Goal: Task Accomplishment & Management: Complete application form

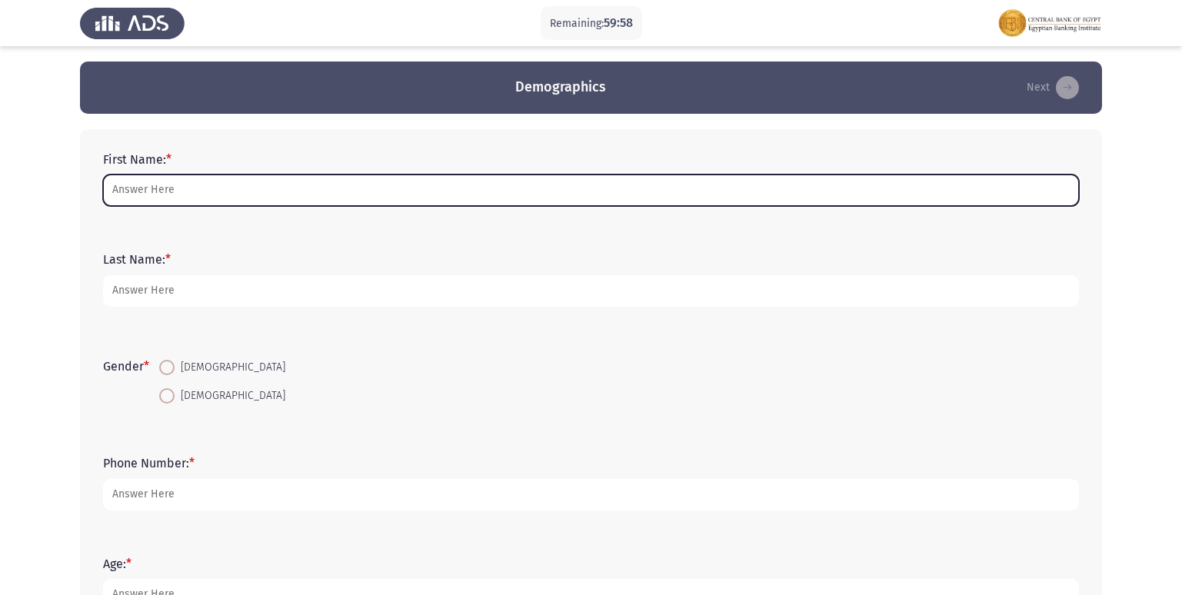
click at [186, 193] on input "First Name: *" at bounding box center [591, 191] width 976 height 32
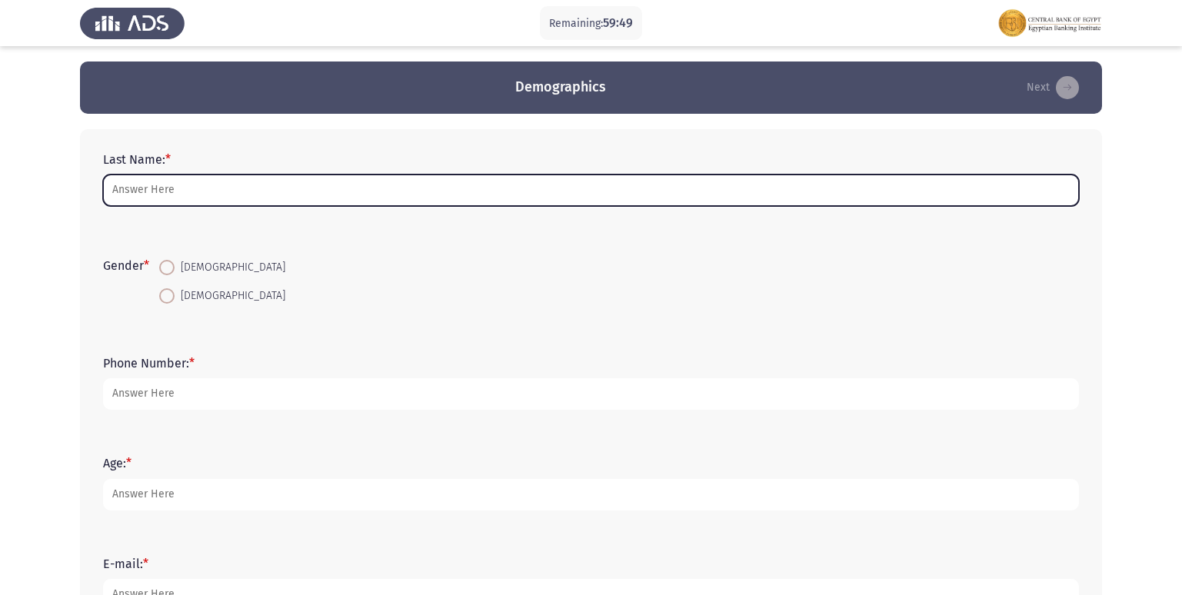
click at [181, 196] on input "Last Name: *" at bounding box center [591, 191] width 976 height 32
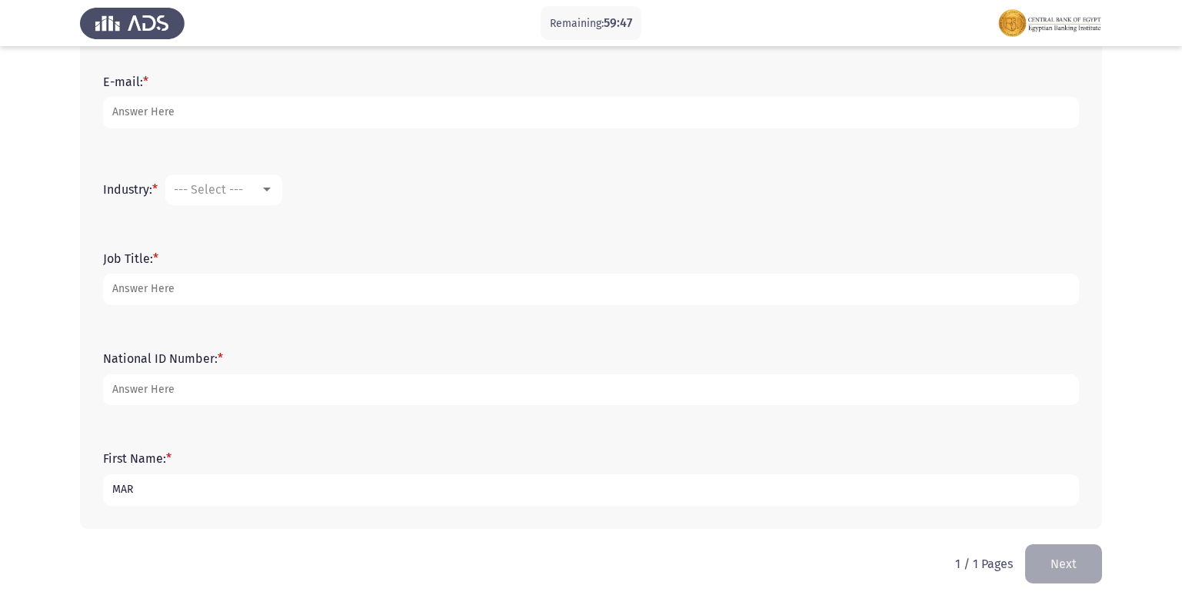
scroll to position [493, 0]
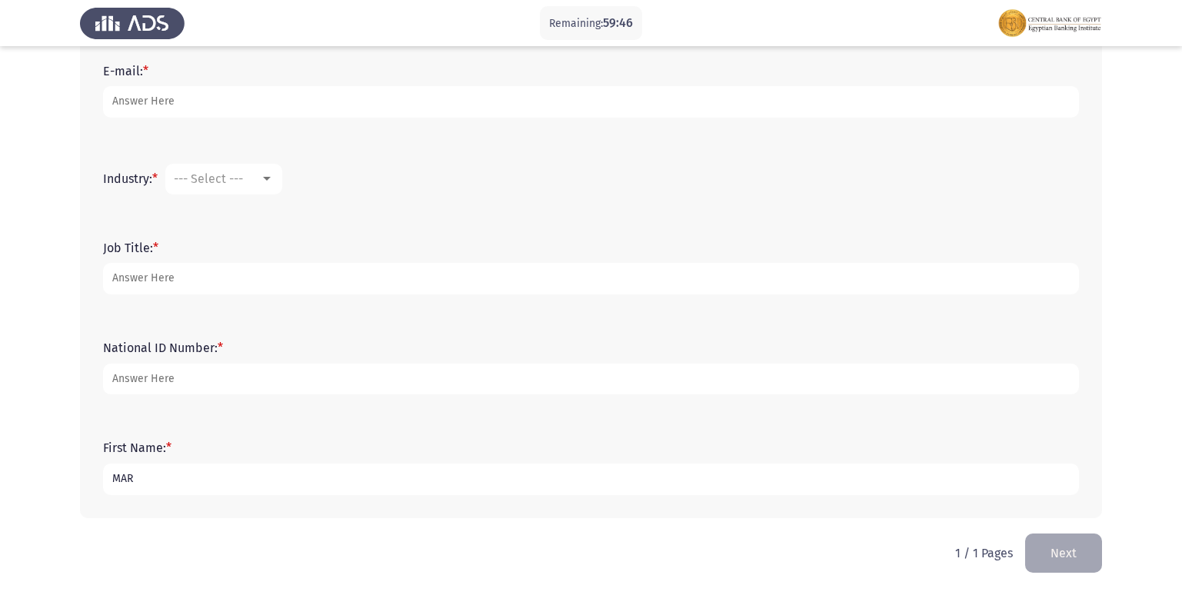
click at [161, 489] on input "MAR" at bounding box center [591, 480] width 976 height 32
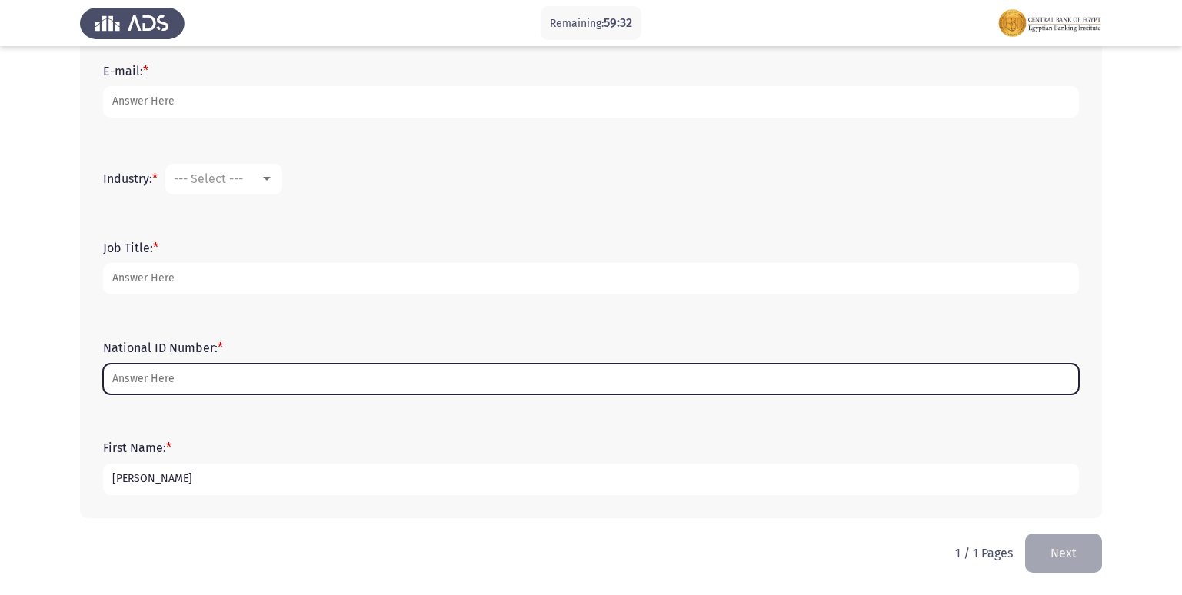
click at [168, 385] on input "National ID Number: *" at bounding box center [591, 380] width 976 height 32
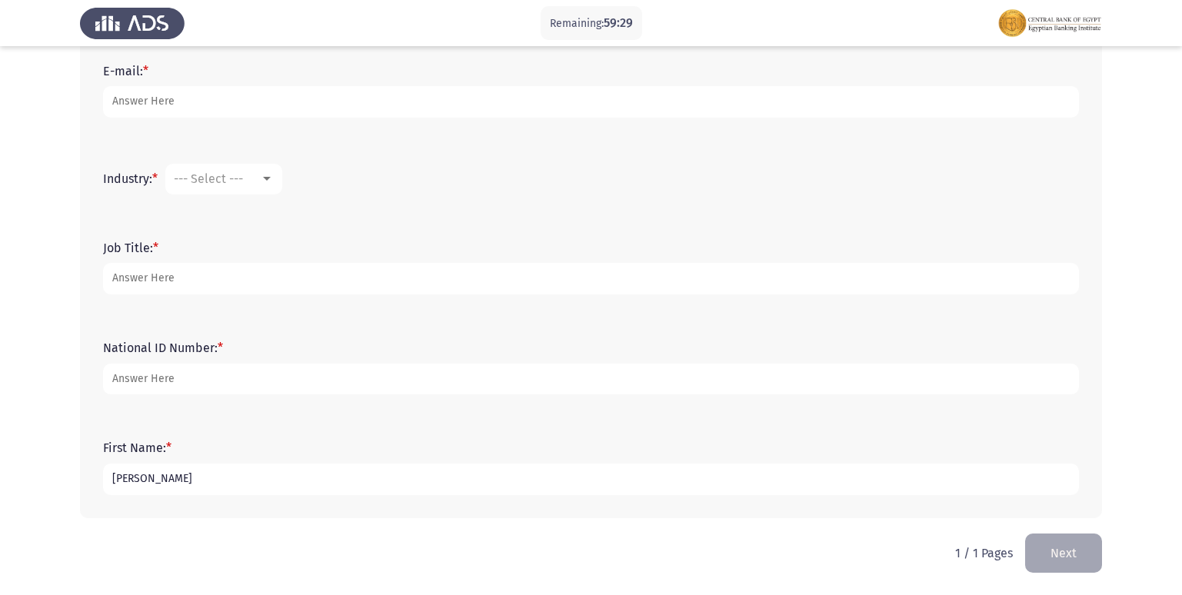
click at [282, 483] on input "[PERSON_NAME]" at bounding box center [591, 480] width 976 height 32
type input "[PERSON_NAME] [PERSON_NAME] YAZID"
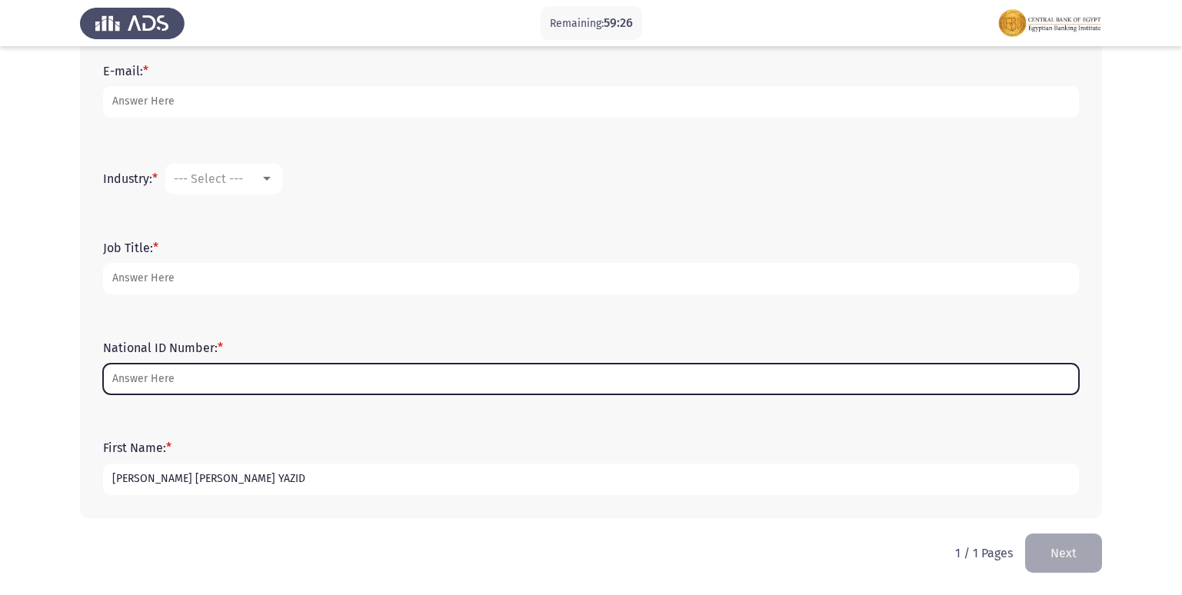
click at [208, 386] on input "National ID Number: *" at bounding box center [591, 380] width 976 height 32
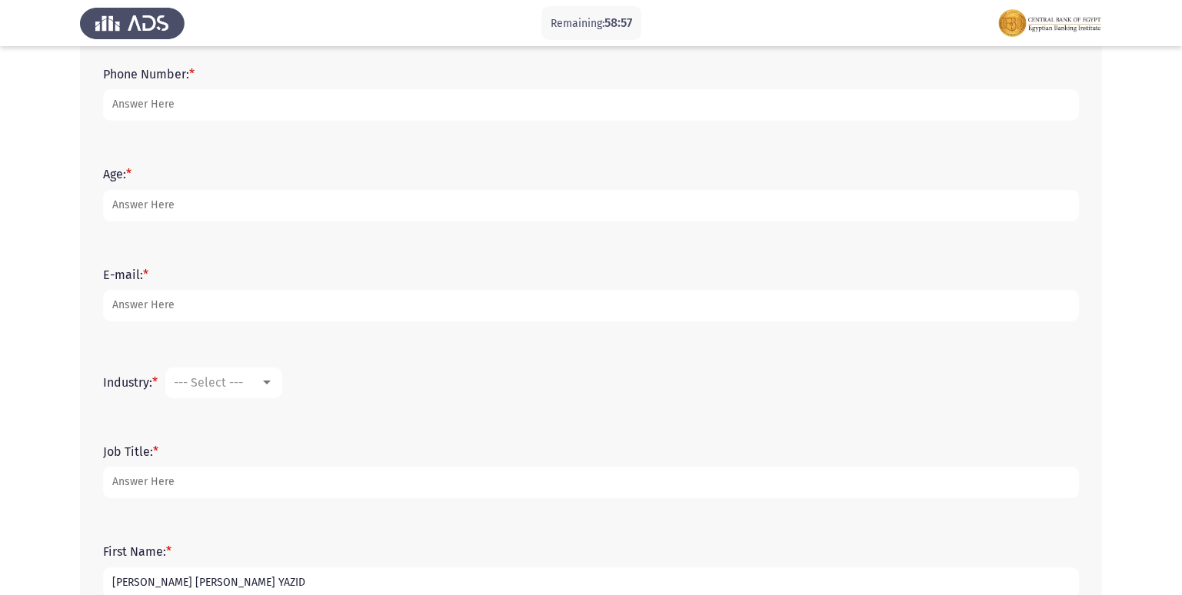
scroll to position [262, 0]
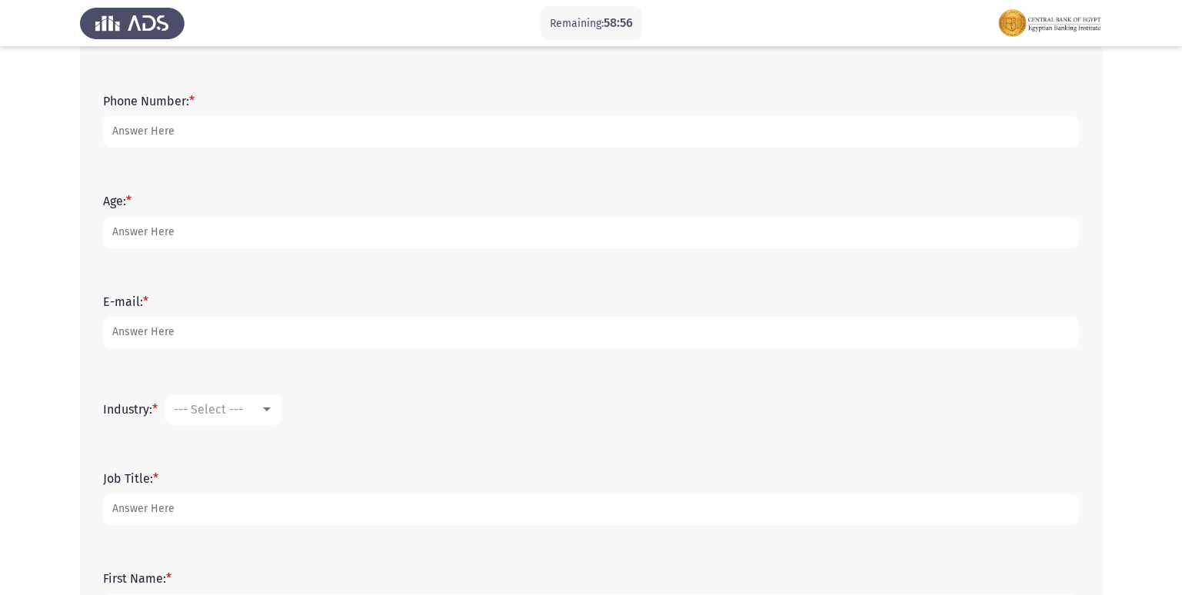
type input "30211258801062"
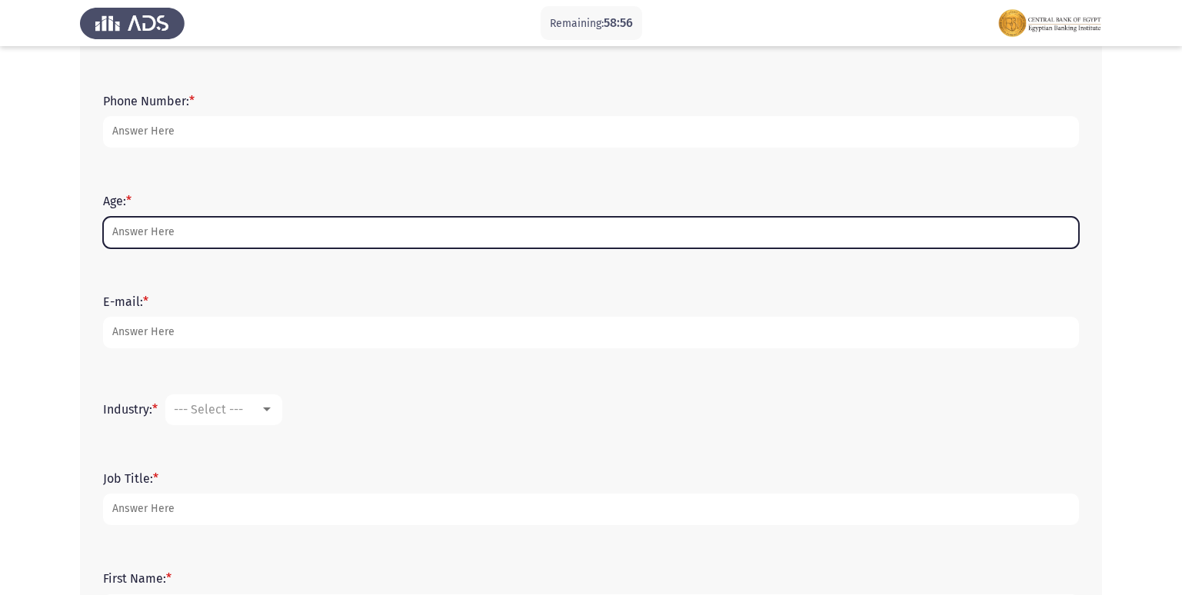
click at [229, 235] on input "Age: *" at bounding box center [591, 233] width 976 height 32
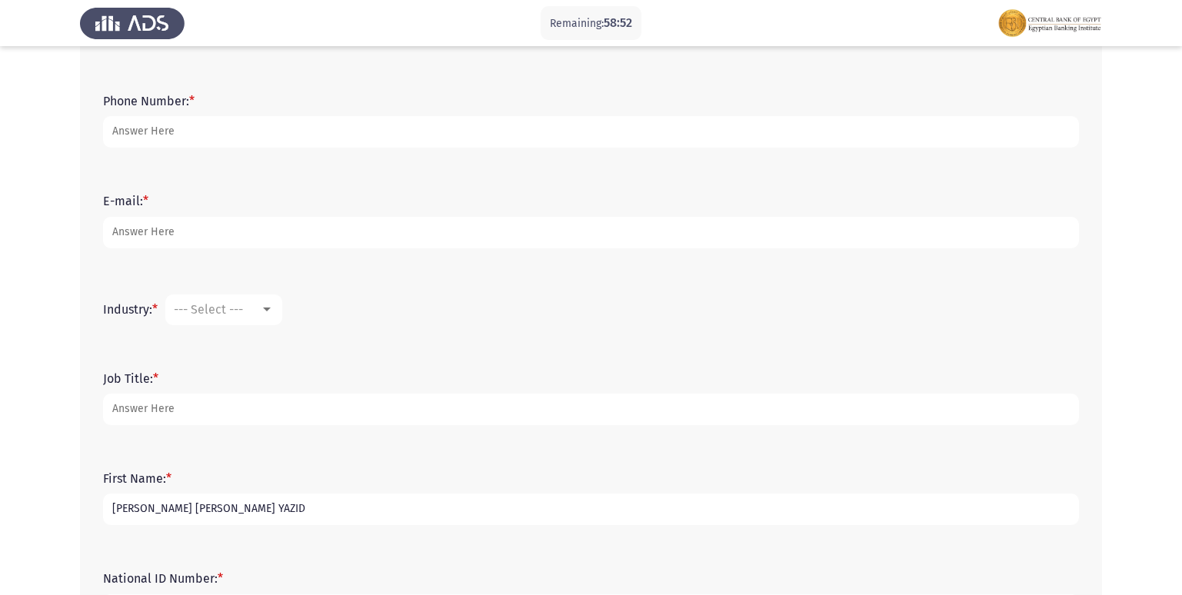
type input "22"
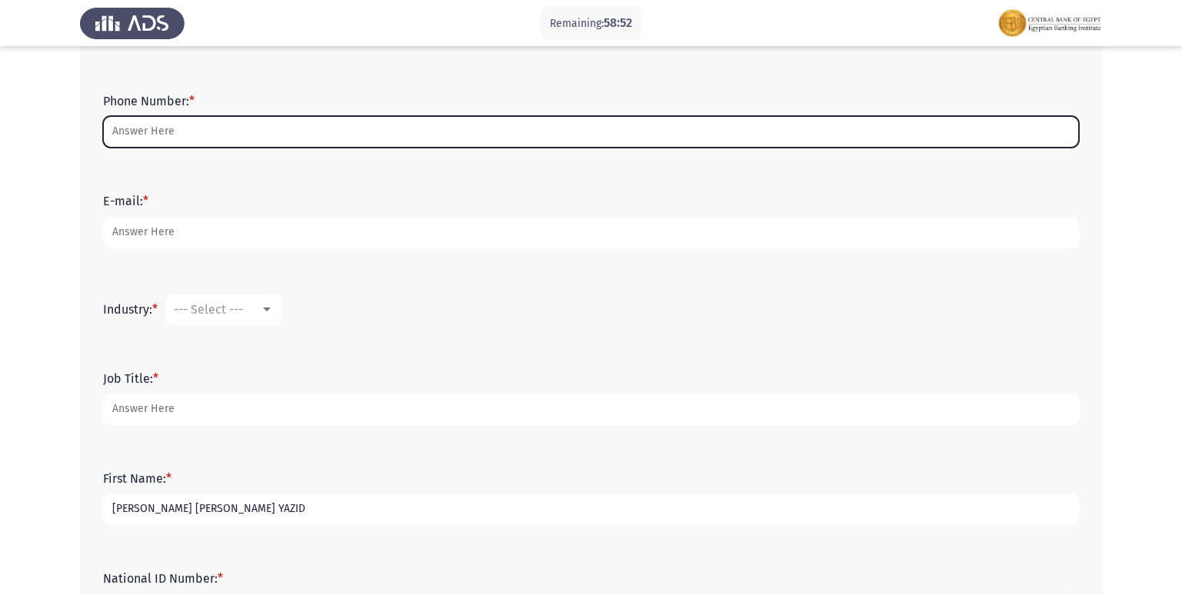
click at [247, 128] on input "Phone Number: *" at bounding box center [591, 132] width 976 height 32
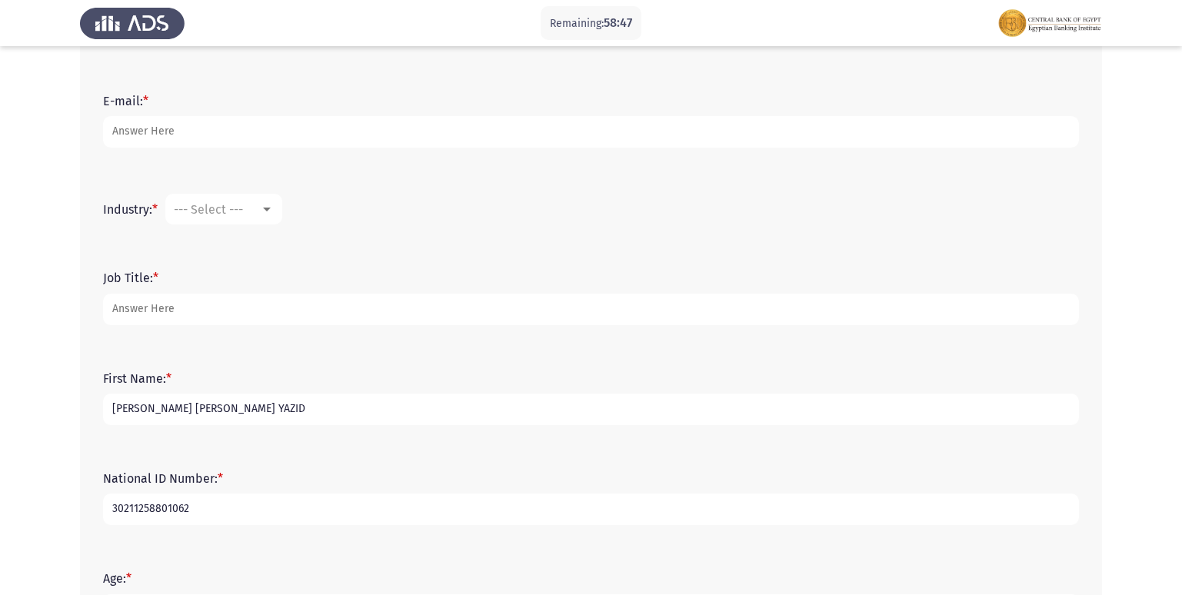
scroll to position [383, 0]
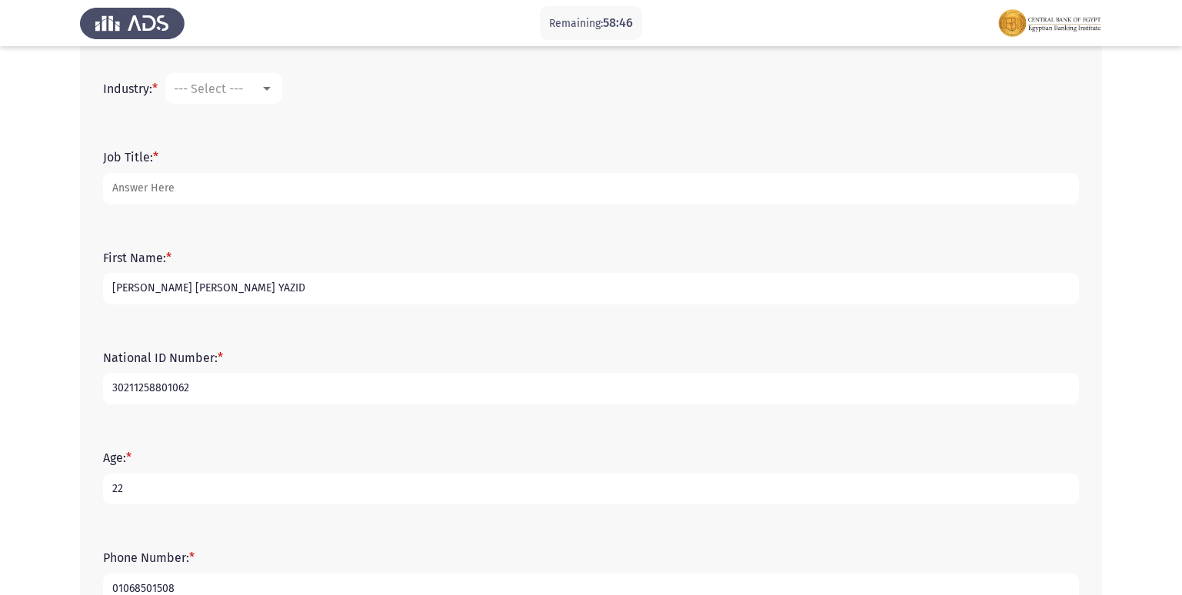
type input "01068501508"
click at [269, 92] on div at bounding box center [267, 88] width 14 height 12
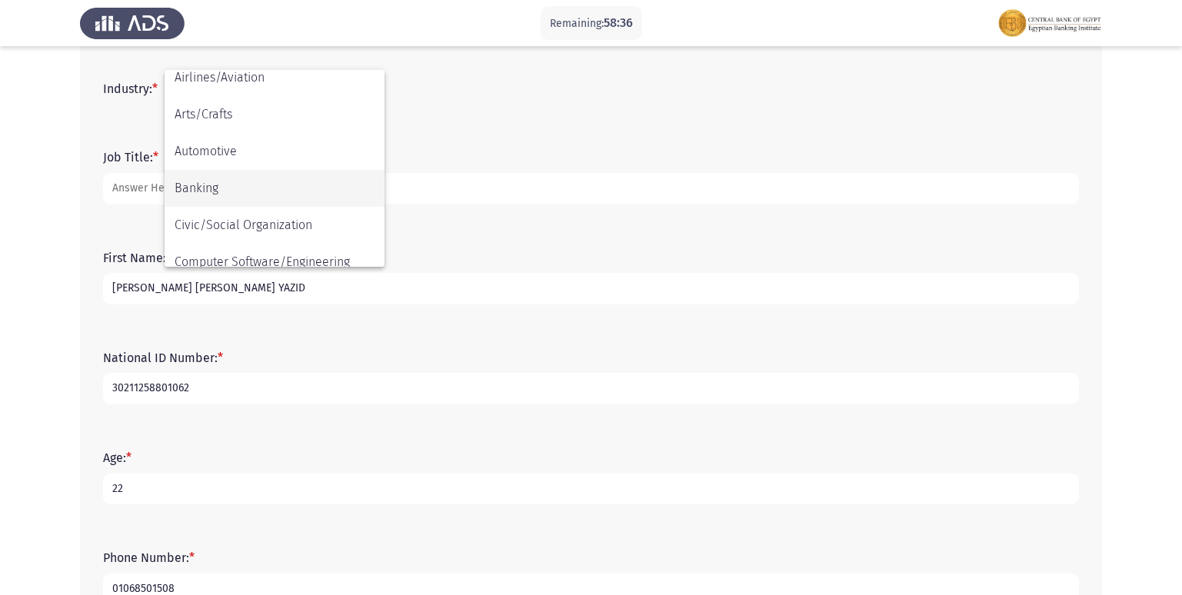
click at [288, 195] on span "Banking" at bounding box center [275, 188] width 200 height 37
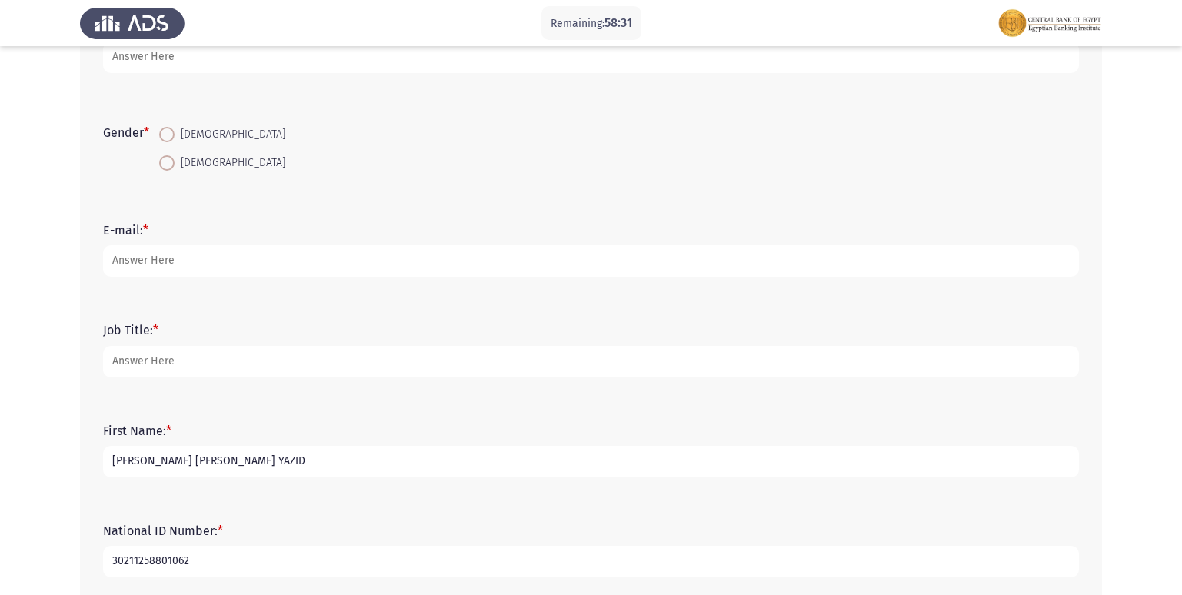
scroll to position [108, 0]
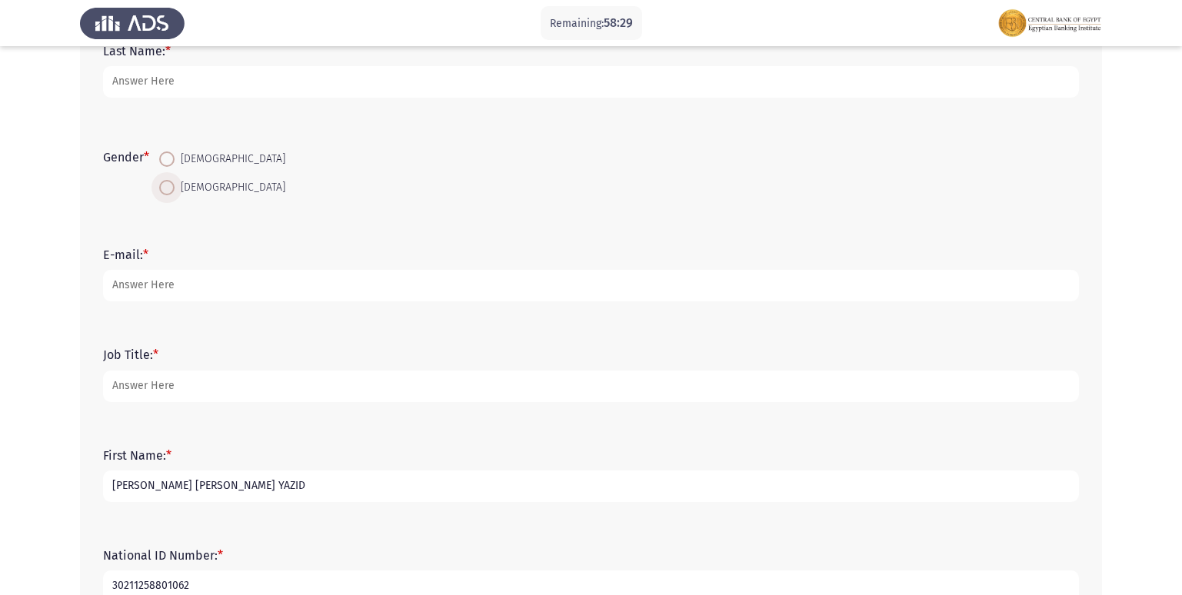
click at [178, 186] on span "[DEMOGRAPHIC_DATA]" at bounding box center [230, 187] width 111 height 18
click at [175, 186] on input "[DEMOGRAPHIC_DATA]" at bounding box center [166, 187] width 15 height 15
radio input "true"
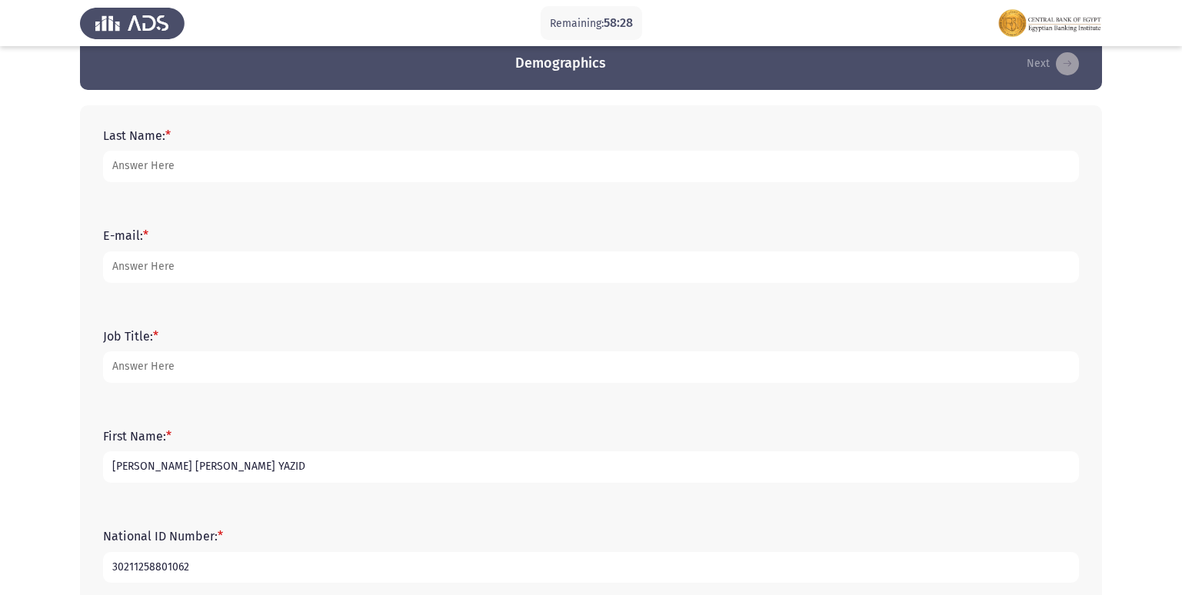
scroll to position [0, 0]
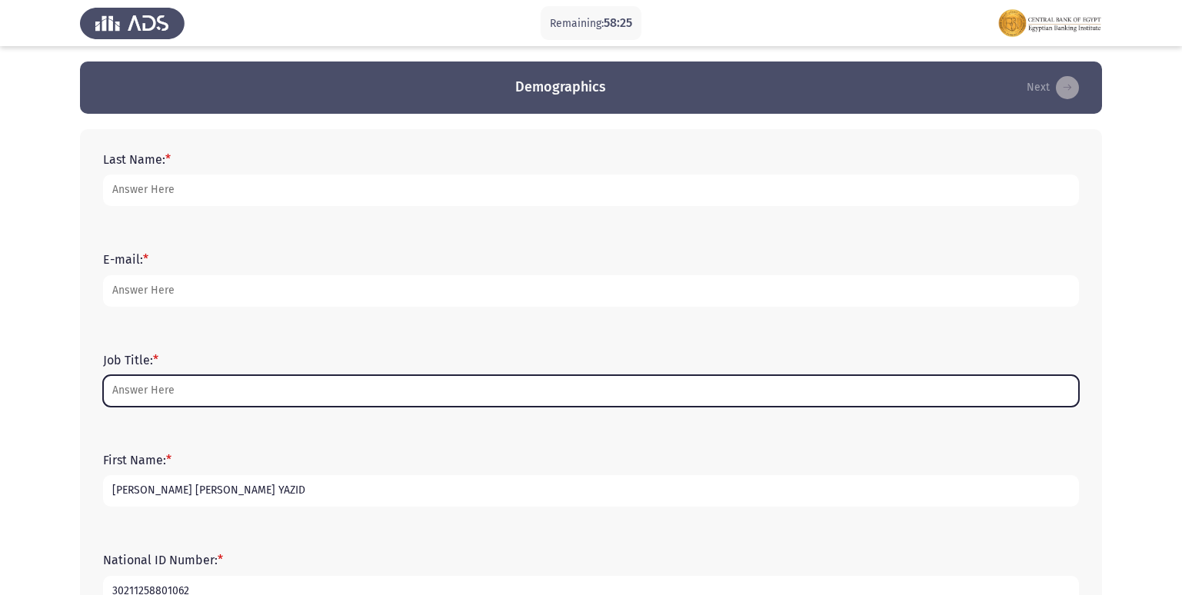
click at [214, 393] on input "Job Title: *" at bounding box center [591, 391] width 976 height 32
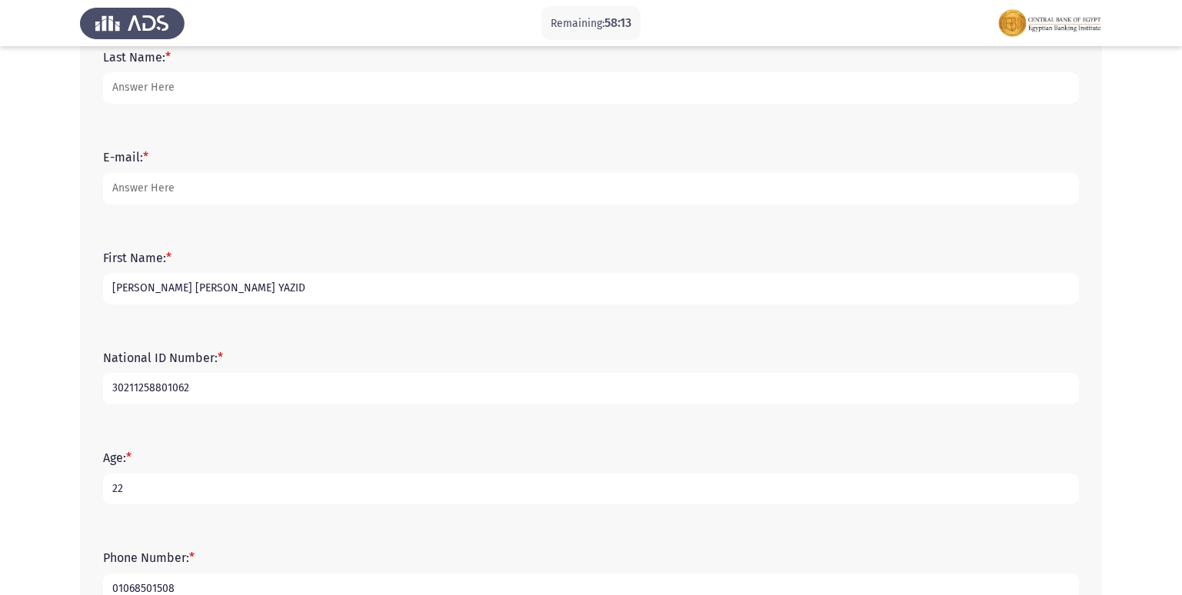
scroll to position [75, 0]
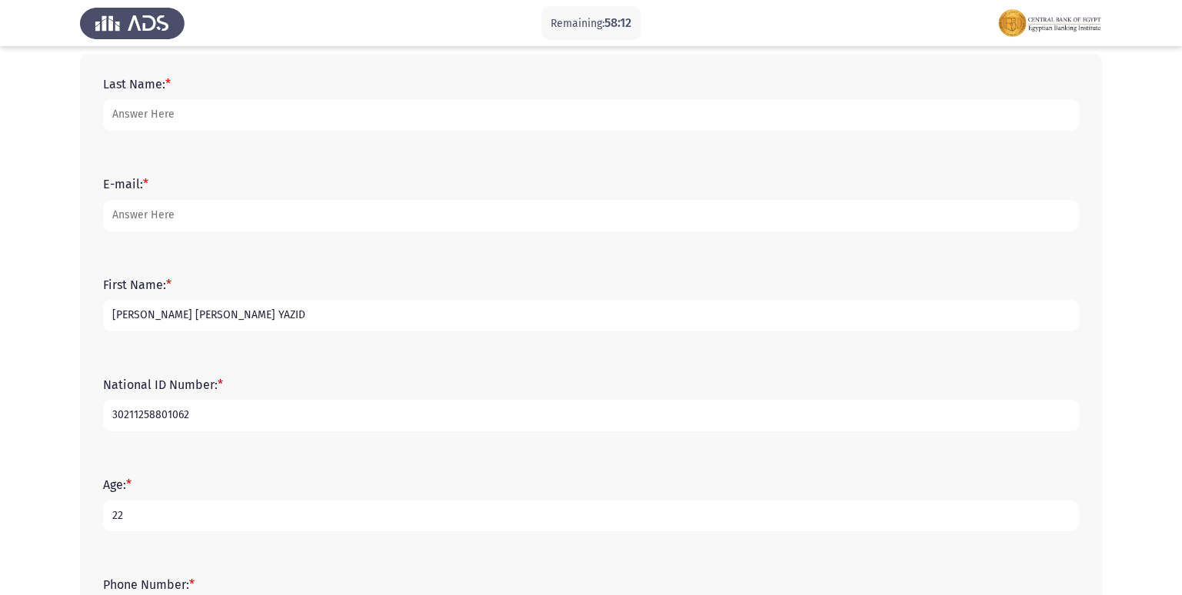
type input "CREDIT MONITORER"
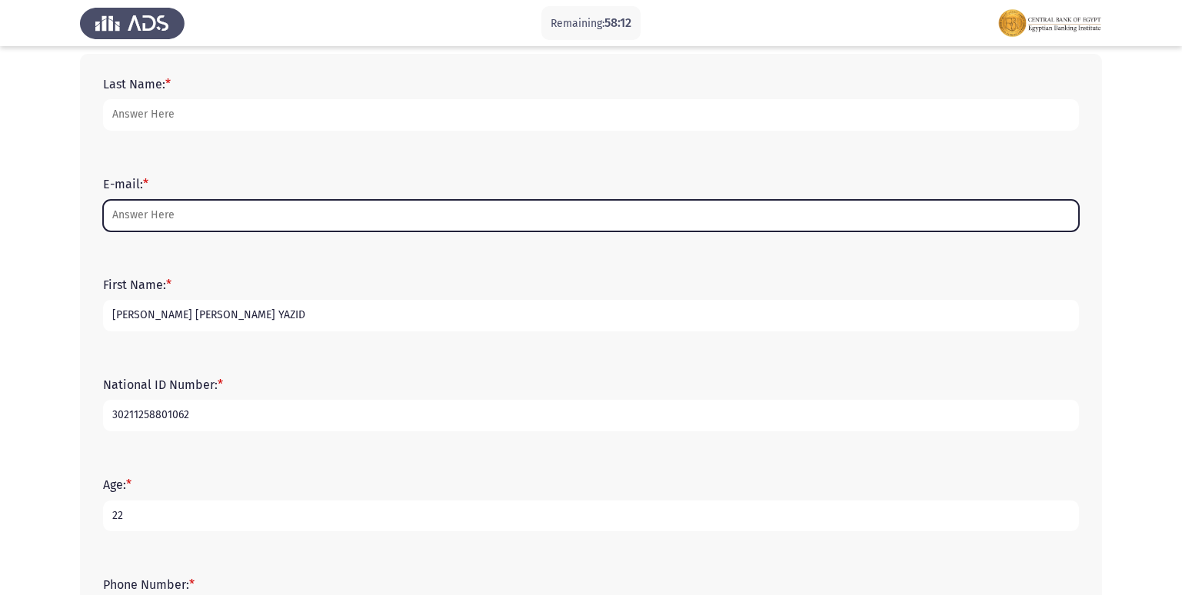
click at [232, 219] on input "E-mail: *" at bounding box center [591, 216] width 976 height 32
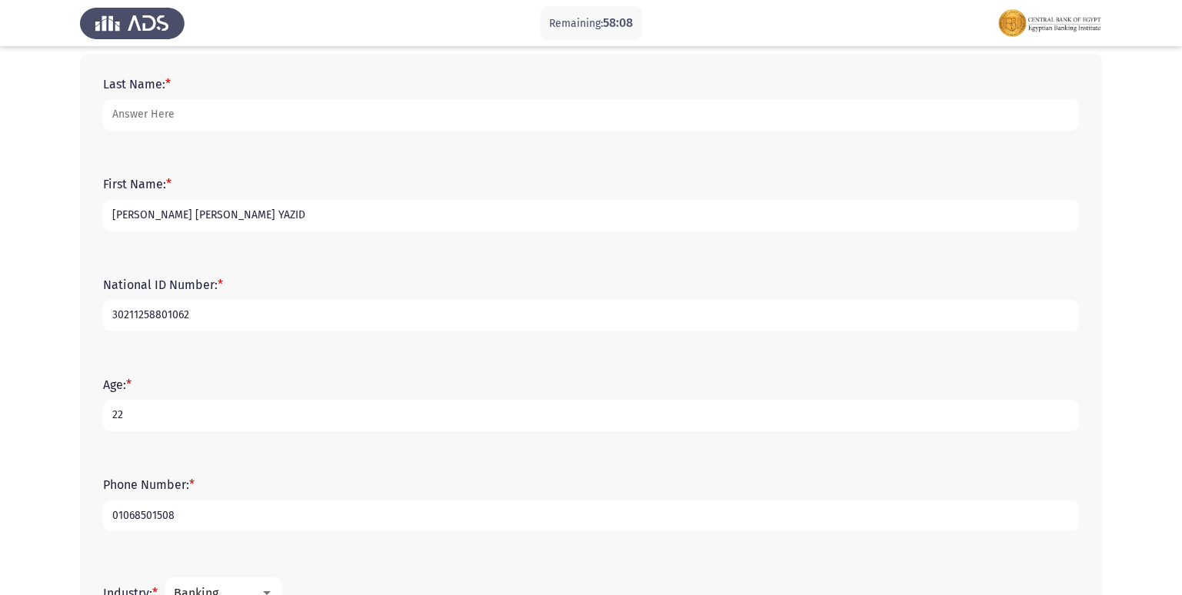
scroll to position [383, 0]
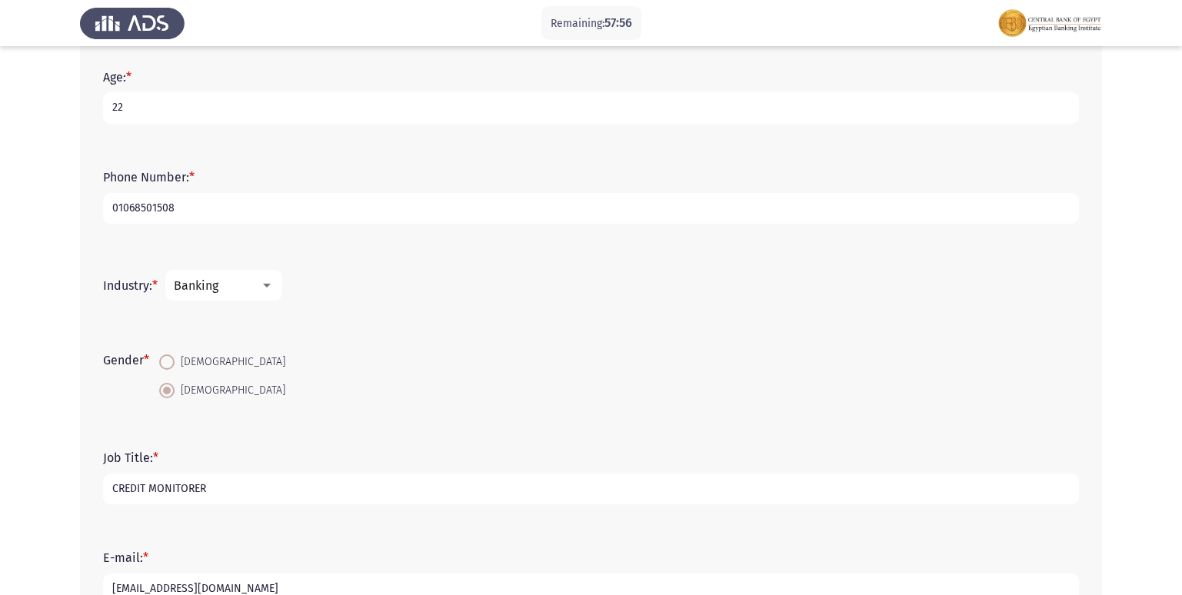
click at [250, 589] on input "[EMAIL_ADDRESS][DOMAIN_NAME]" at bounding box center [591, 590] width 976 height 32
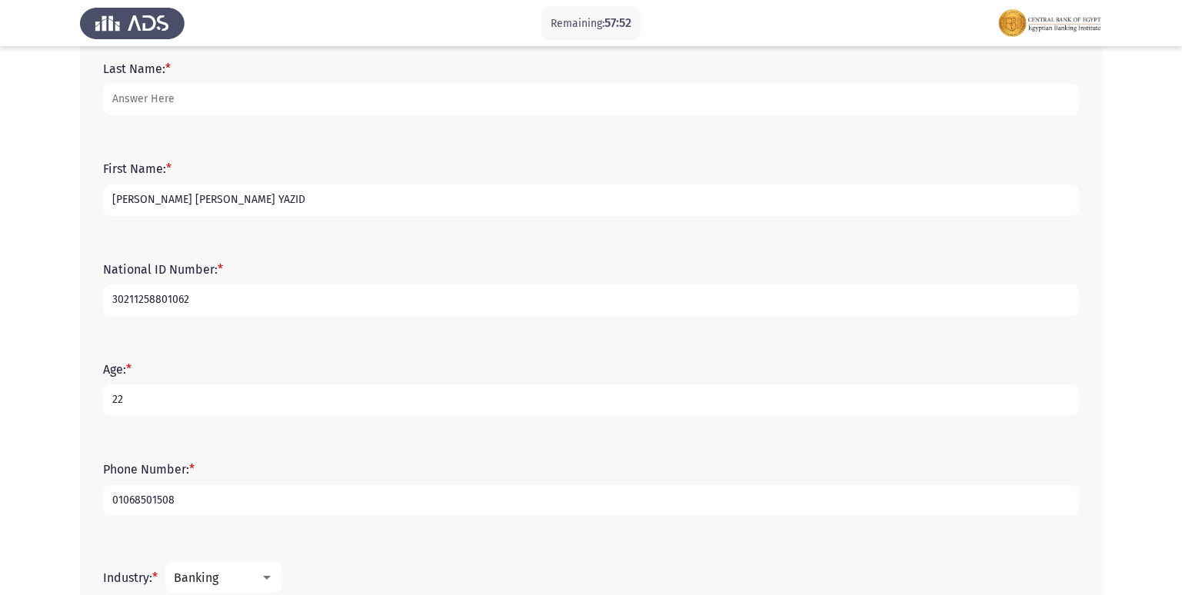
scroll to position [0, 0]
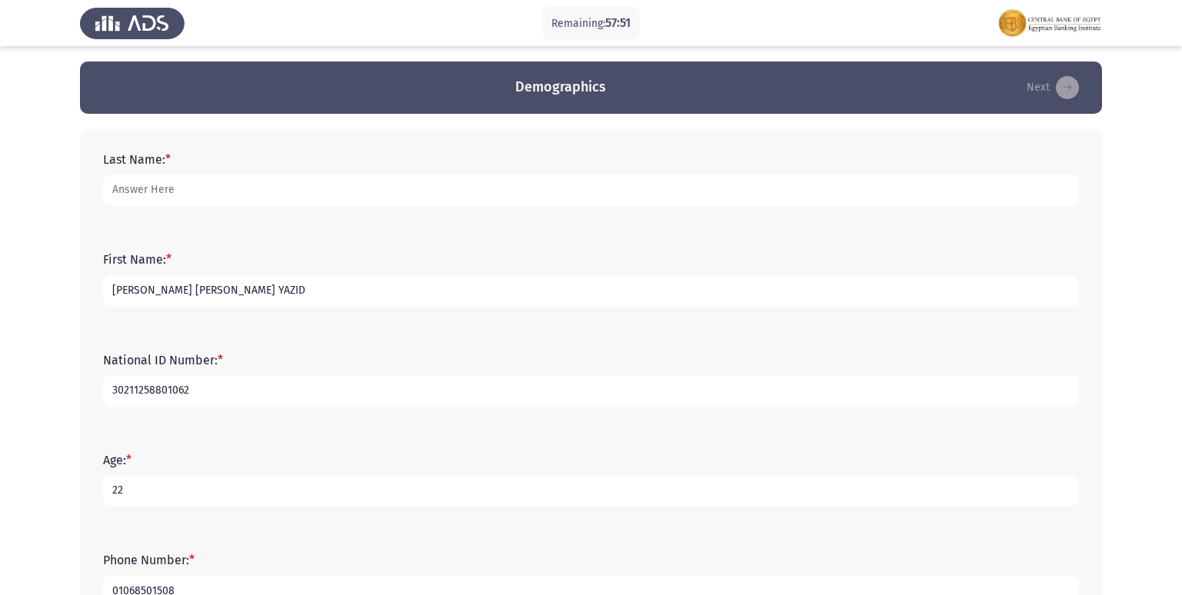
type input "[EMAIL_ADDRESS][DOMAIN_NAME]"
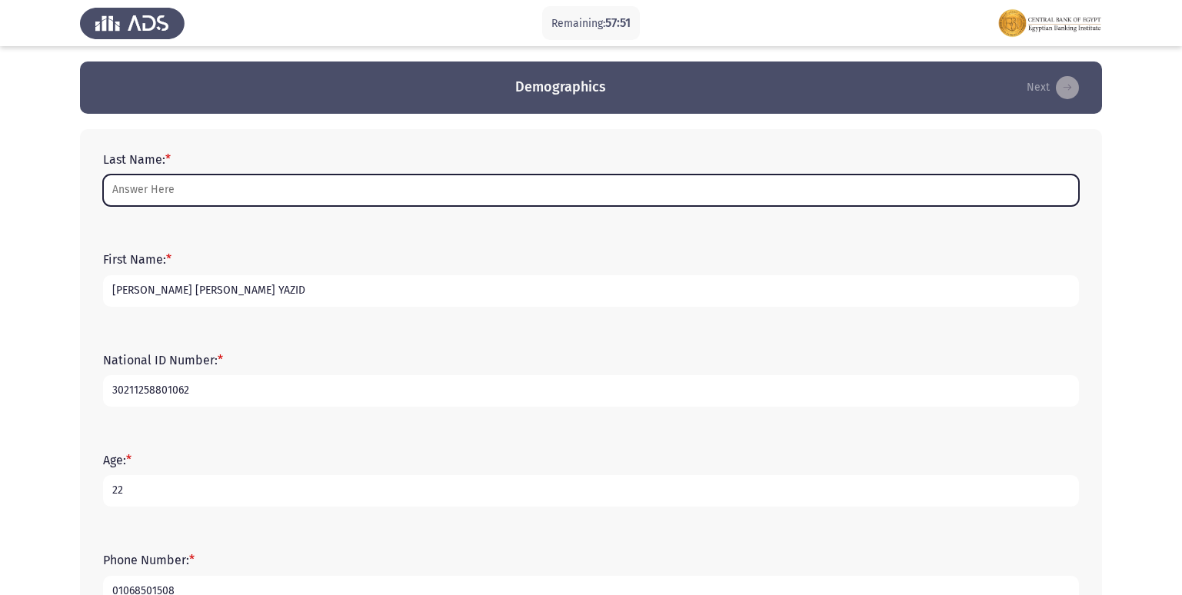
click at [182, 188] on input "Last Name: *" at bounding box center [591, 191] width 976 height 32
type input "S"
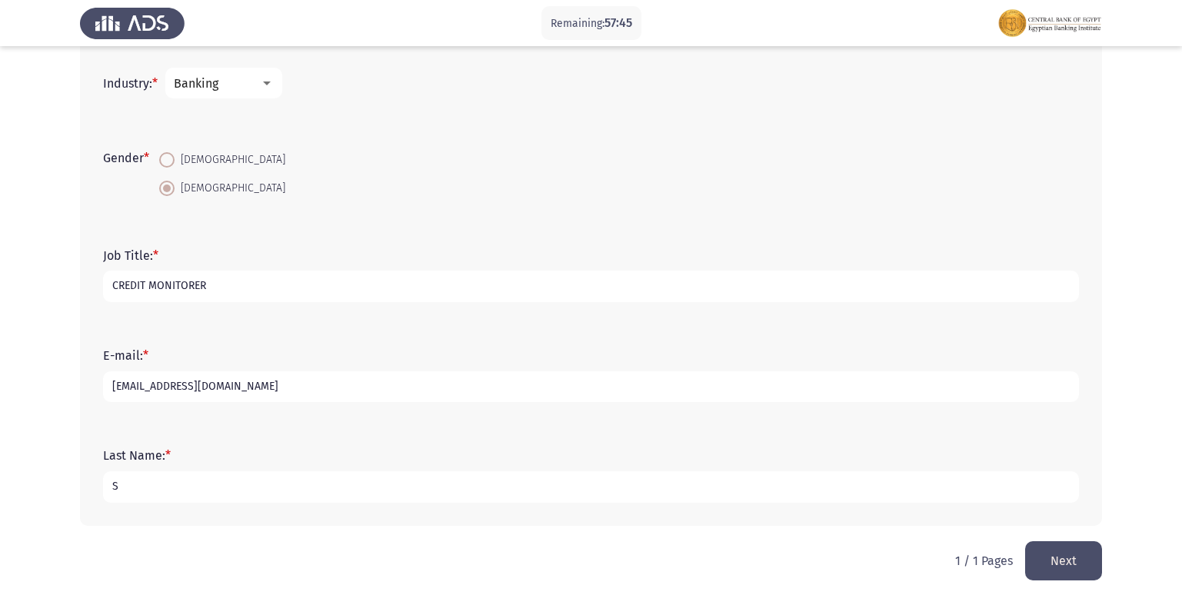
scroll to position [493, 0]
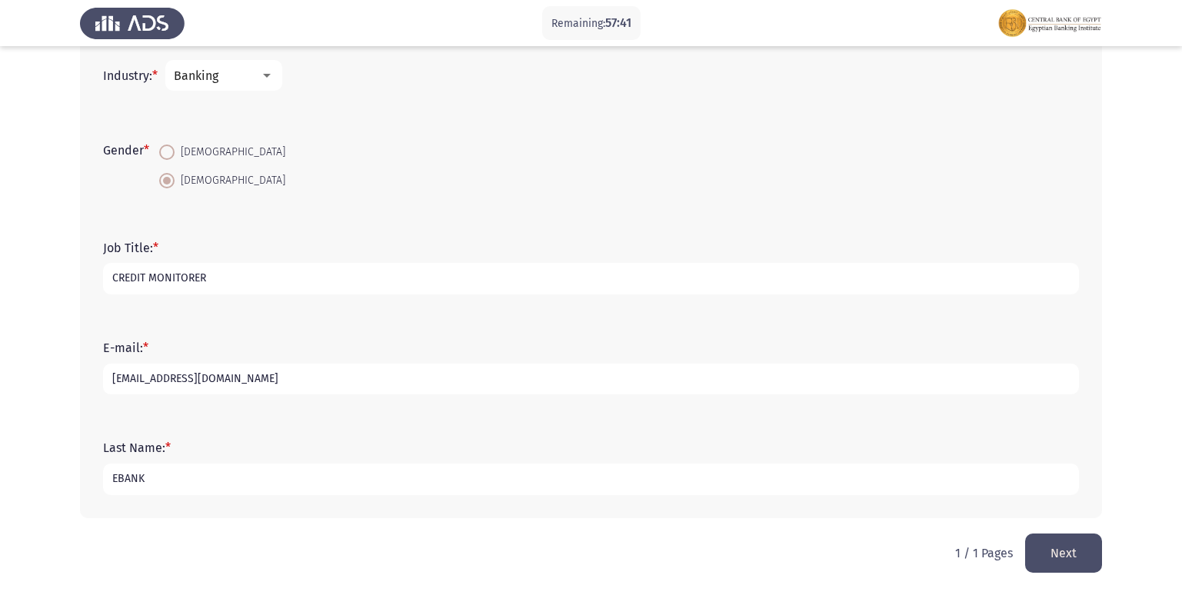
type input "EBANK"
click at [1092, 552] on button "Next" at bounding box center [1063, 553] width 77 height 39
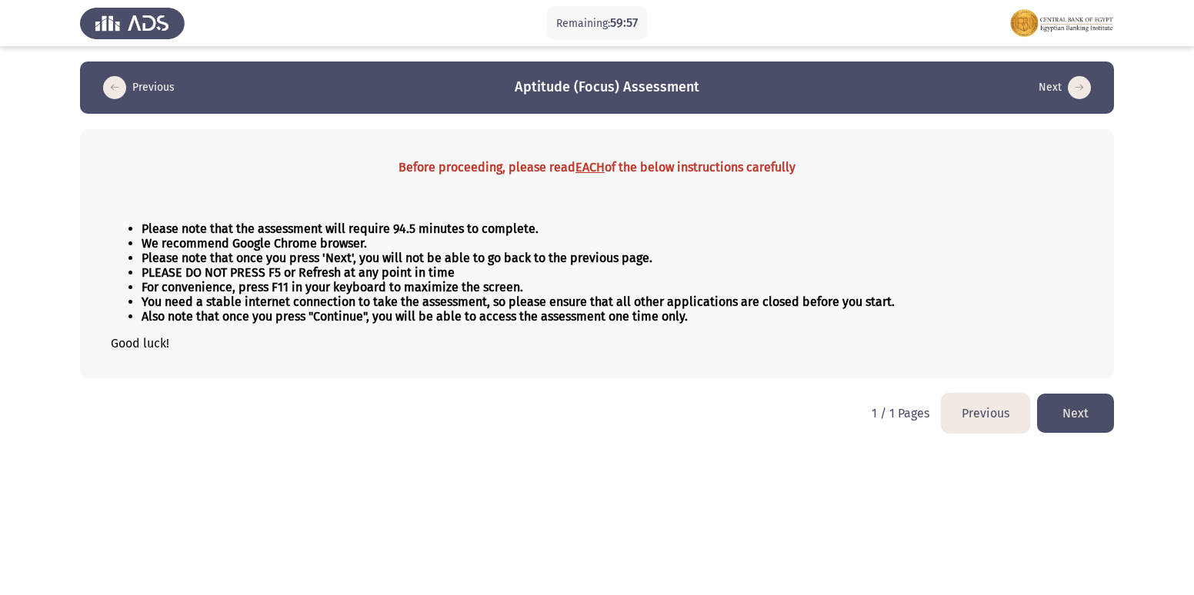
click at [1080, 412] on button "Next" at bounding box center [1075, 413] width 77 height 39
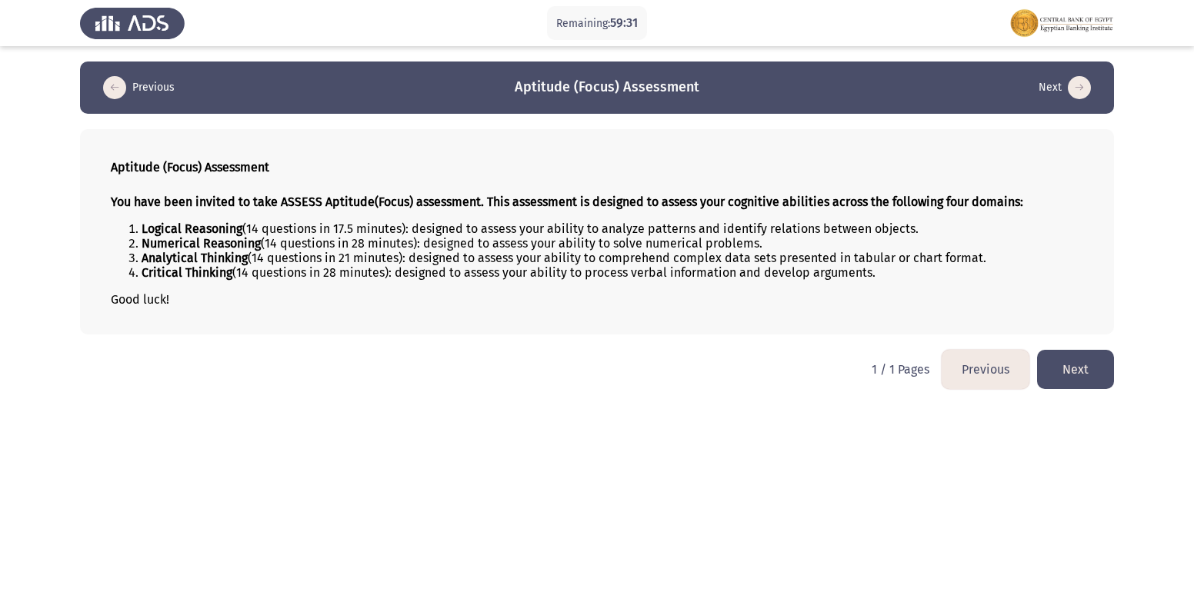
click at [1062, 363] on button "Next" at bounding box center [1075, 369] width 77 height 39
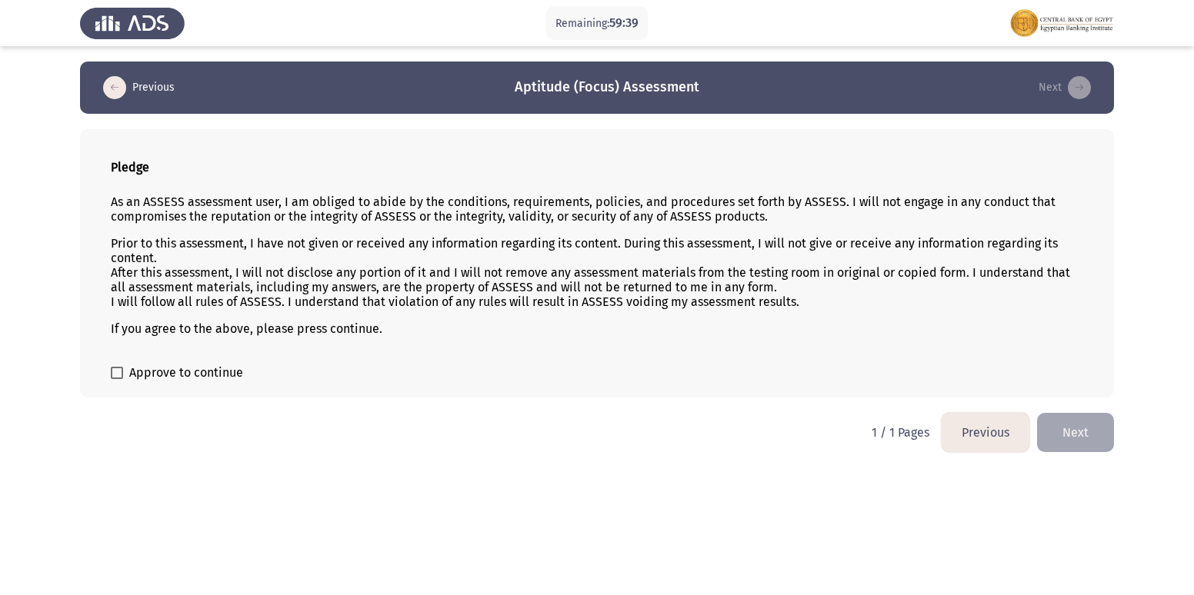
click at [121, 369] on span at bounding box center [117, 373] width 12 height 12
click at [117, 379] on input "Approve to continue" at bounding box center [116, 379] width 1 height 1
checkbox input "true"
click at [1075, 422] on button "Next" at bounding box center [1075, 432] width 77 height 39
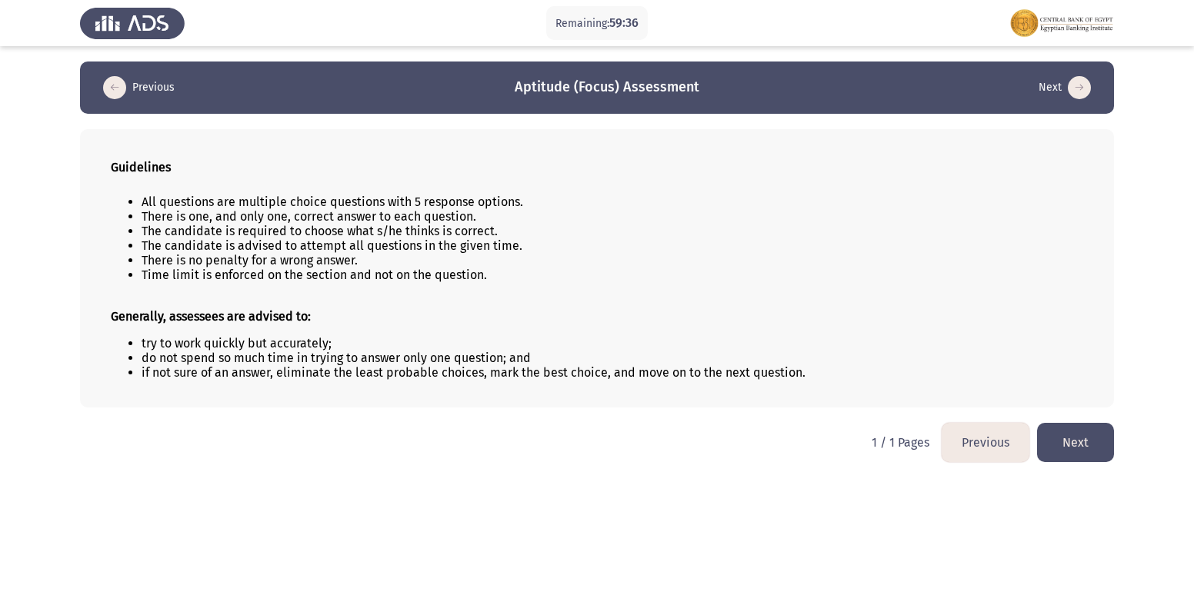
click at [1062, 436] on button "Next" at bounding box center [1075, 442] width 77 height 39
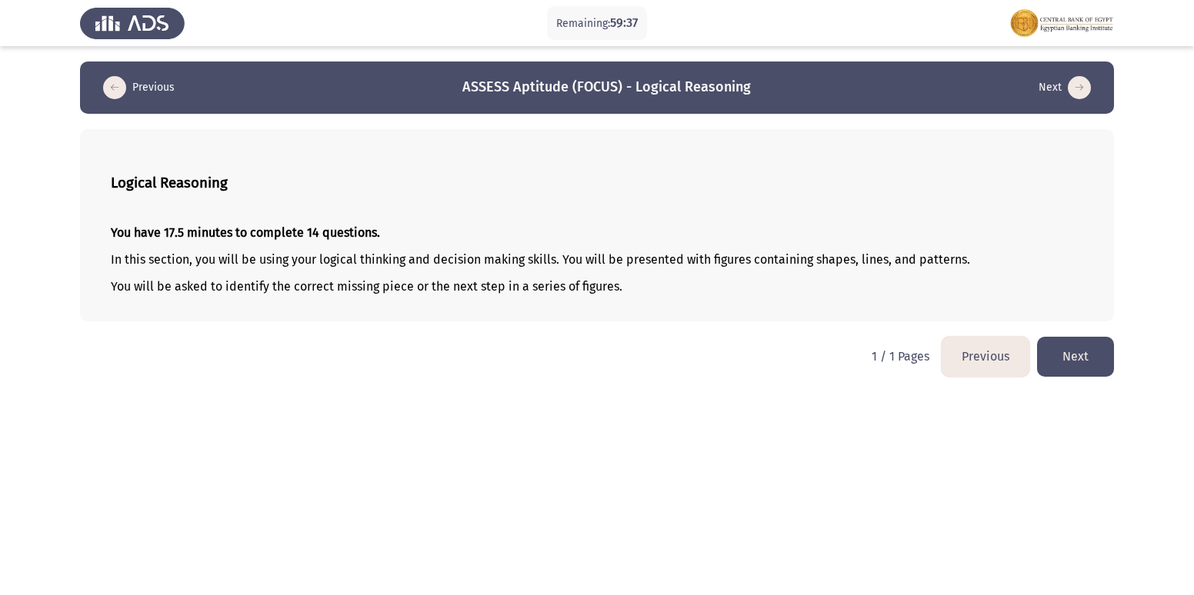
click at [1082, 370] on button "Next" at bounding box center [1075, 356] width 77 height 39
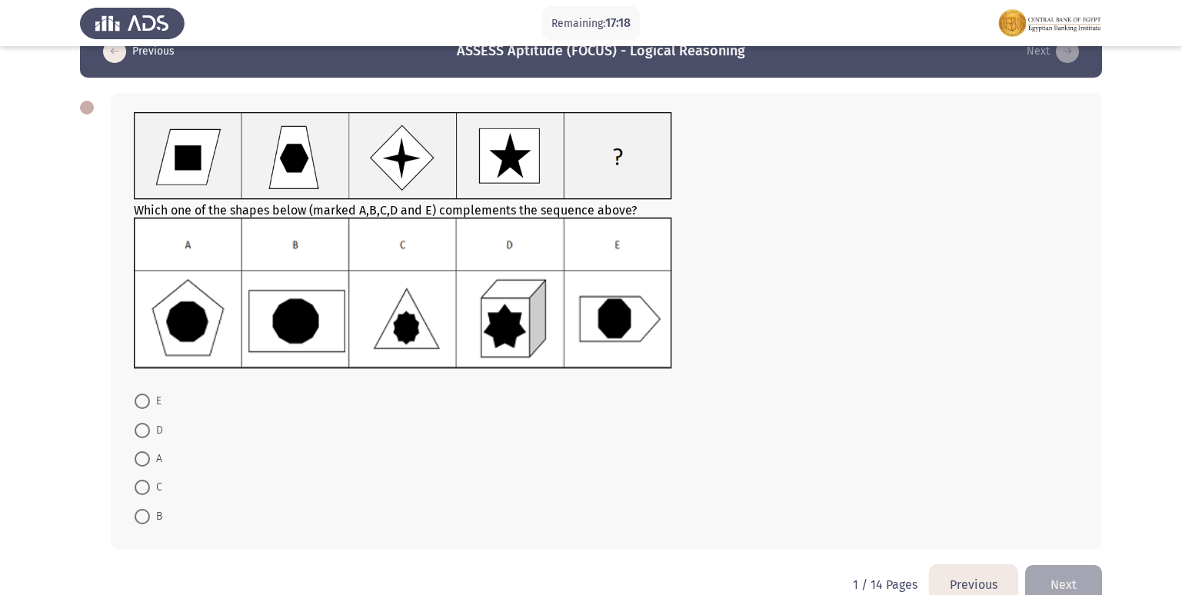
scroll to position [68, 0]
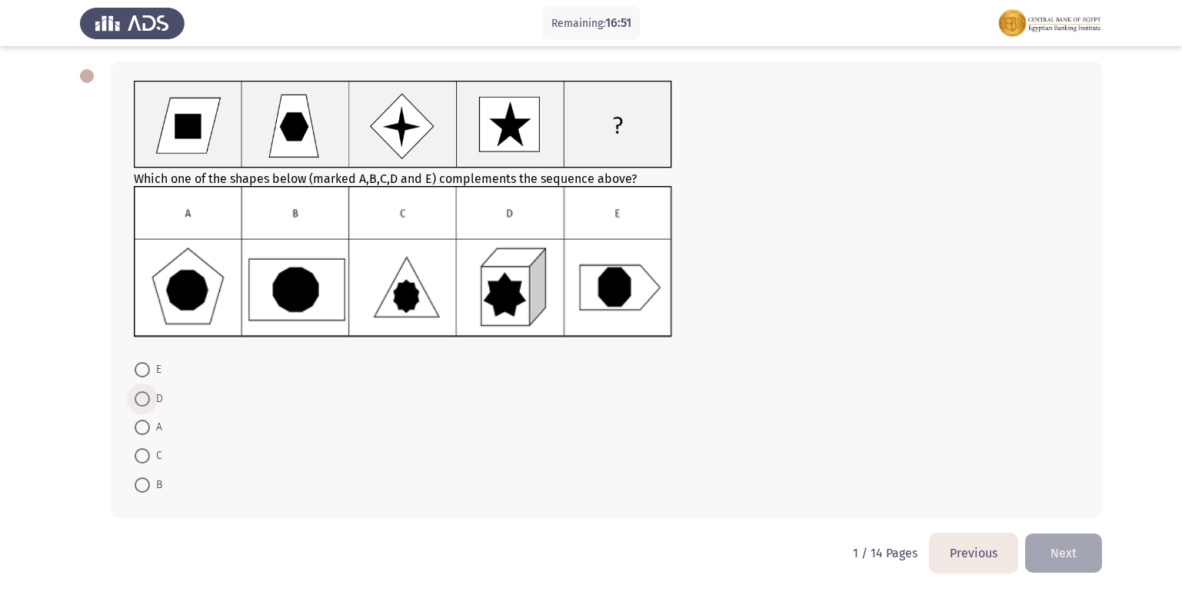
click at [147, 400] on span at bounding box center [142, 399] width 15 height 15
click at [147, 400] on input "D" at bounding box center [142, 399] width 15 height 15
radio input "true"
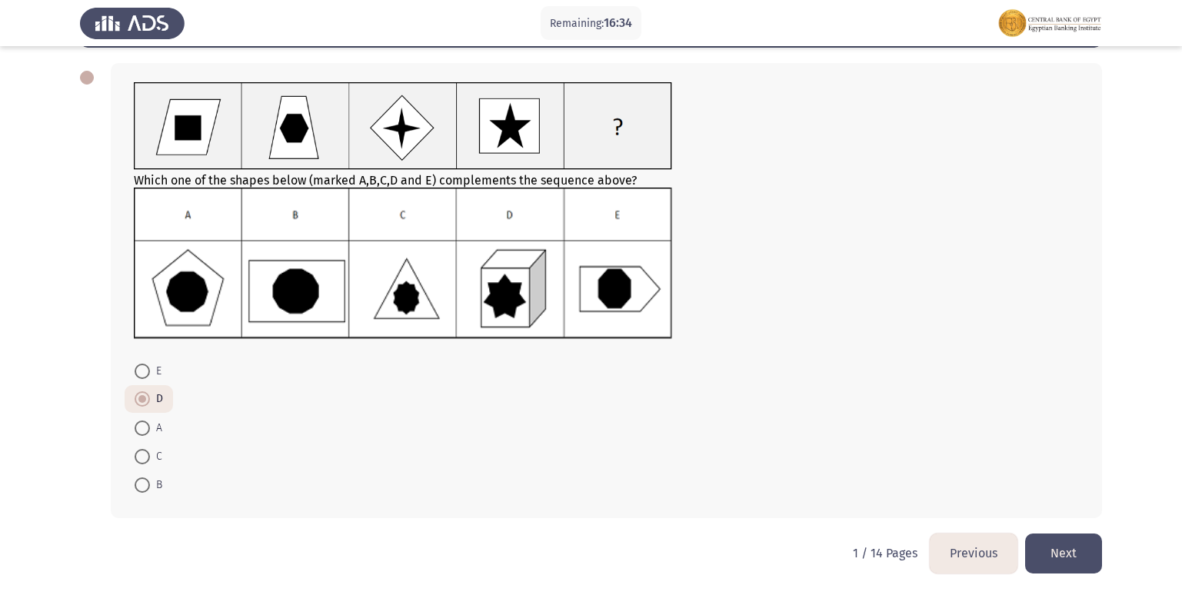
click at [145, 436] on label "A" at bounding box center [149, 428] width 28 height 18
click at [145, 436] on input "A" at bounding box center [142, 428] width 15 height 15
radio input "true"
click at [1055, 559] on button "Next" at bounding box center [1063, 553] width 77 height 39
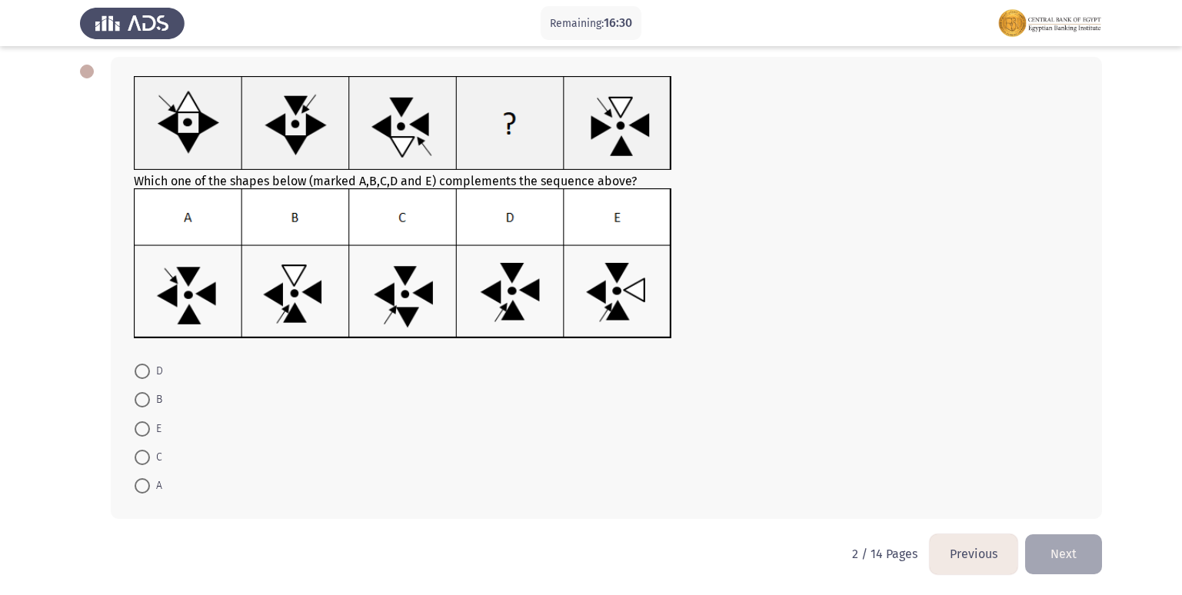
scroll to position [73, 0]
click at [149, 375] on span at bounding box center [142, 370] width 15 height 15
click at [149, 375] on input "D" at bounding box center [142, 370] width 15 height 15
radio input "true"
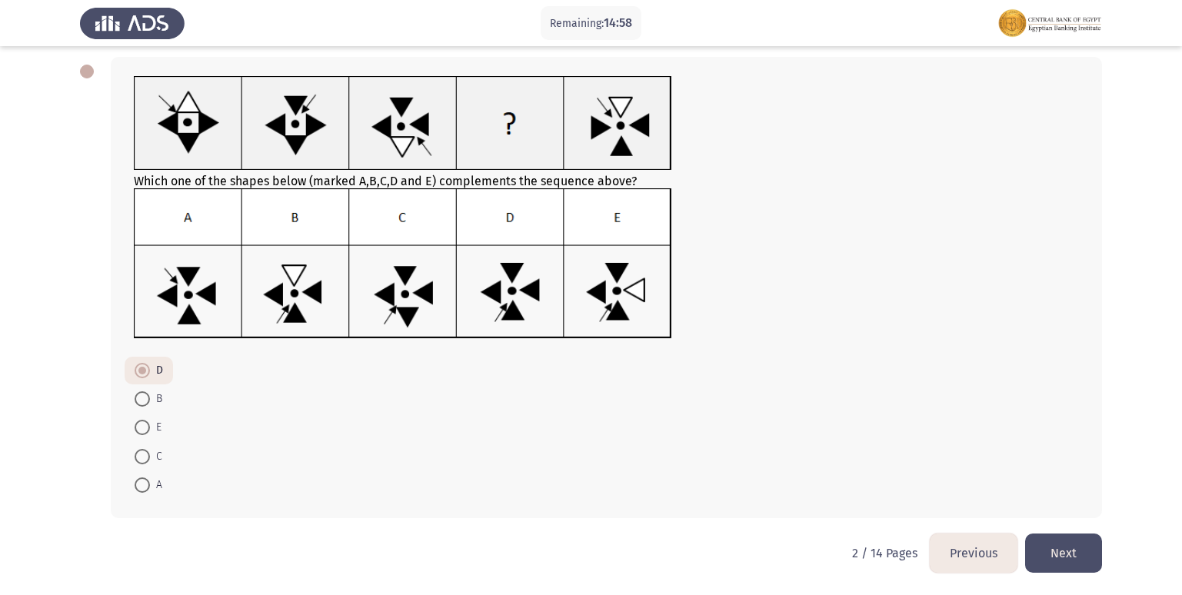
click at [1078, 544] on button "Next" at bounding box center [1063, 553] width 77 height 39
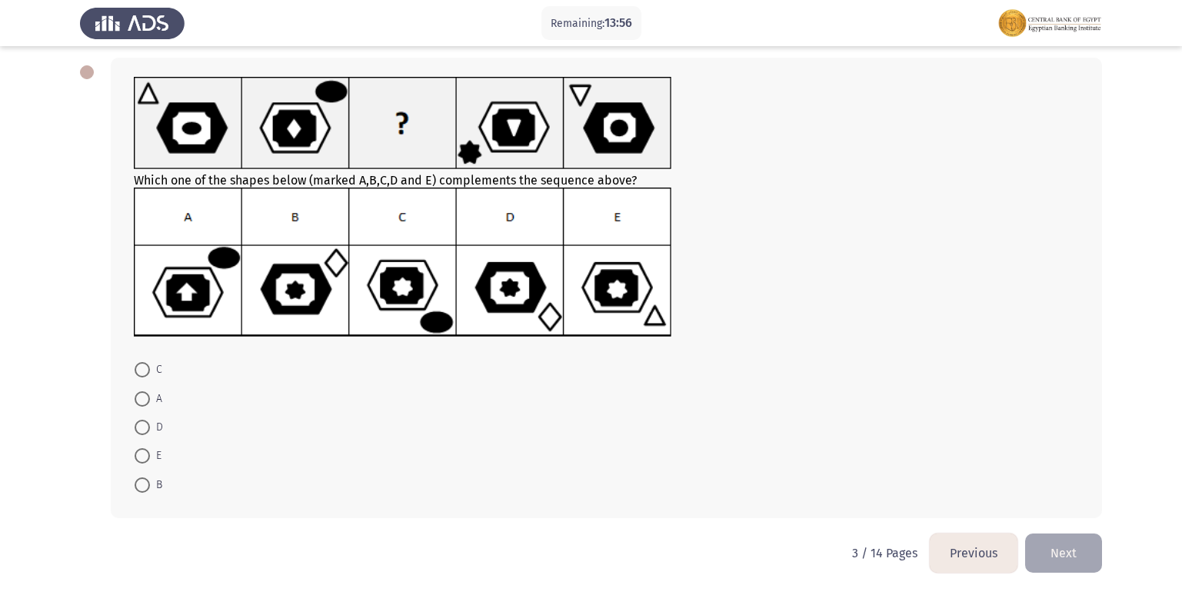
scroll to position [0, 0]
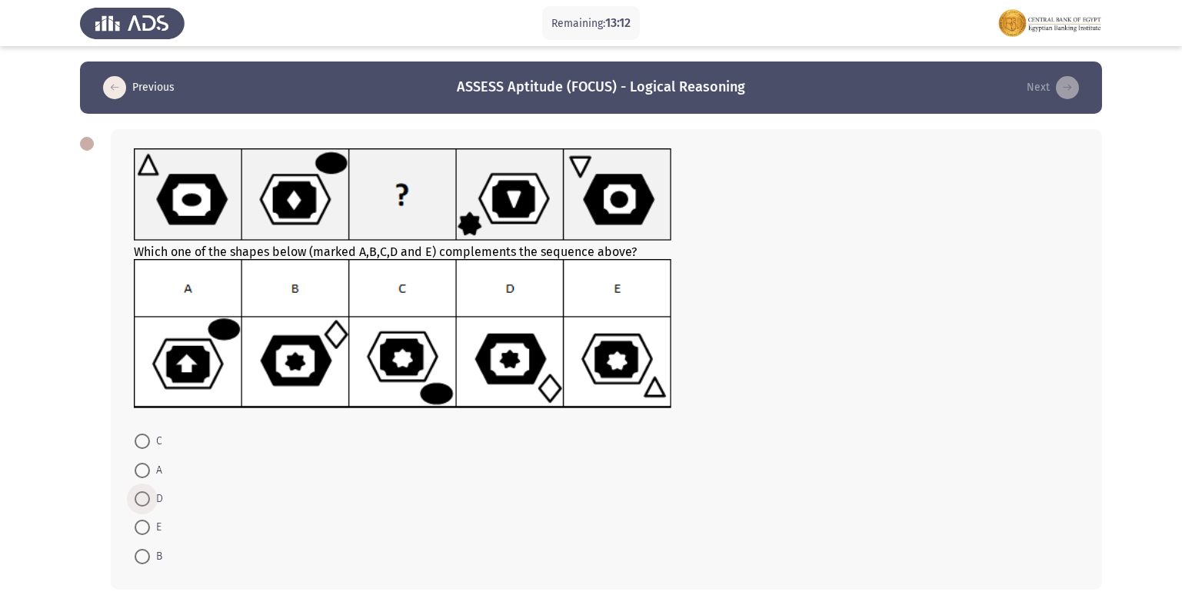
click at [136, 504] on span at bounding box center [142, 499] width 15 height 15
click at [136, 504] on input "D" at bounding box center [142, 499] width 15 height 15
radio input "true"
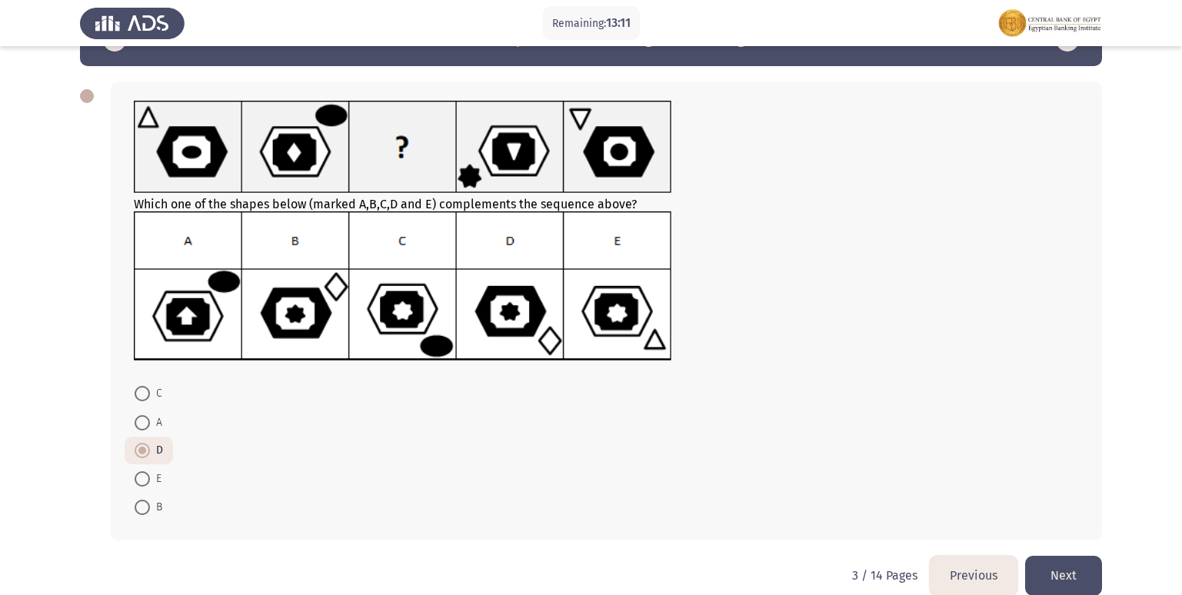
scroll to position [70, 0]
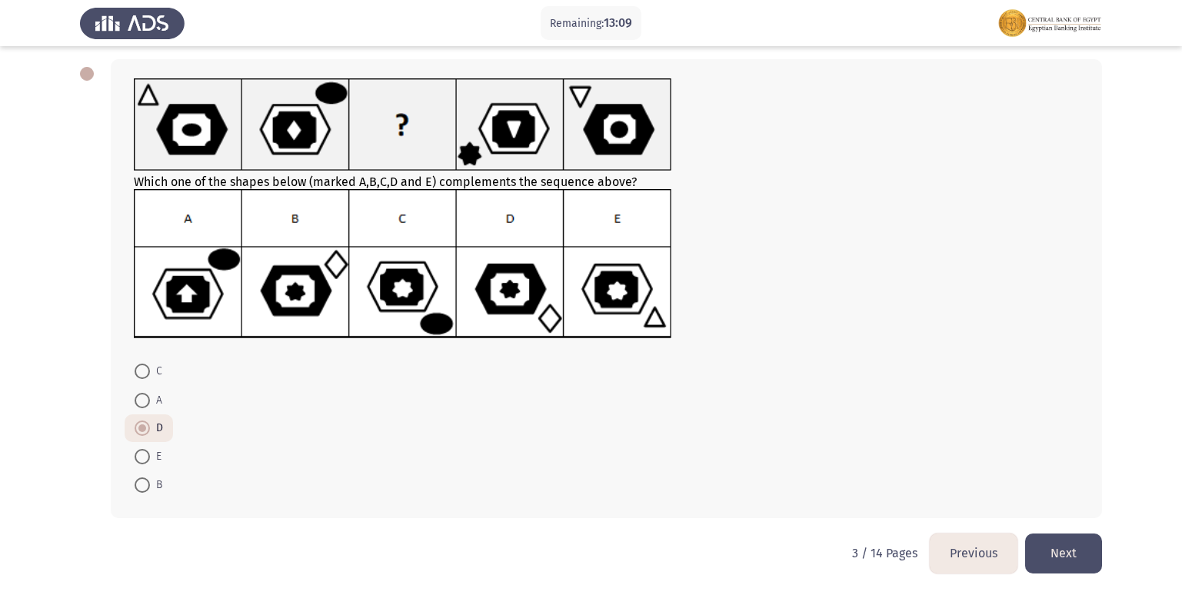
click at [1082, 552] on button "Next" at bounding box center [1063, 553] width 77 height 39
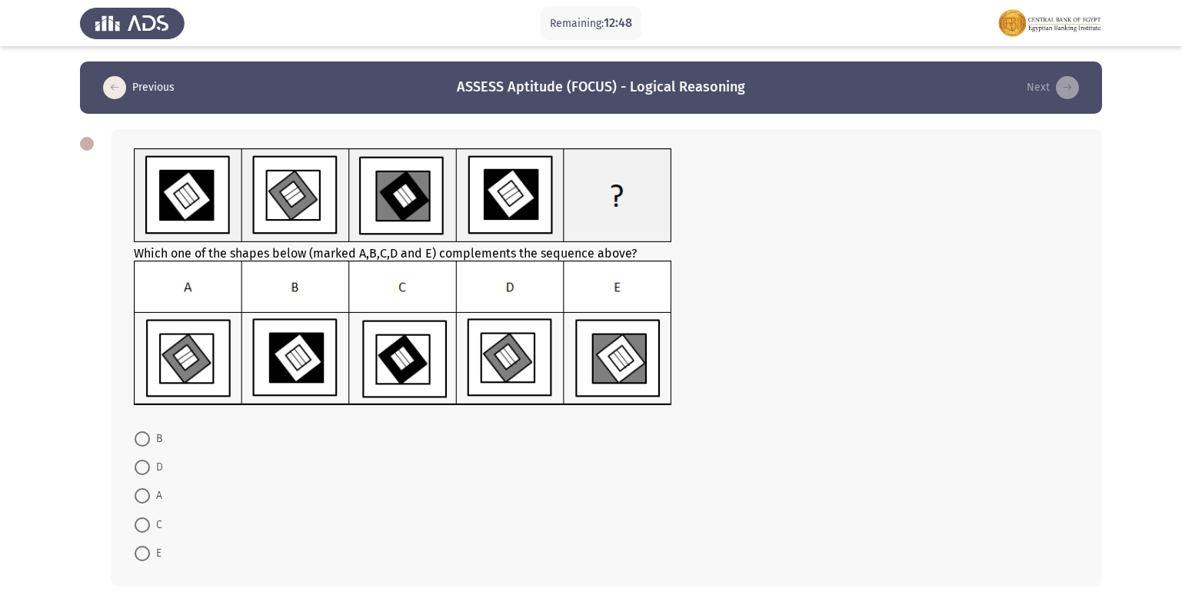
scroll to position [68, 0]
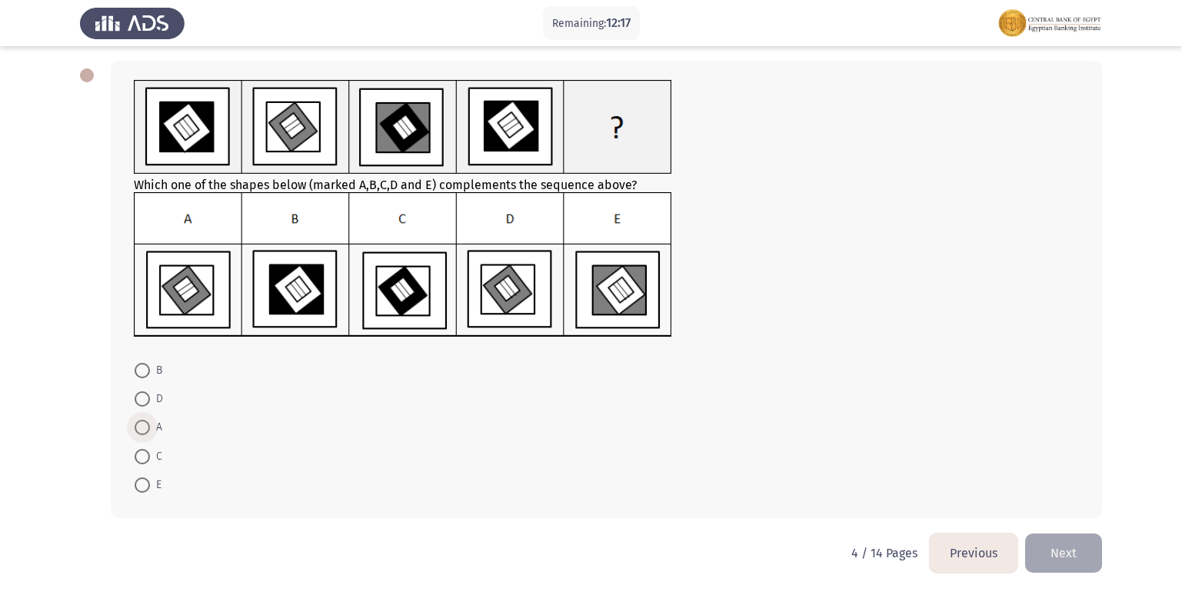
click at [141, 429] on span at bounding box center [142, 427] width 15 height 15
click at [141, 429] on input "A" at bounding box center [142, 427] width 15 height 15
radio input "true"
click at [1052, 540] on button "Next" at bounding box center [1063, 553] width 77 height 39
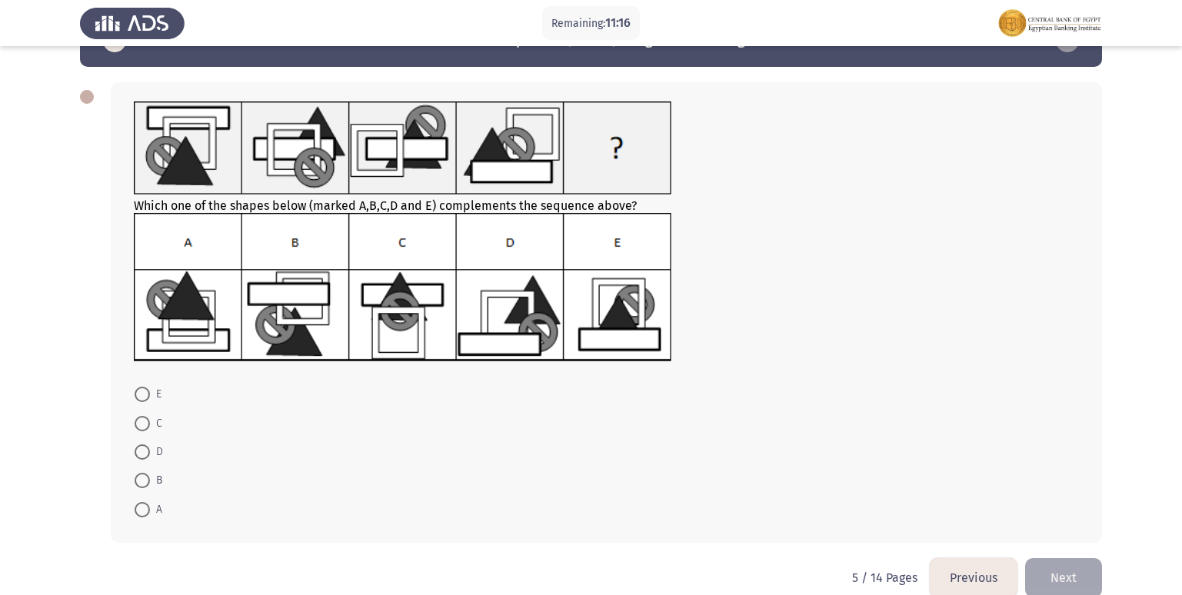
scroll to position [72, 0]
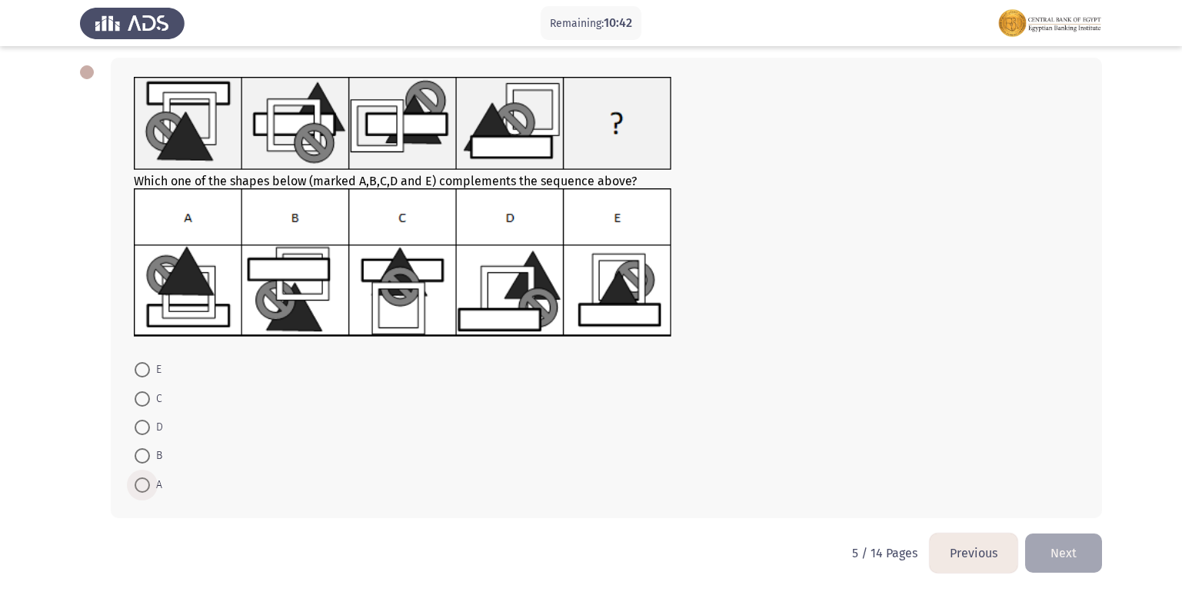
click at [137, 485] on span at bounding box center [142, 485] width 15 height 15
click at [137, 485] on input "A" at bounding box center [142, 485] width 15 height 15
radio input "true"
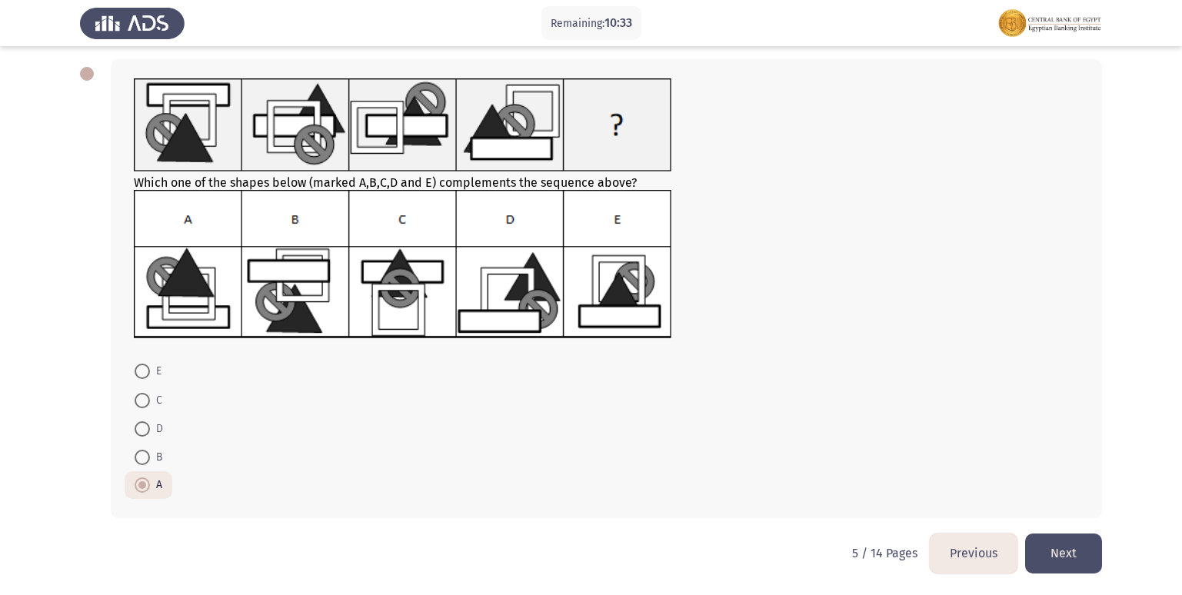
click at [1073, 570] on button "Next" at bounding box center [1063, 553] width 77 height 39
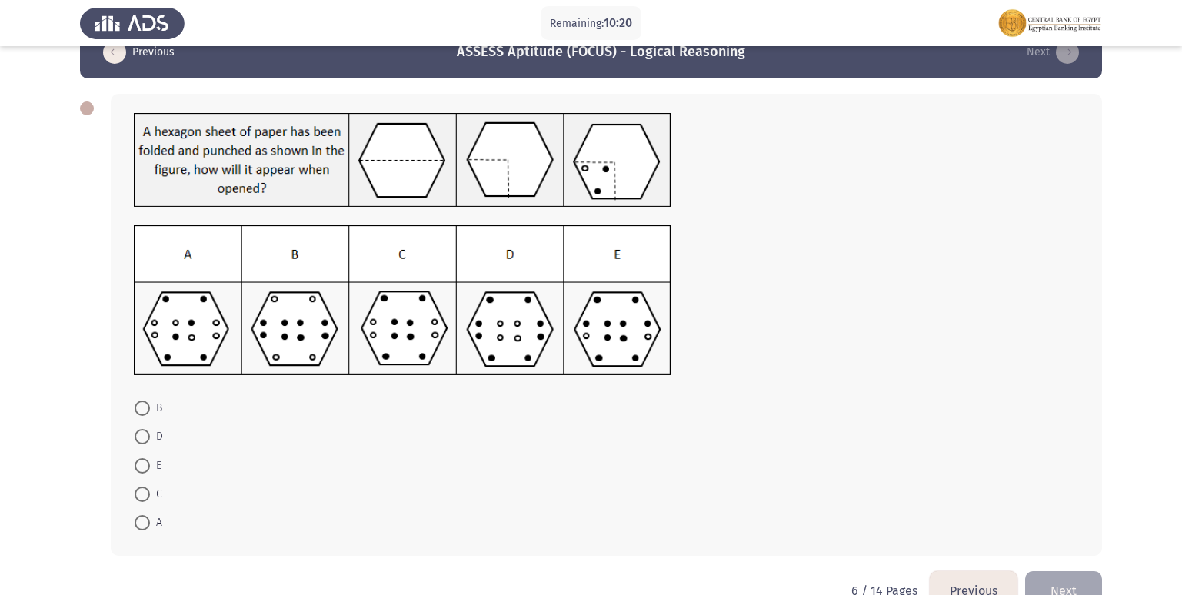
scroll to position [0, 0]
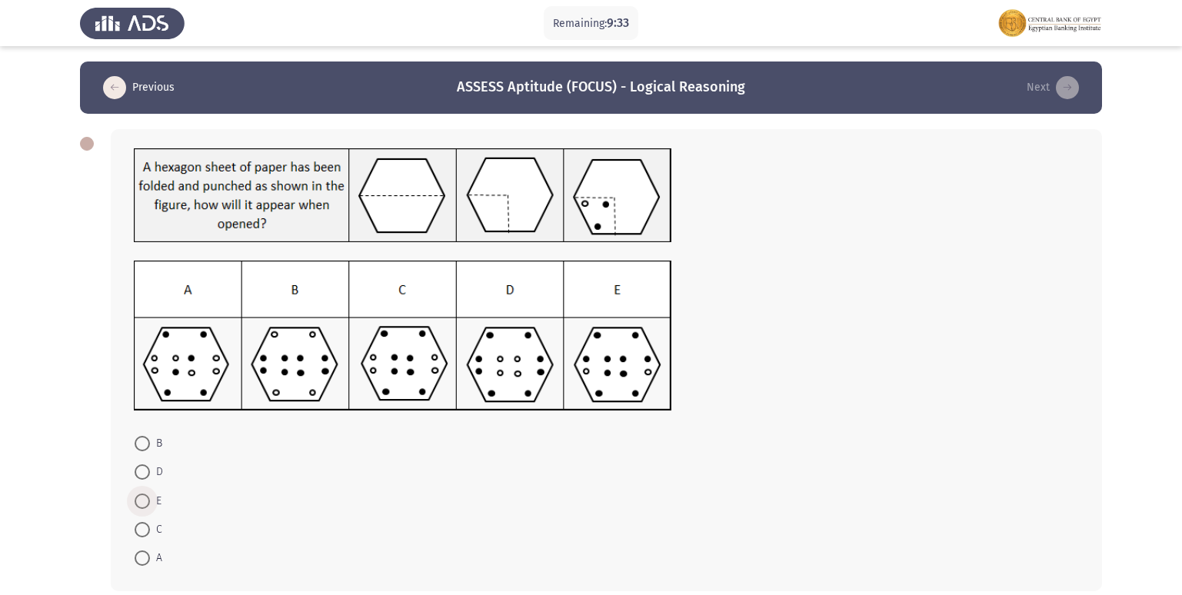
click at [148, 498] on span at bounding box center [142, 501] width 15 height 15
click at [148, 498] on input "E" at bounding box center [142, 501] width 15 height 15
radio input "true"
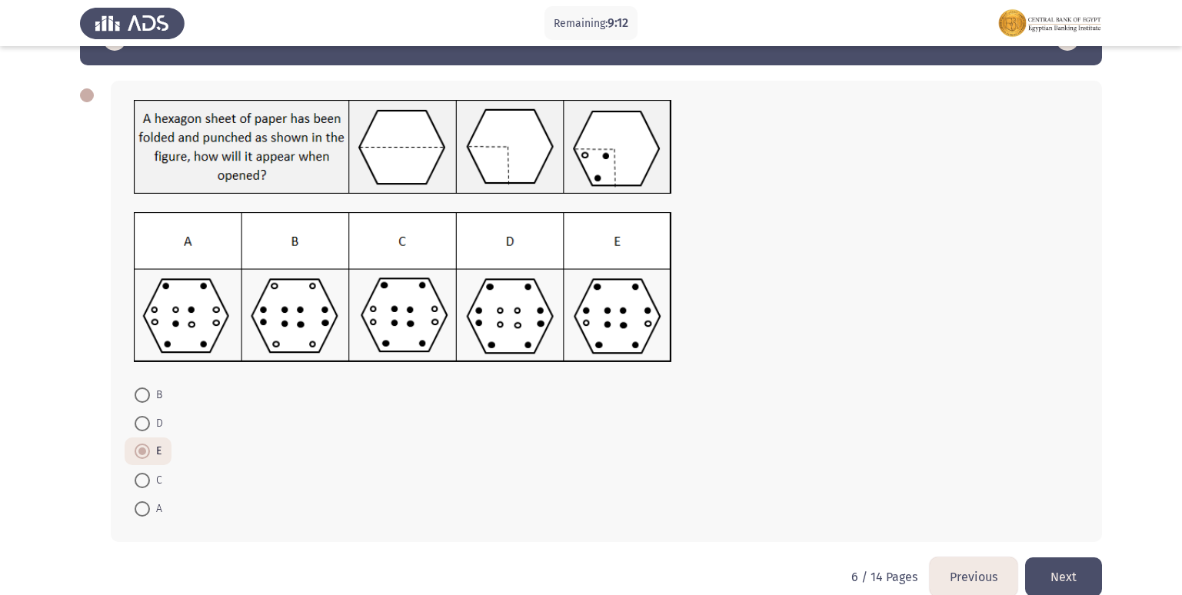
scroll to position [72, 0]
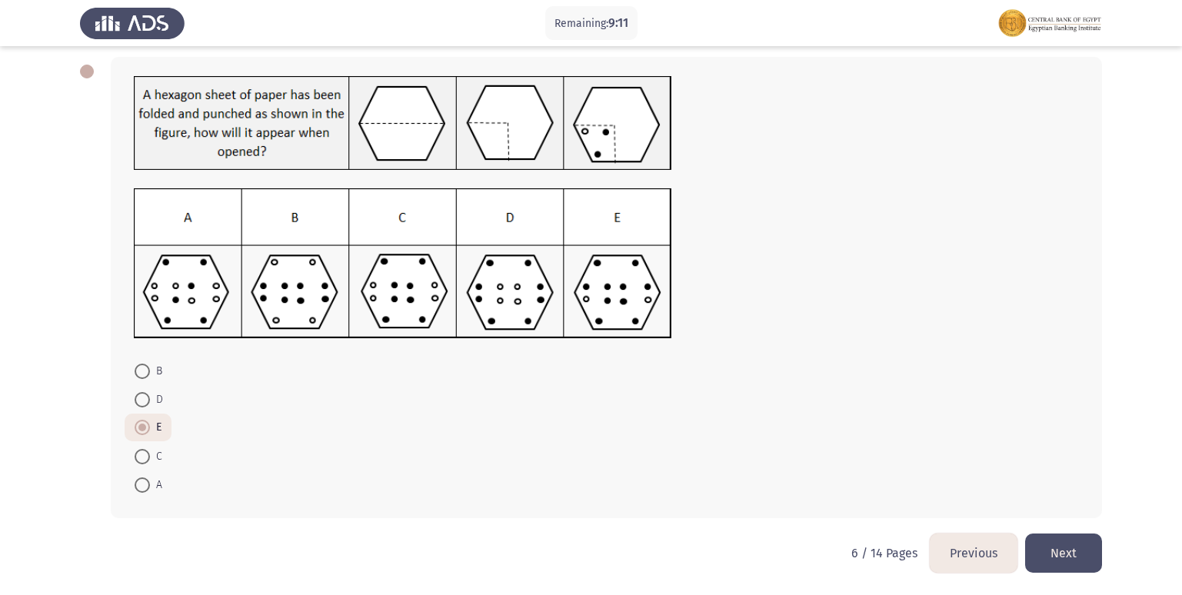
click at [1052, 534] on button "Next" at bounding box center [1063, 553] width 77 height 39
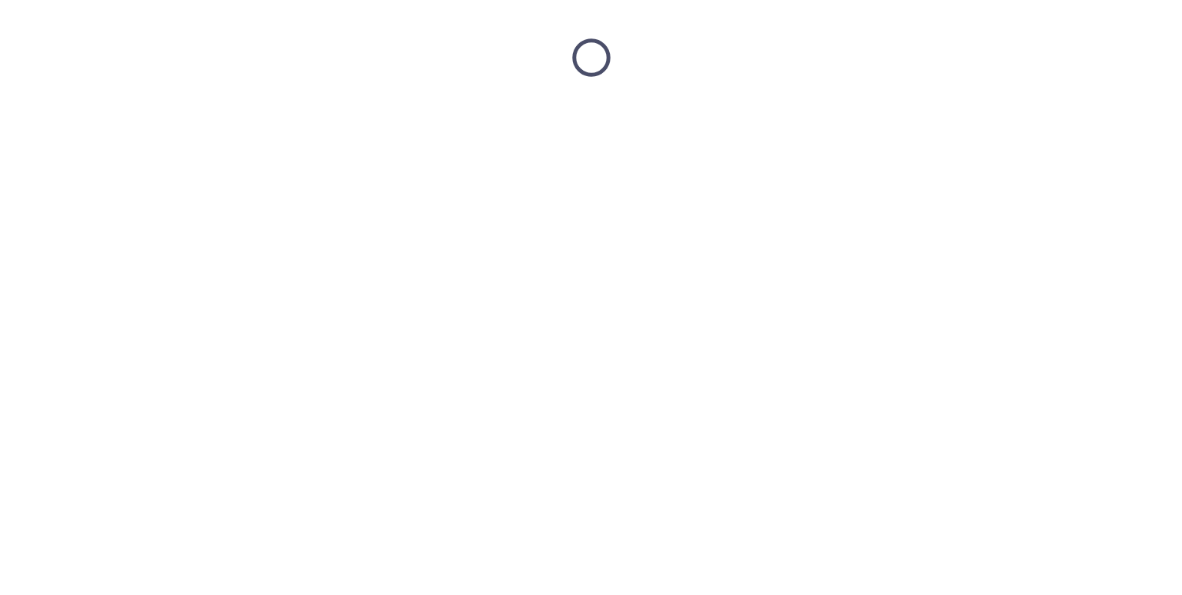
scroll to position [0, 0]
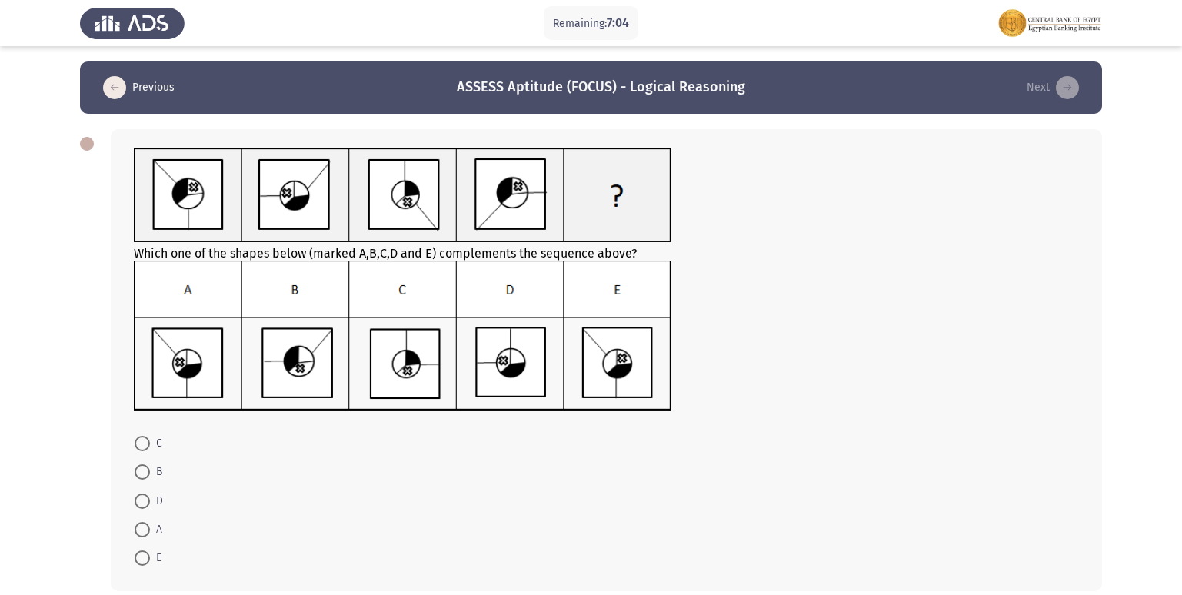
click at [140, 498] on span at bounding box center [142, 501] width 15 height 15
click at [140, 498] on input "D" at bounding box center [142, 501] width 15 height 15
radio input "true"
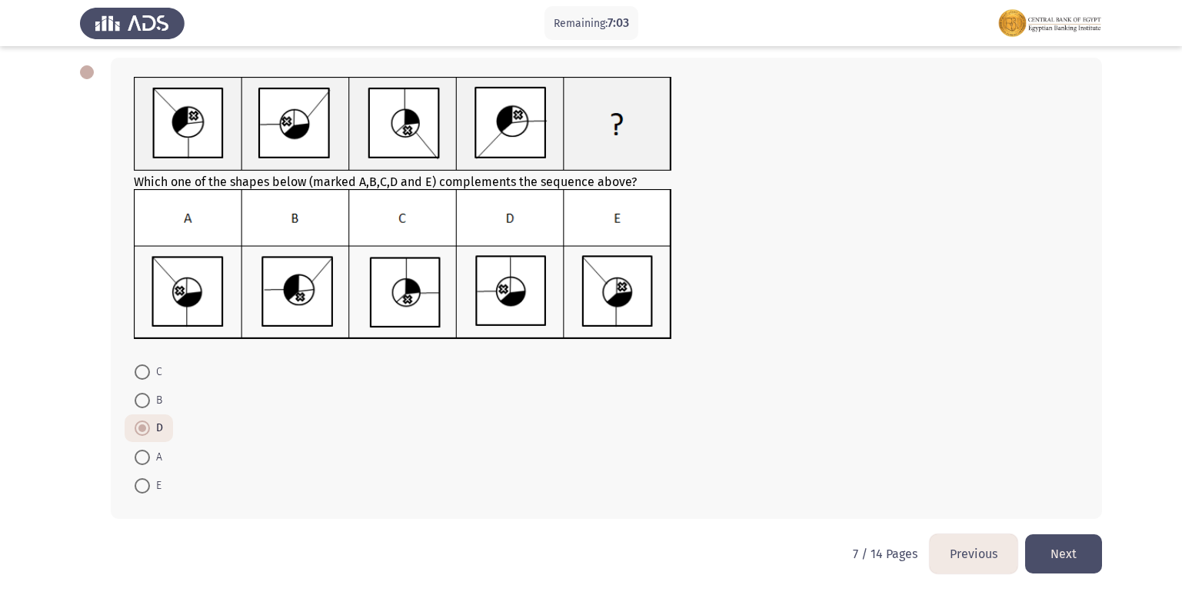
scroll to position [72, 0]
click at [1052, 558] on button "Next" at bounding box center [1063, 553] width 77 height 39
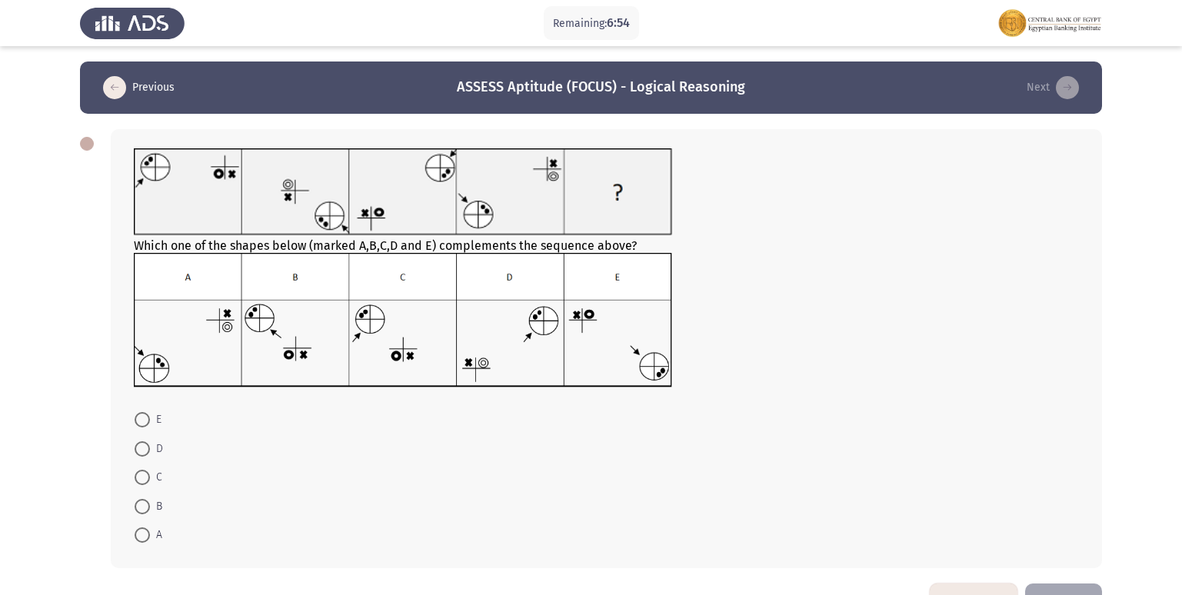
click at [123, 85] on icon "load previous page" at bounding box center [114, 87] width 23 height 23
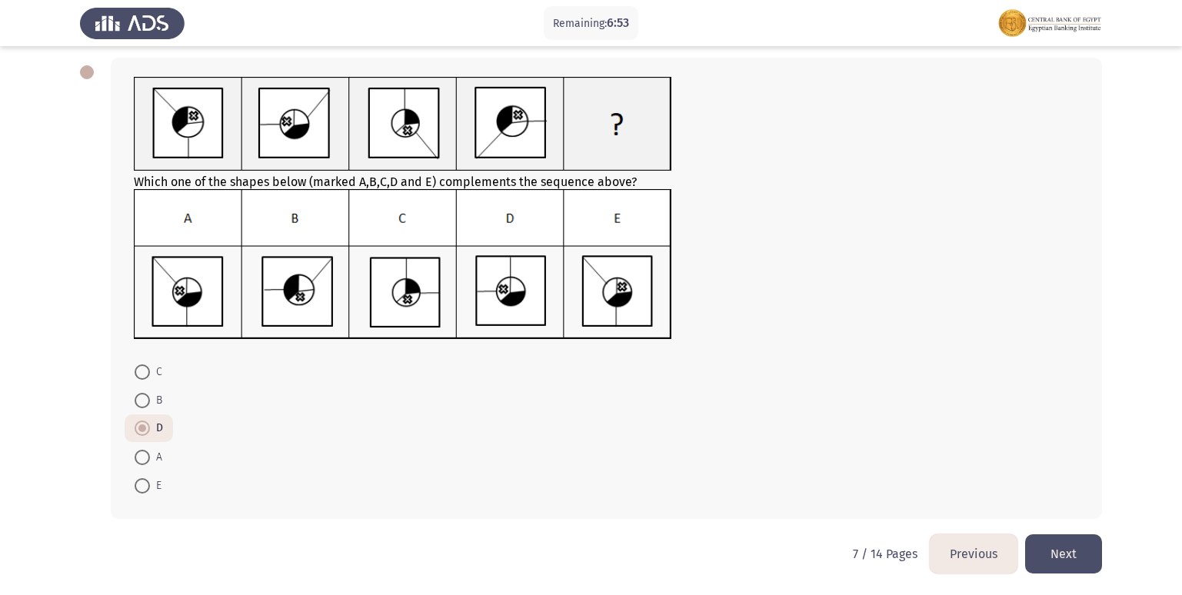
scroll to position [72, 0]
click at [1068, 544] on button "Next" at bounding box center [1063, 553] width 77 height 39
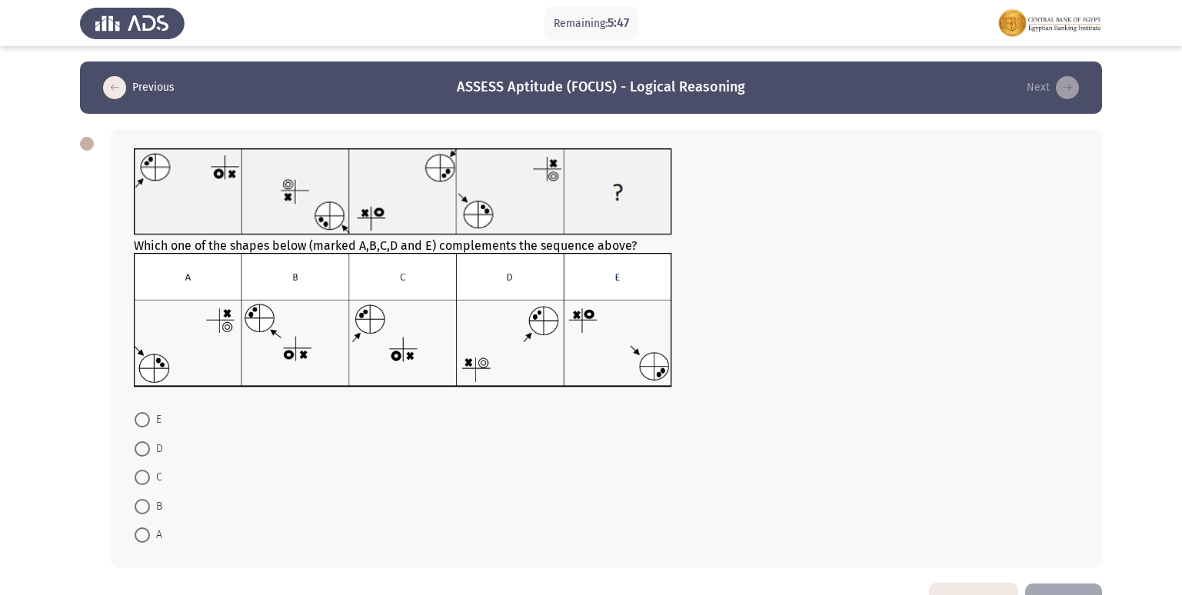
click at [161, 474] on span "C" at bounding box center [156, 477] width 12 height 18
click at [150, 474] on input "C" at bounding box center [142, 477] width 15 height 15
radio input "true"
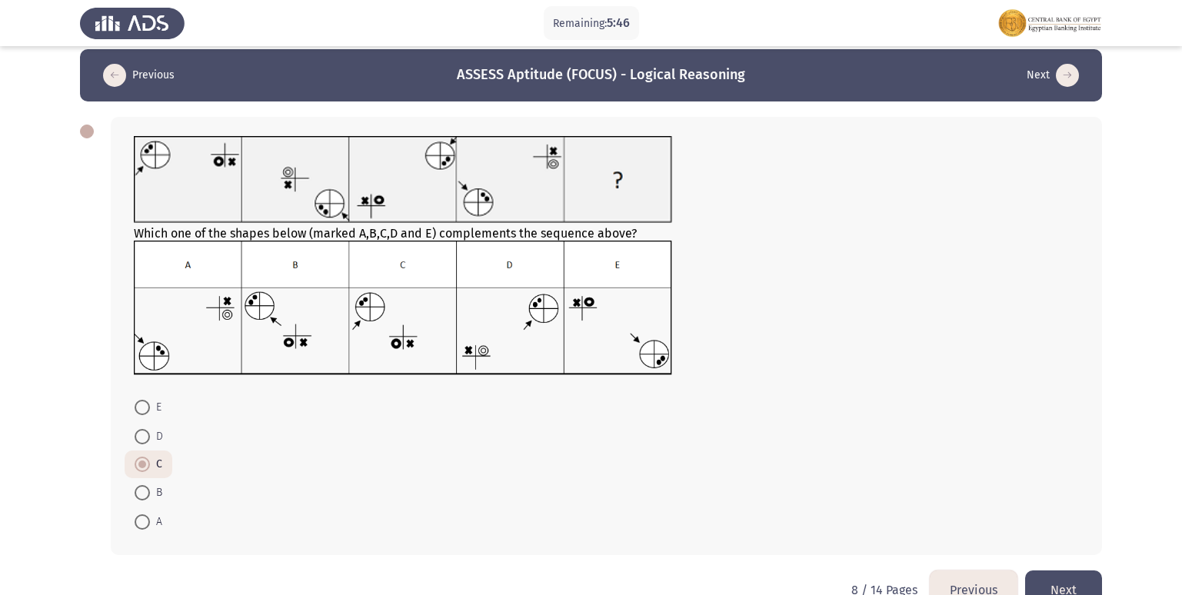
scroll to position [49, 0]
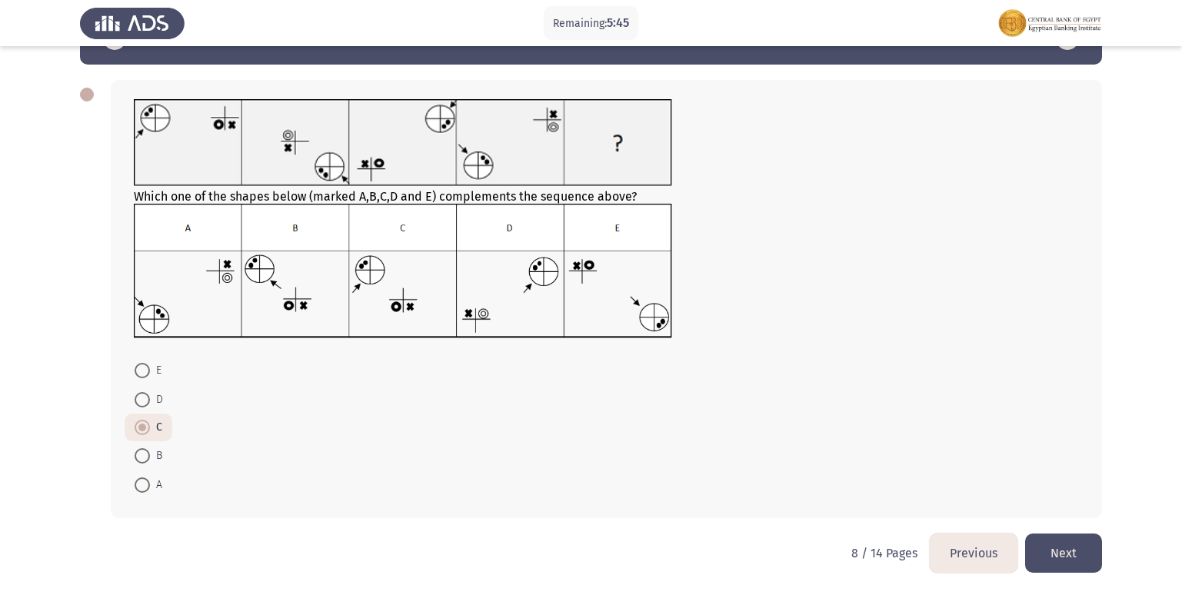
click at [1043, 564] on button "Next" at bounding box center [1063, 553] width 77 height 39
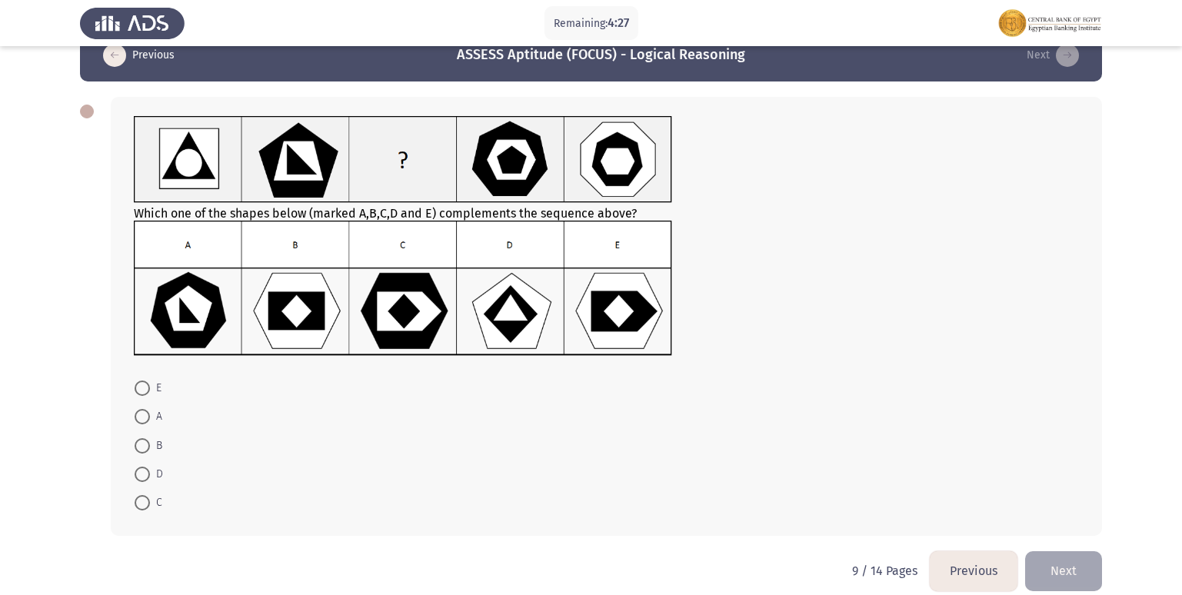
scroll to position [50, 0]
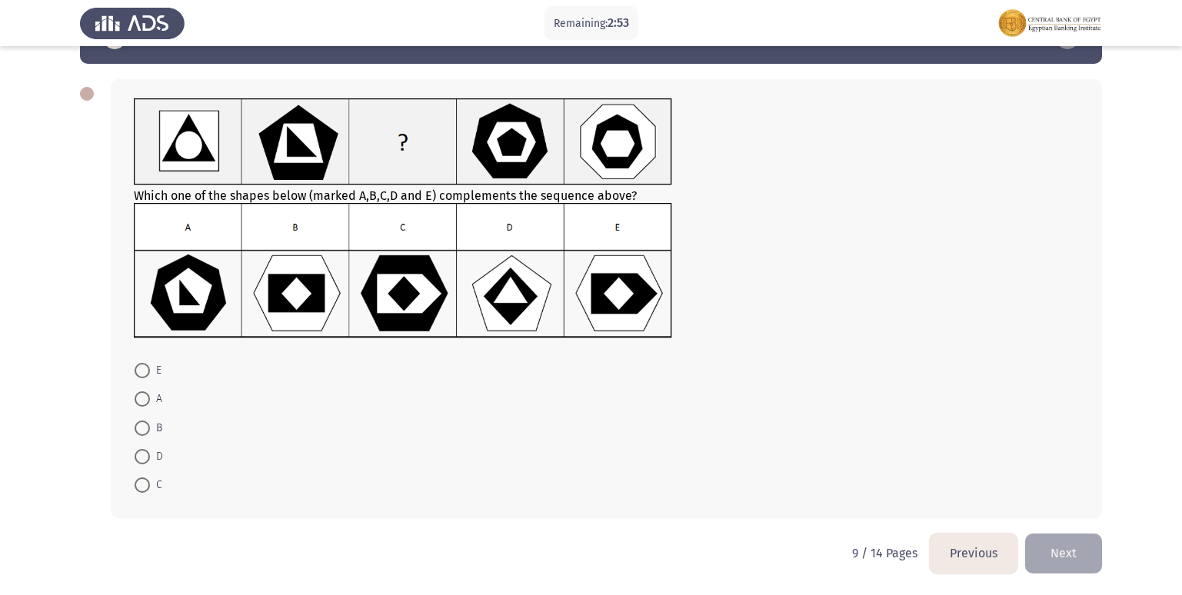
click at [142, 373] on span at bounding box center [142, 370] width 15 height 15
click at [142, 373] on input "E" at bounding box center [142, 370] width 15 height 15
radio input "true"
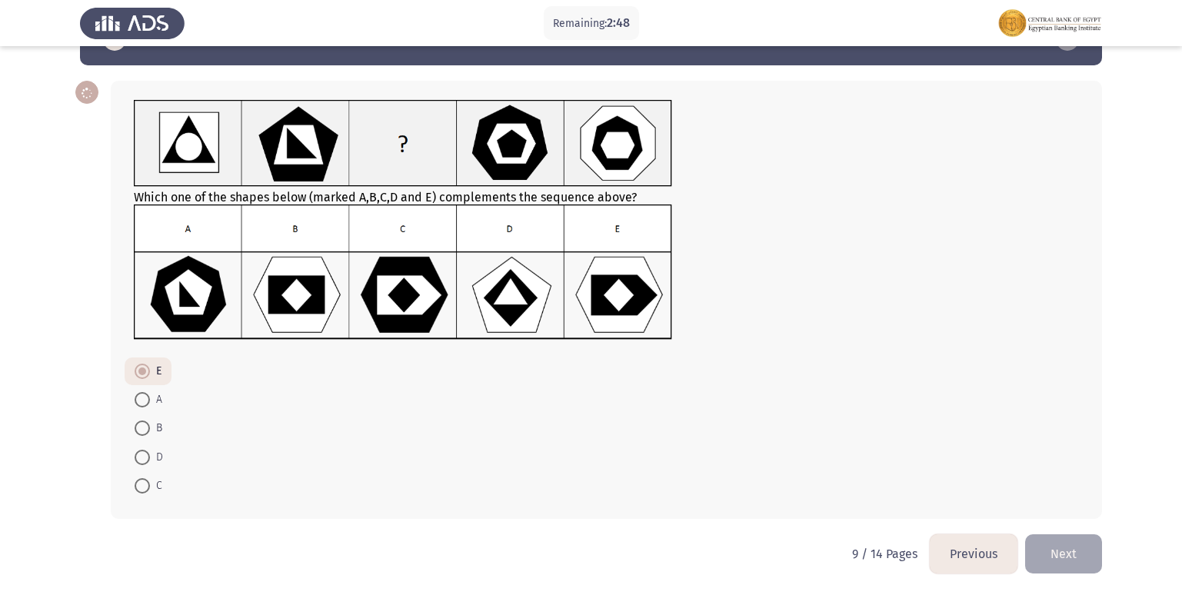
scroll to position [49, 0]
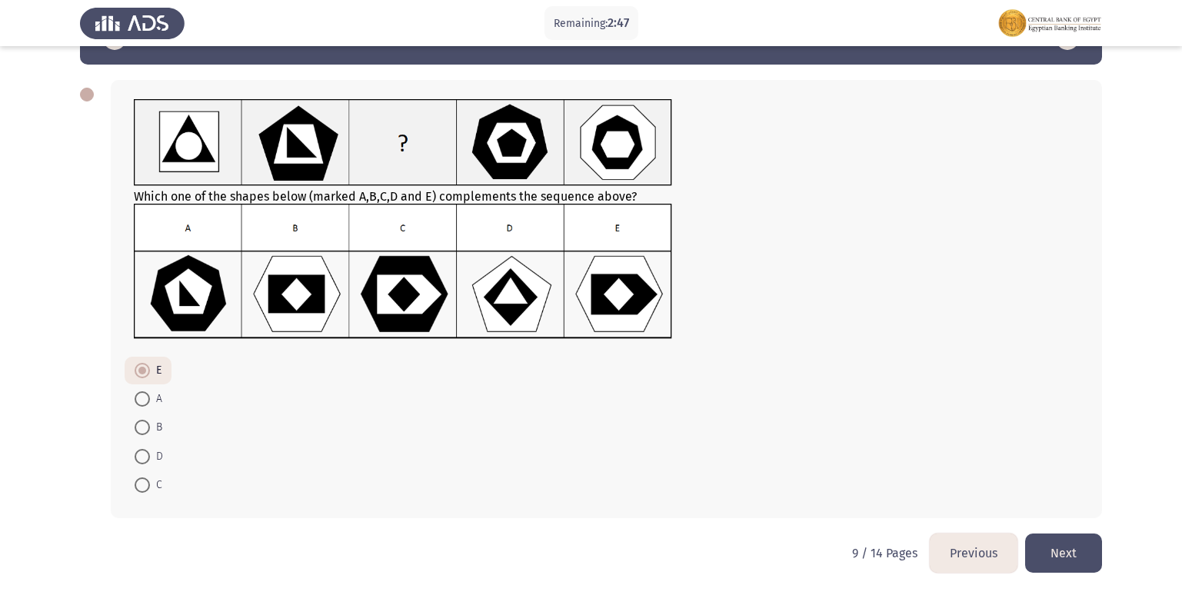
click at [1048, 564] on button "Next" at bounding box center [1063, 553] width 77 height 39
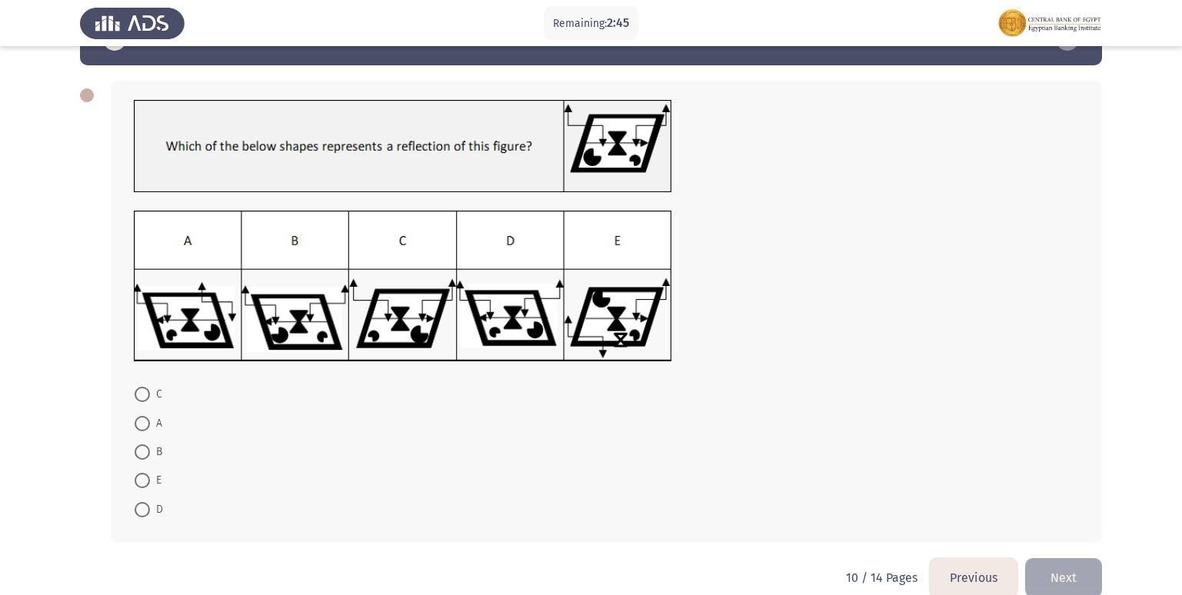
scroll to position [73, 0]
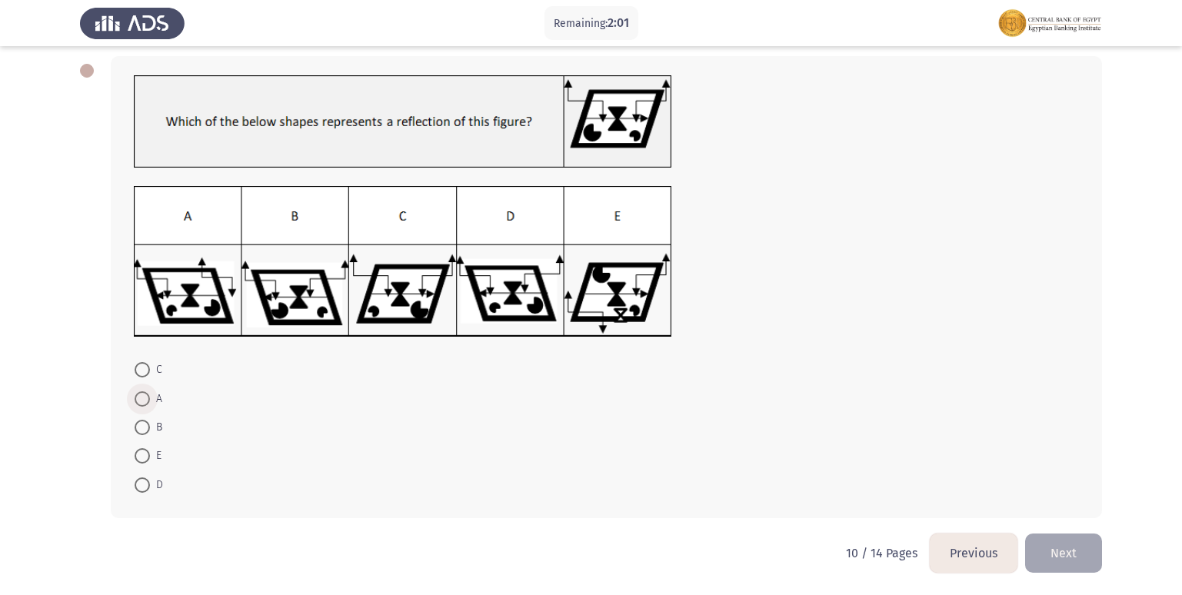
click at [145, 392] on span at bounding box center [142, 399] width 15 height 15
click at [145, 392] on input "A" at bounding box center [142, 399] width 15 height 15
radio input "true"
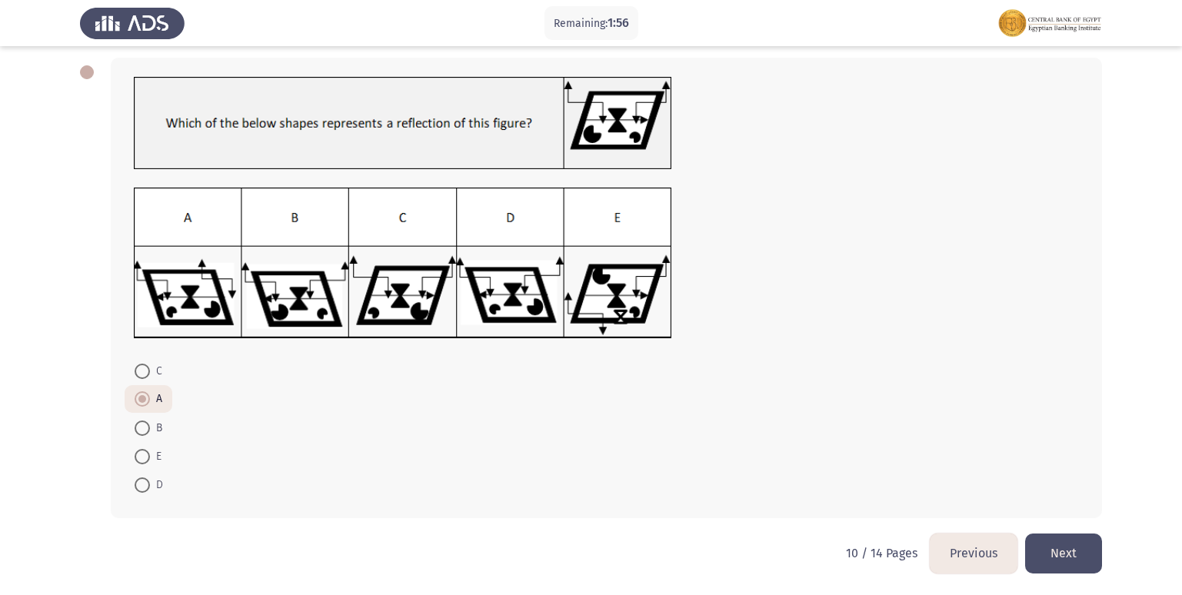
click at [1035, 556] on button "Next" at bounding box center [1063, 553] width 77 height 39
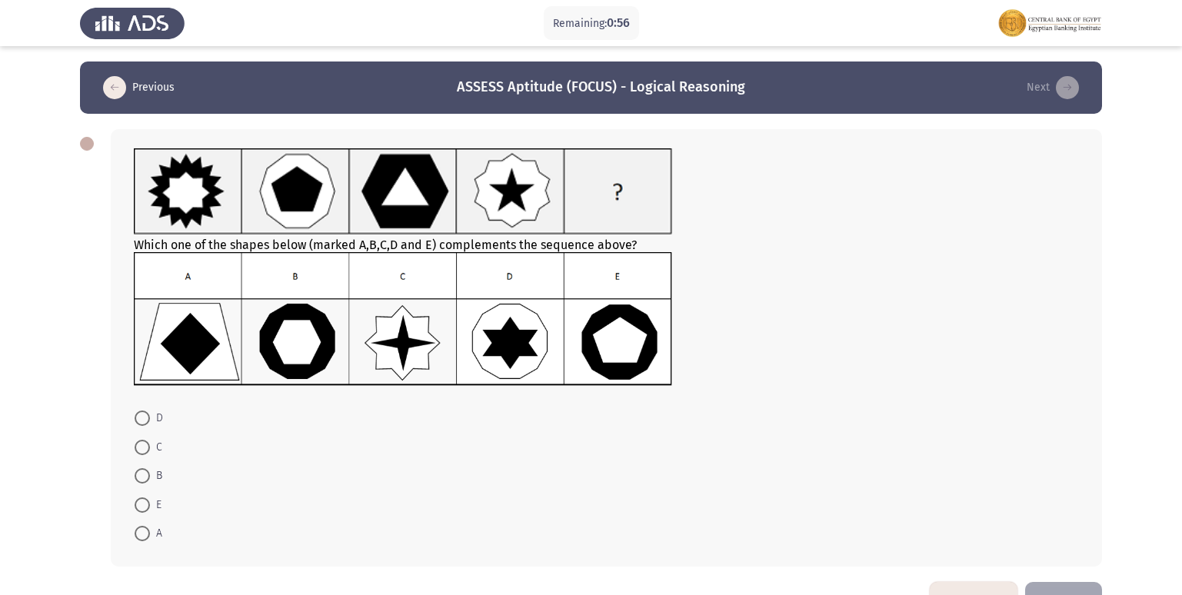
click at [135, 508] on span at bounding box center [142, 505] width 15 height 15
click at [135, 508] on input "E" at bounding box center [142, 505] width 15 height 15
radio input "true"
click at [1068, 585] on button "Next" at bounding box center [1063, 601] width 77 height 39
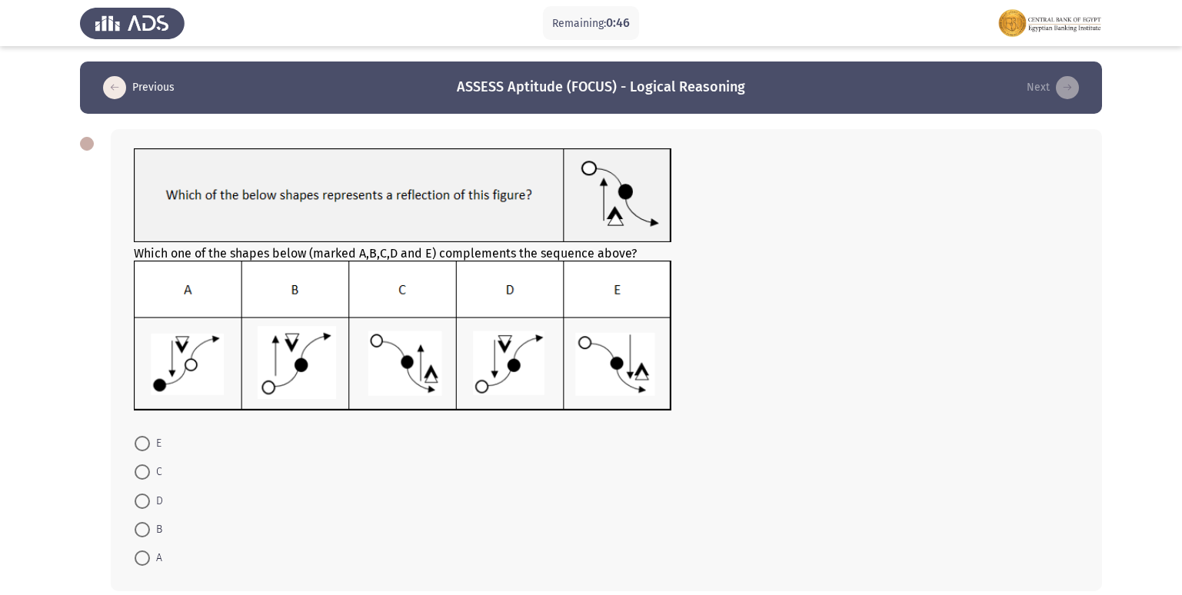
scroll to position [73, 0]
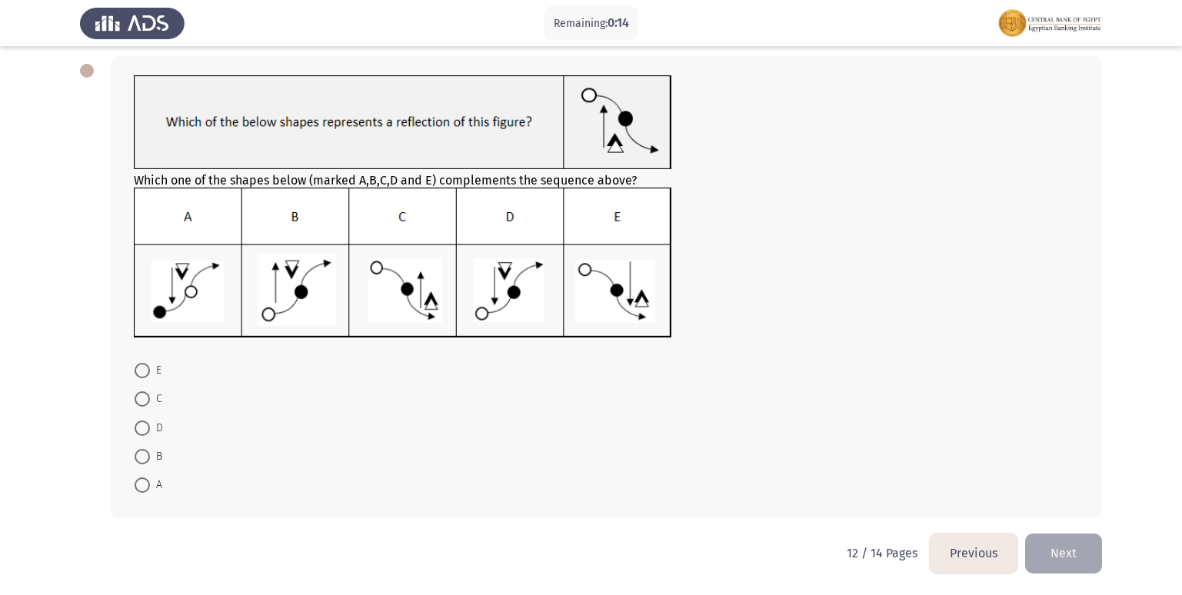
click at [148, 422] on span at bounding box center [142, 428] width 15 height 15
click at [148, 422] on input "D" at bounding box center [142, 428] width 15 height 15
radio input "true"
click at [1073, 555] on button "Next" at bounding box center [1063, 553] width 77 height 39
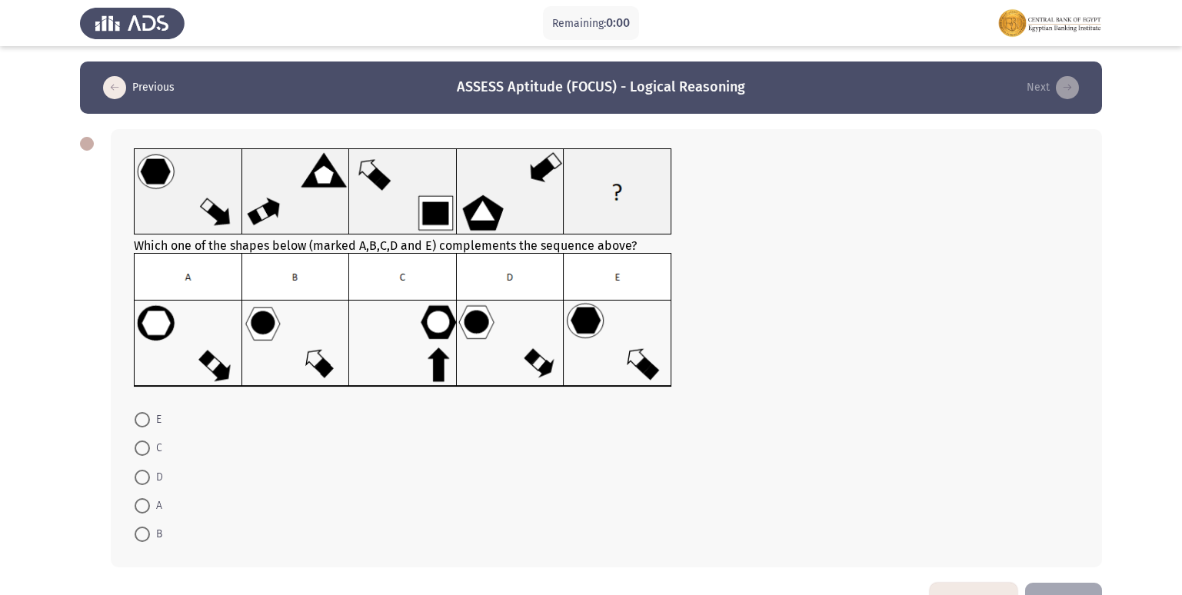
scroll to position [0, 0]
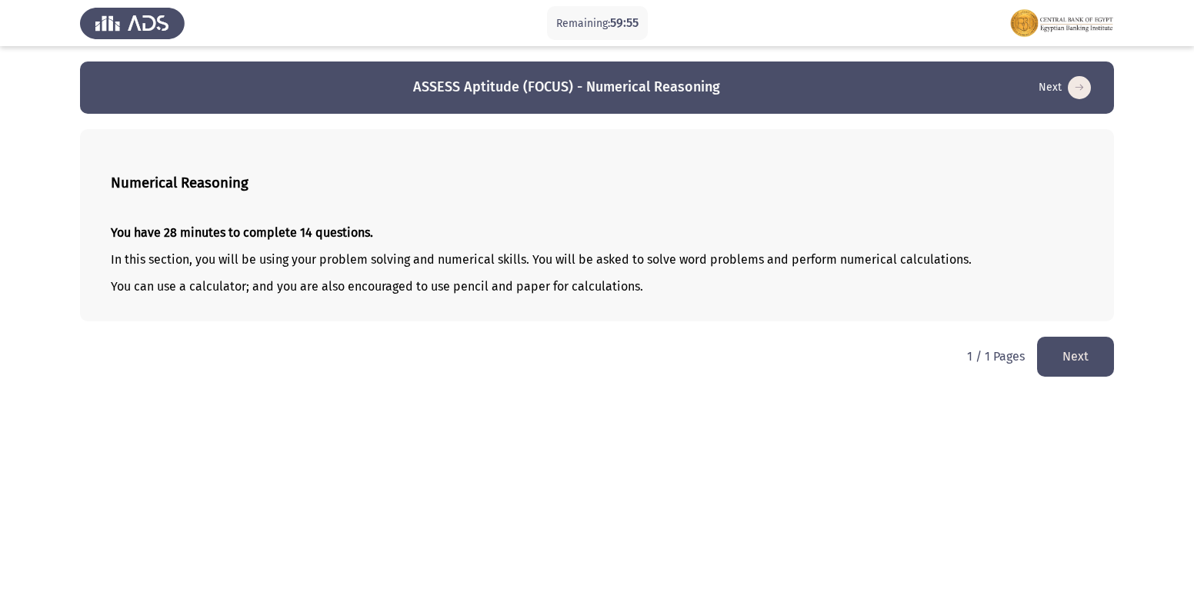
click at [1063, 369] on button "Next" at bounding box center [1075, 356] width 77 height 39
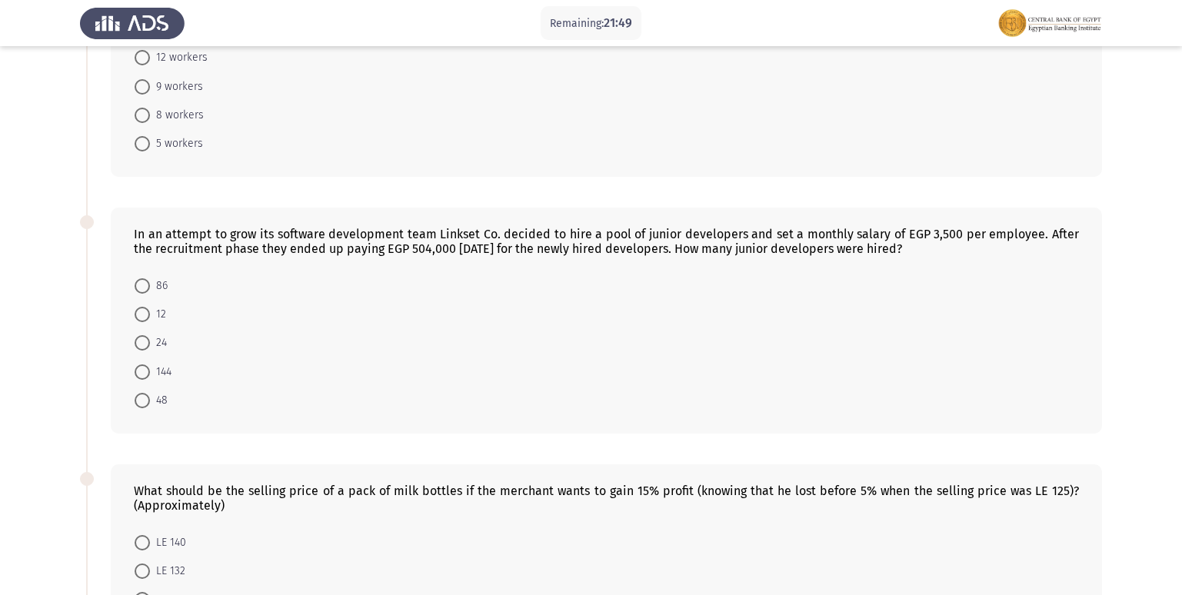
scroll to position [462, 0]
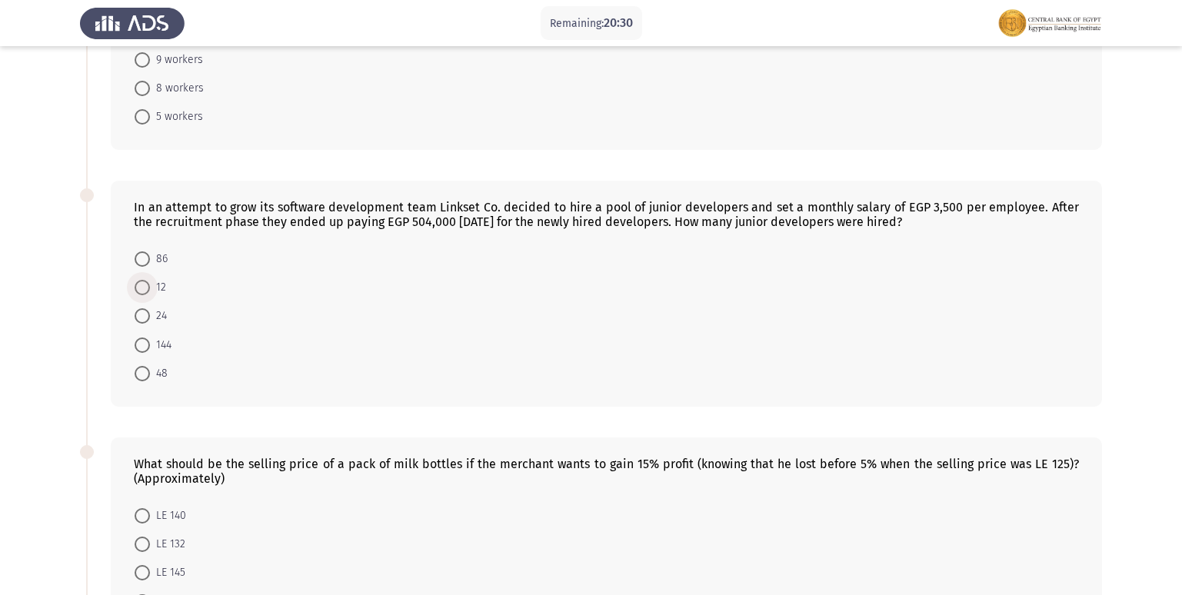
click at [141, 296] on label "12" at bounding box center [151, 287] width 32 height 18
click at [141, 295] on input "12" at bounding box center [142, 287] width 15 height 15
radio input "true"
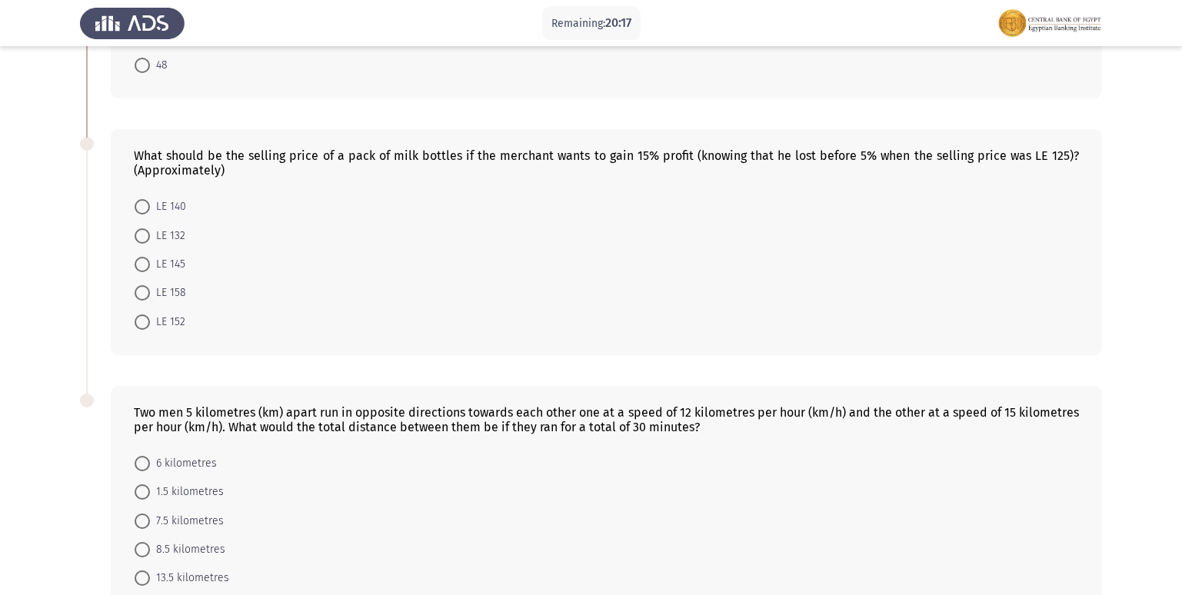
scroll to position [692, 0]
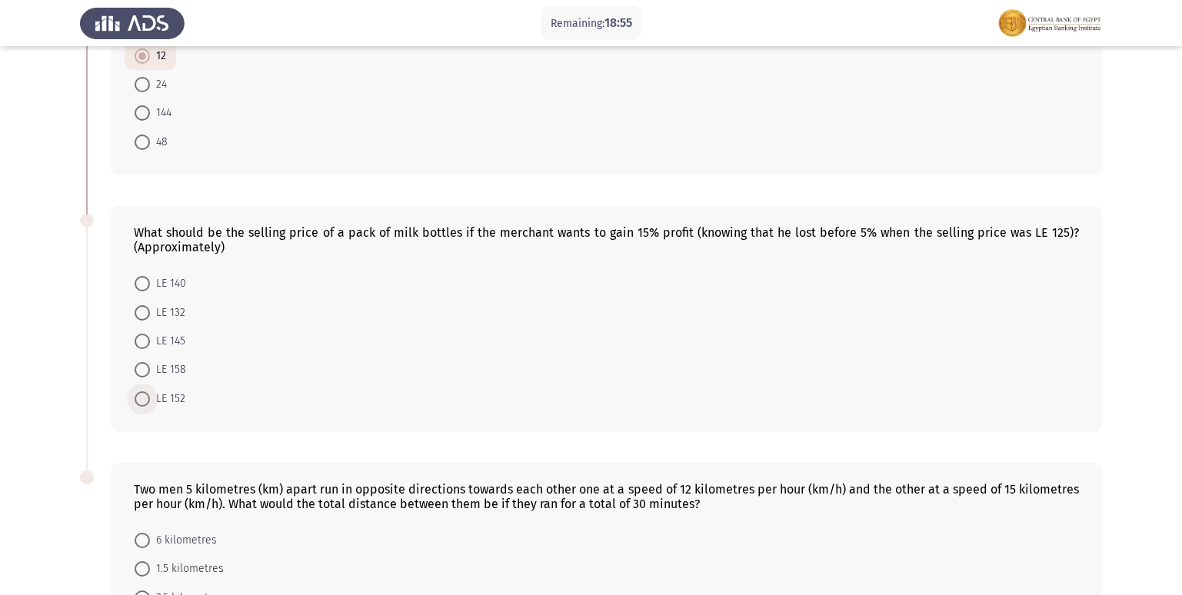
click at [141, 406] on span at bounding box center [142, 399] width 15 height 15
click at [141, 406] on input "LE 152" at bounding box center [142, 399] width 15 height 15
radio input "true"
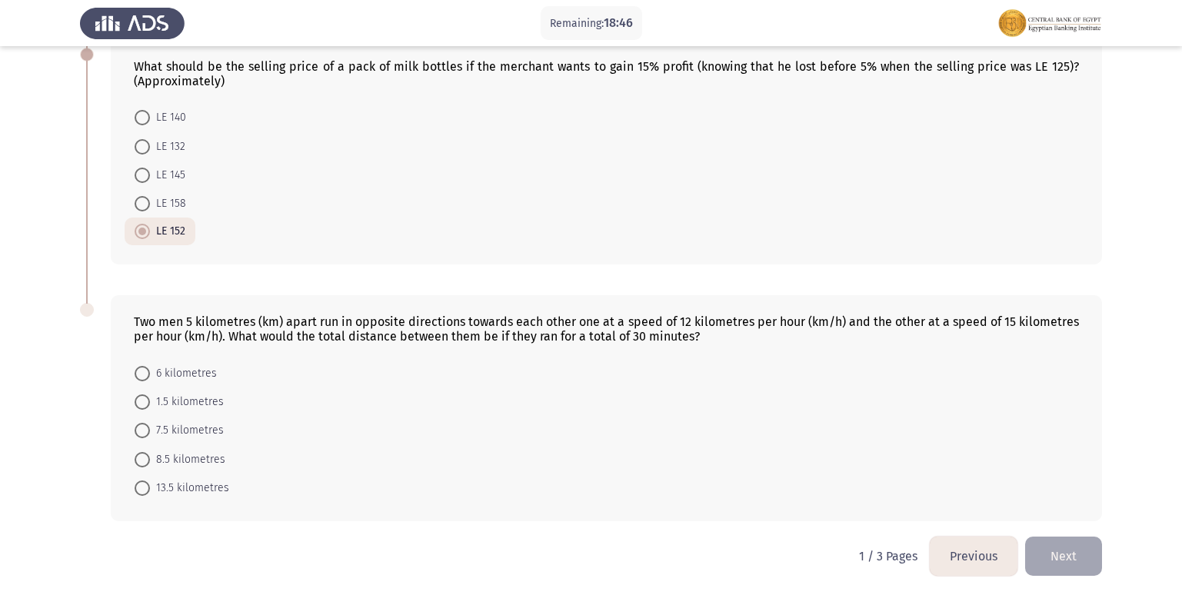
scroll to position [862, 0]
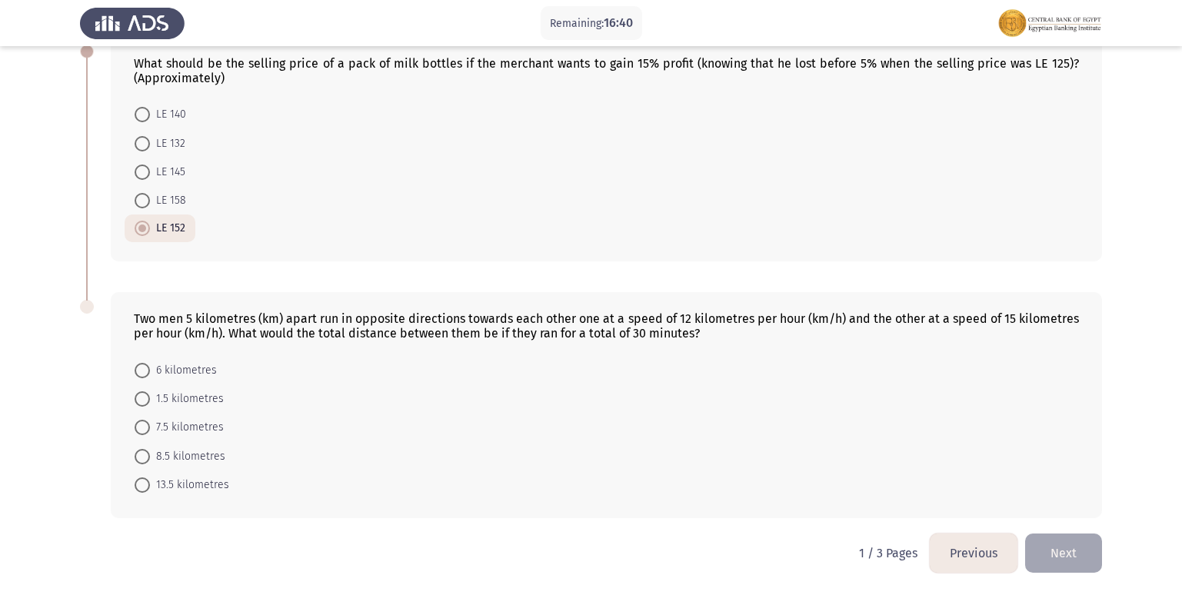
click at [138, 401] on span at bounding box center [142, 399] width 15 height 15
click at [138, 401] on input "1.5 kilometres" at bounding box center [142, 399] width 15 height 15
radio input "true"
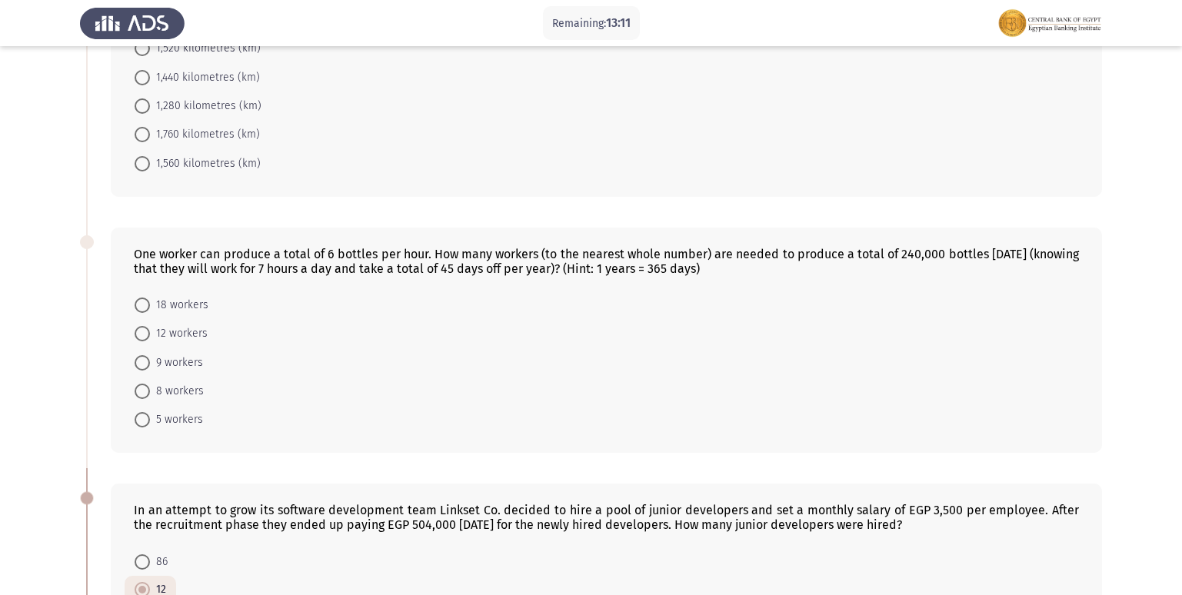
scroll to position [168, 0]
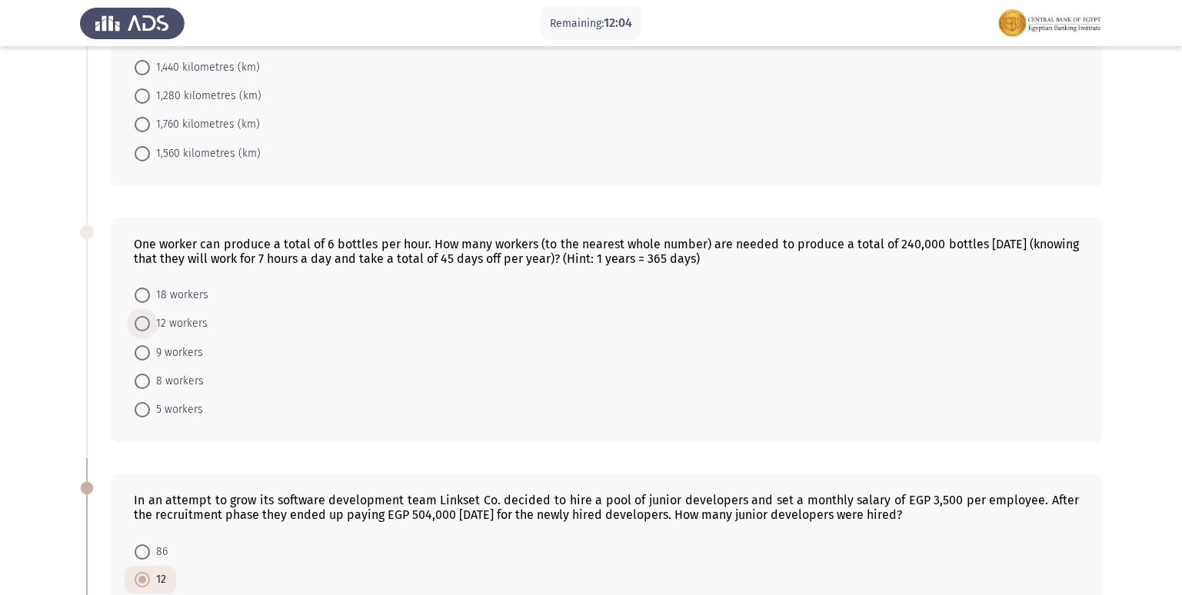
click at [144, 318] on span at bounding box center [142, 323] width 15 height 15
click at [144, 318] on input "12 workers" at bounding box center [142, 323] width 15 height 15
radio input "true"
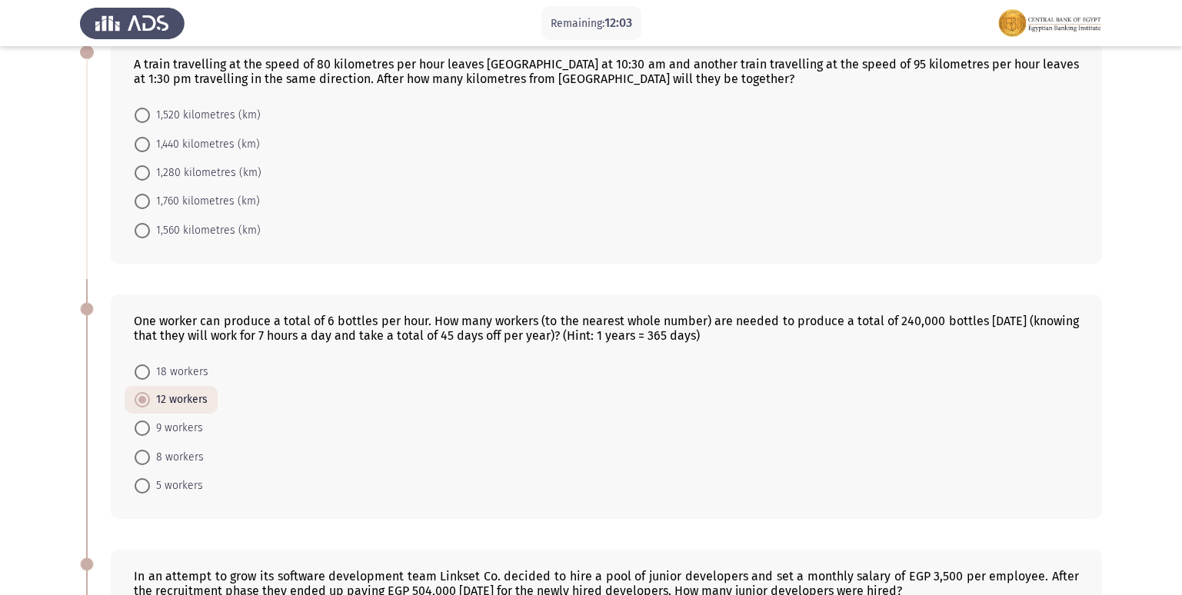
scroll to position [15, 0]
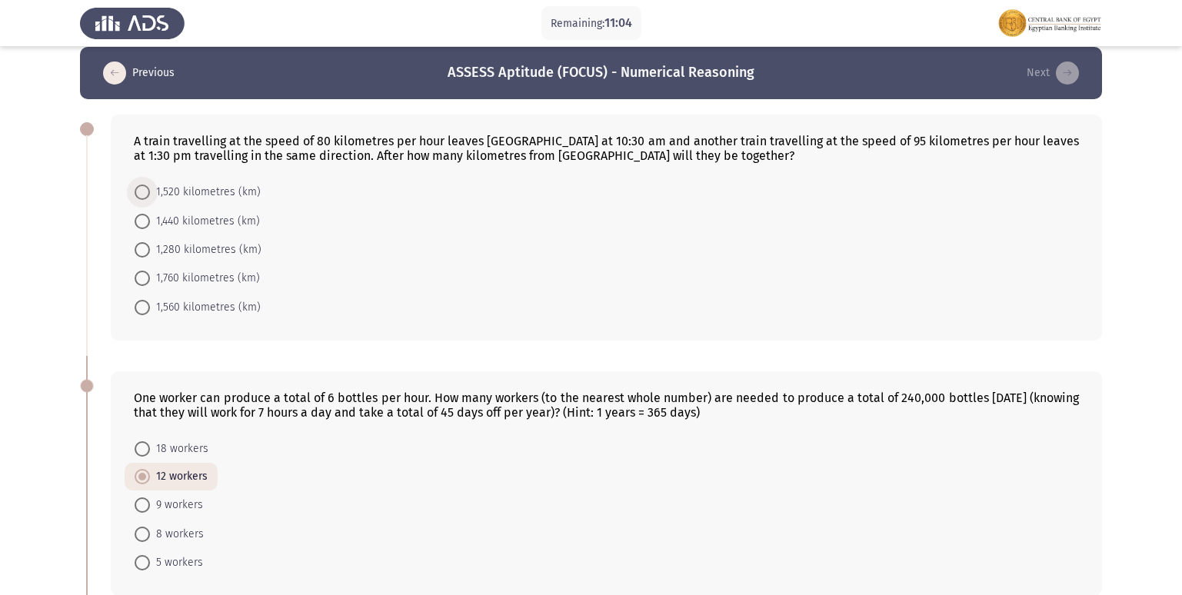
click at [142, 195] on span at bounding box center [142, 192] width 15 height 15
click at [142, 195] on input "1,520 kilometres (km)" at bounding box center [142, 192] width 15 height 15
radio input "true"
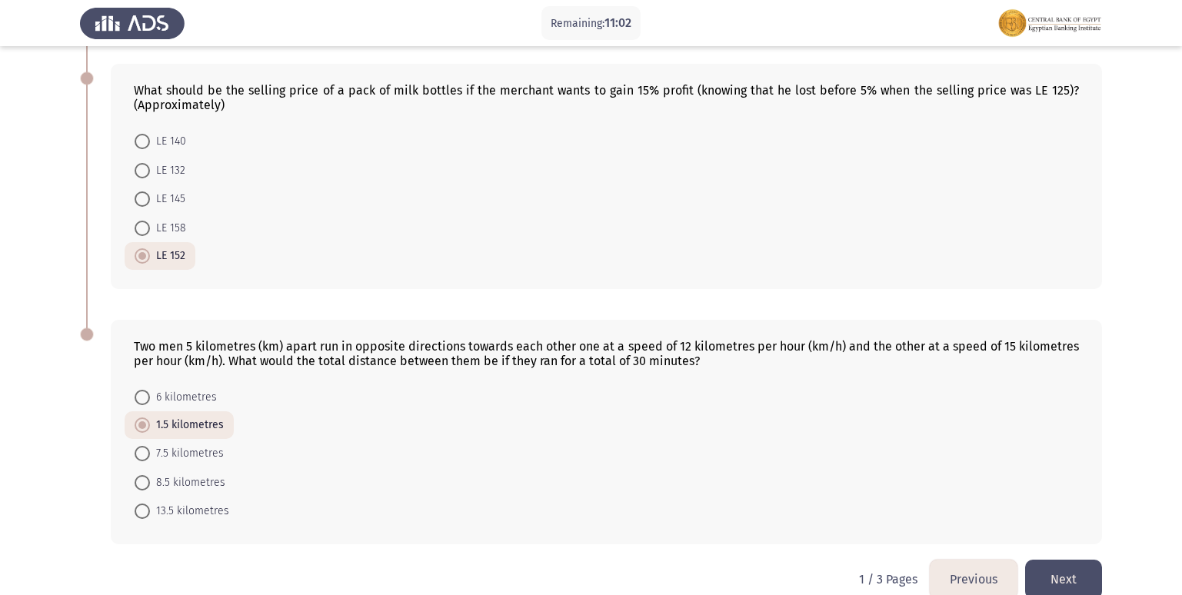
scroll to position [858, 0]
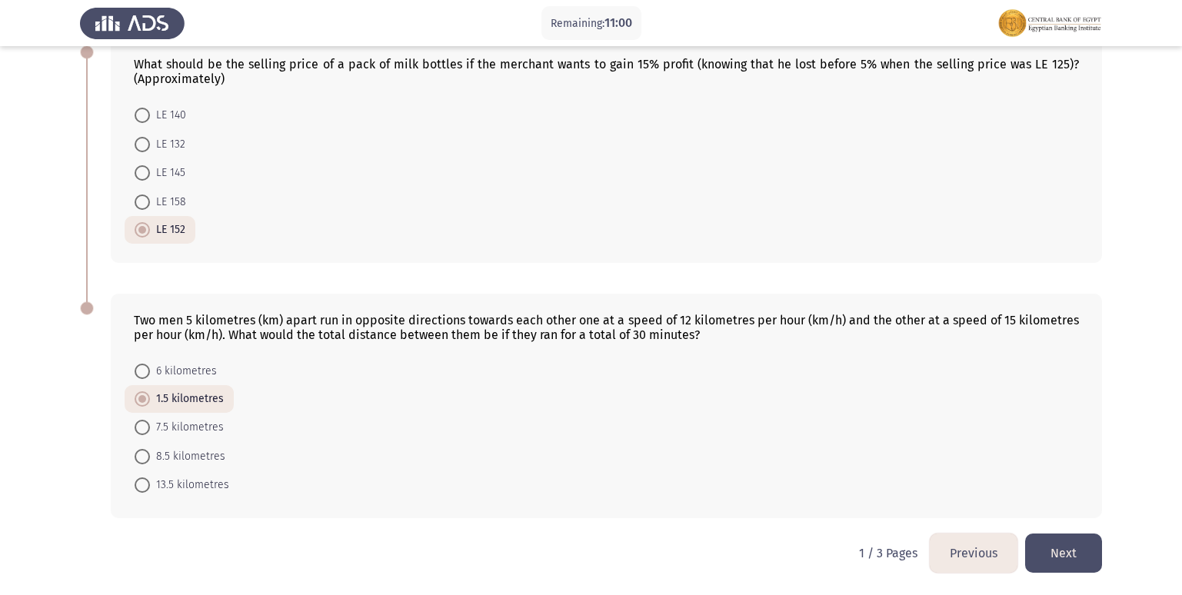
click at [1049, 551] on button "Next" at bounding box center [1063, 553] width 77 height 39
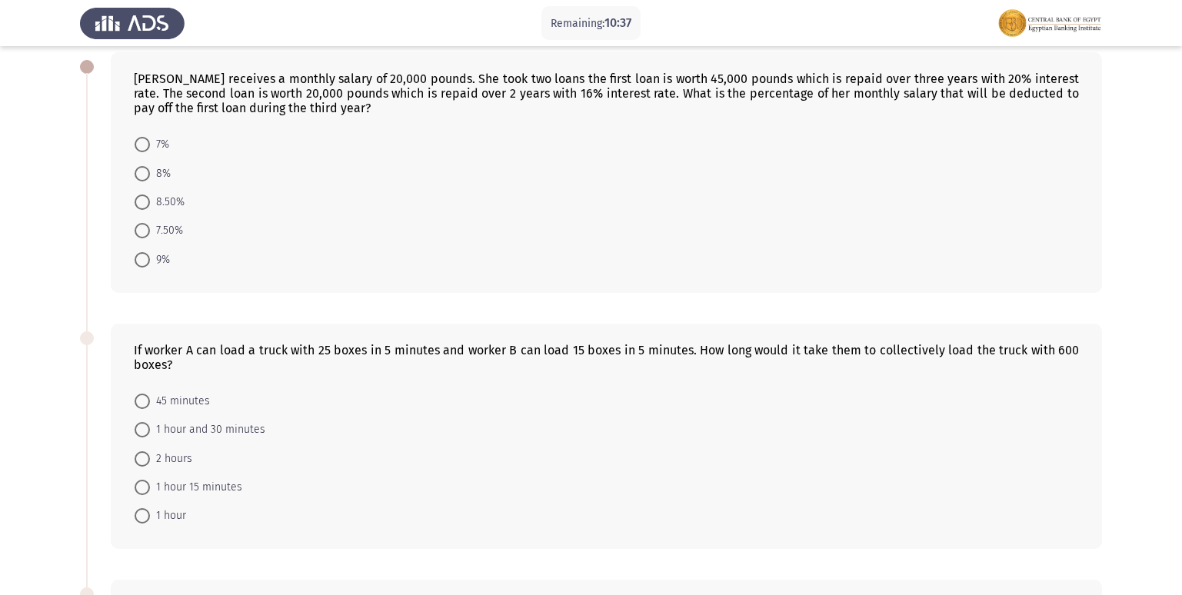
scroll to position [154, 0]
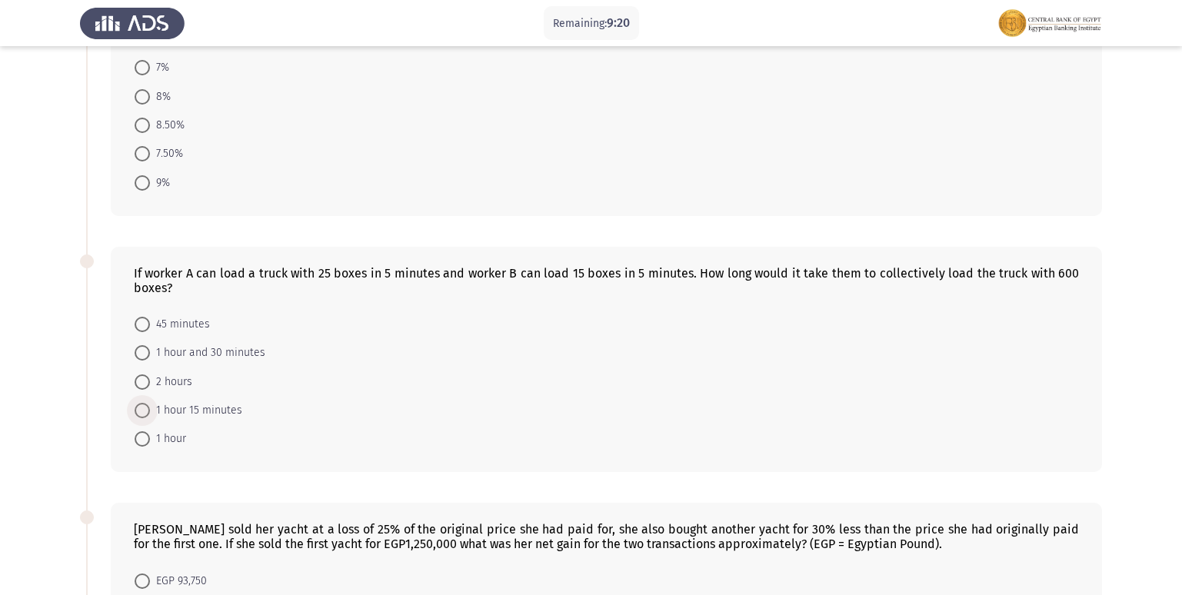
click at [151, 415] on span "1 hour 15 minutes" at bounding box center [196, 411] width 92 height 18
click at [150, 415] on input "1 hour 15 minutes" at bounding box center [142, 410] width 15 height 15
radio input "true"
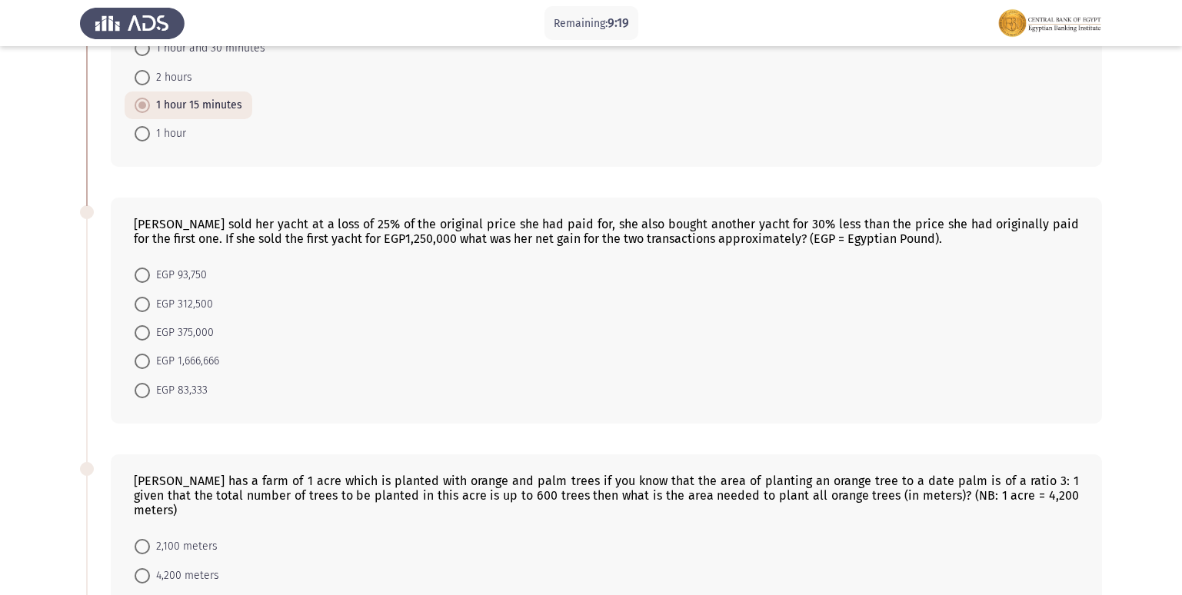
scroll to position [462, 0]
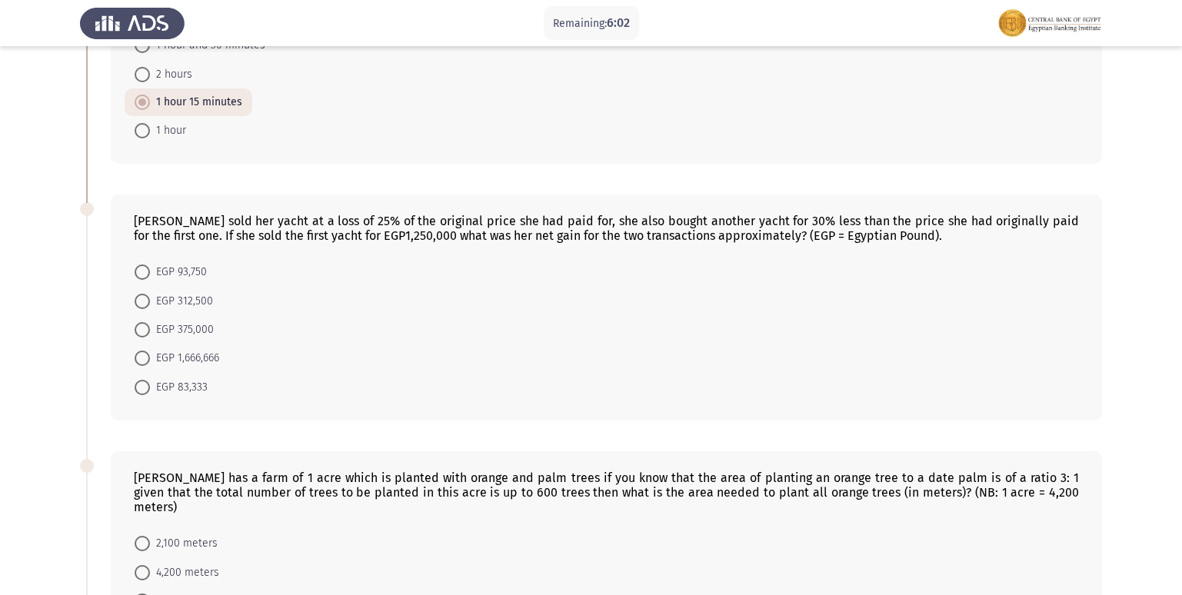
click at [142, 382] on span at bounding box center [142, 387] width 15 height 15
click at [142, 382] on input "EGP 83,333" at bounding box center [142, 387] width 15 height 15
radio input "true"
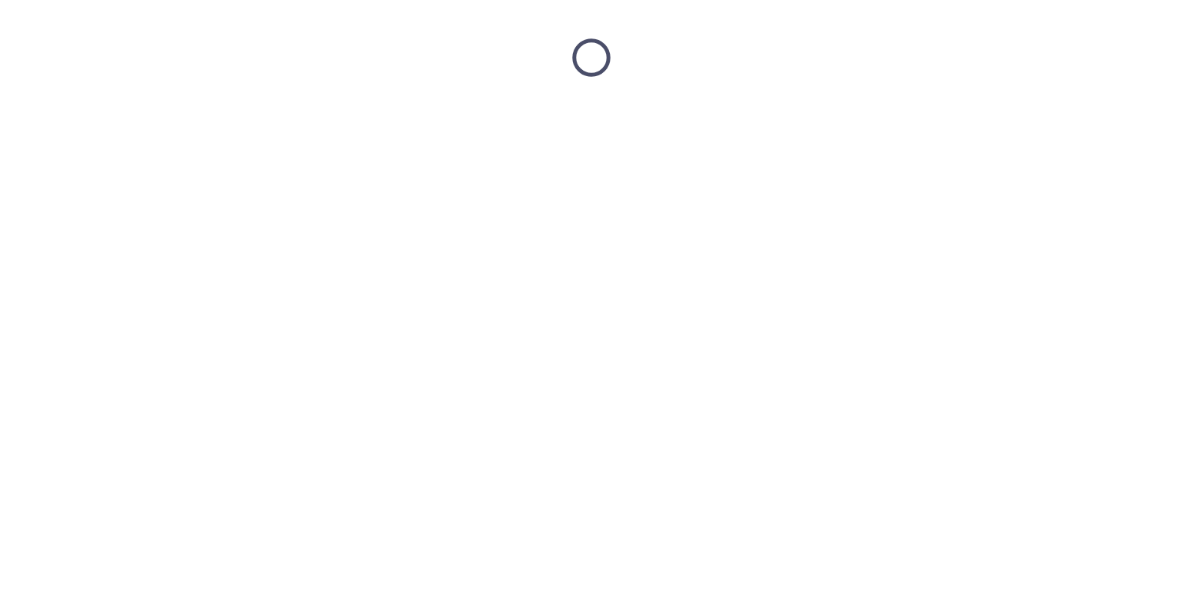
scroll to position [0, 0]
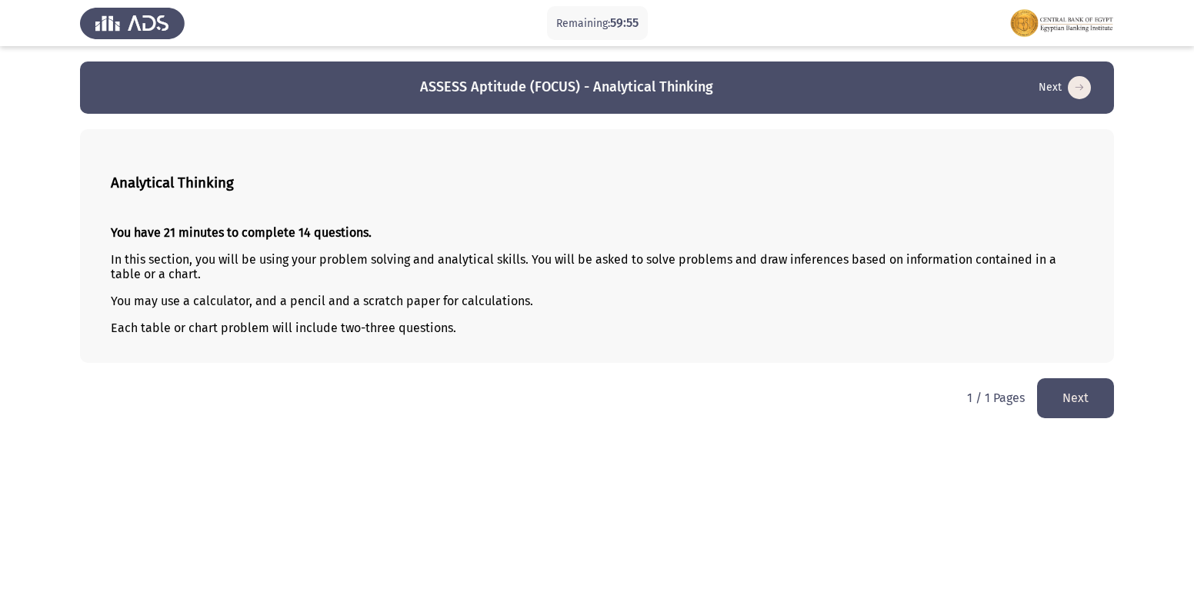
click at [1062, 388] on button "Next" at bounding box center [1075, 397] width 77 height 39
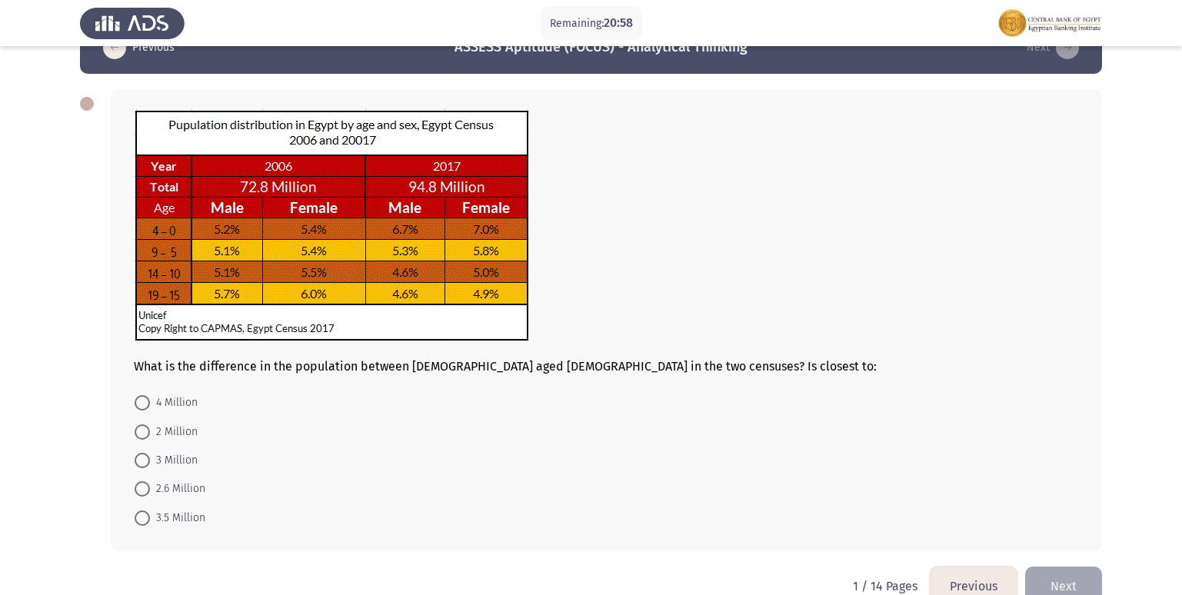
scroll to position [73, 0]
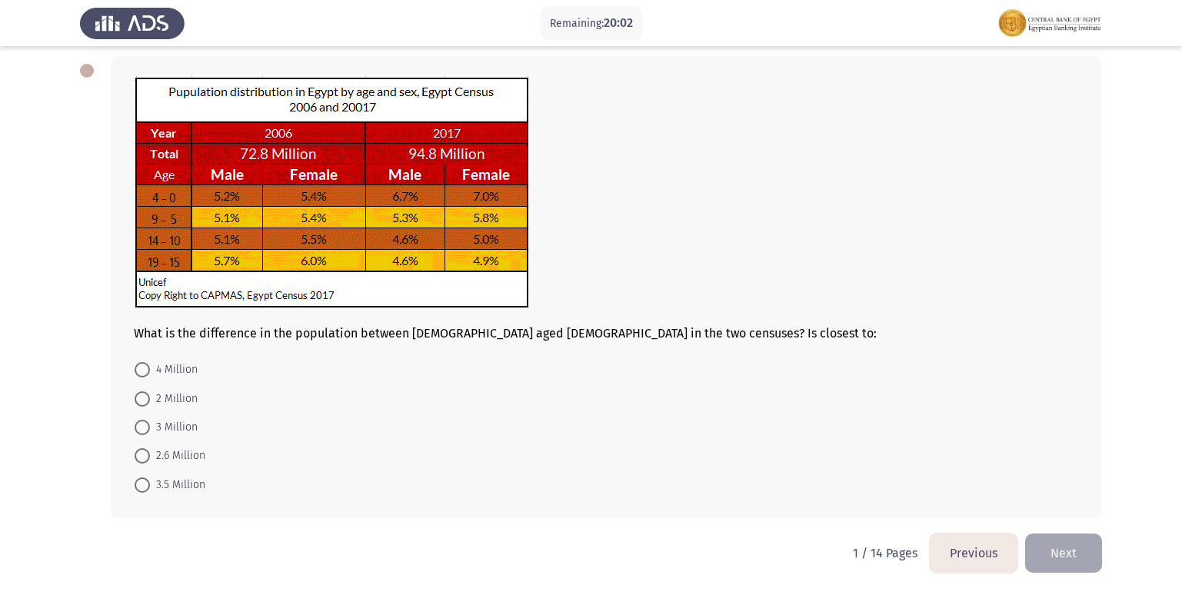
click at [135, 399] on span at bounding box center [142, 399] width 15 height 15
click at [135, 399] on input "2 Million" at bounding box center [142, 399] width 15 height 15
radio input "true"
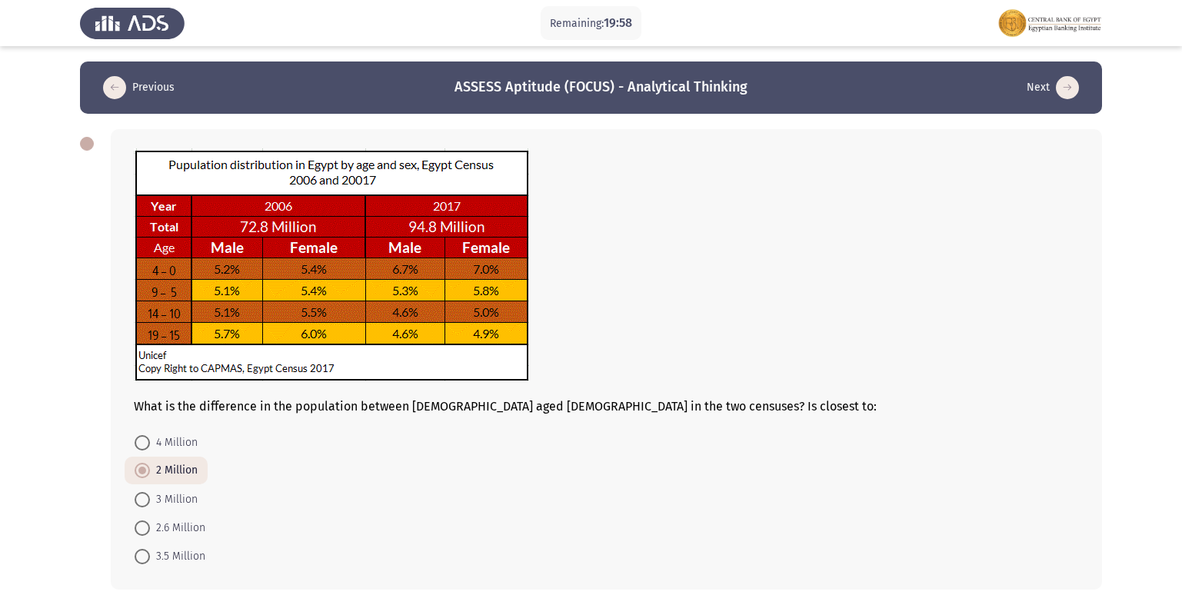
scroll to position [72, 0]
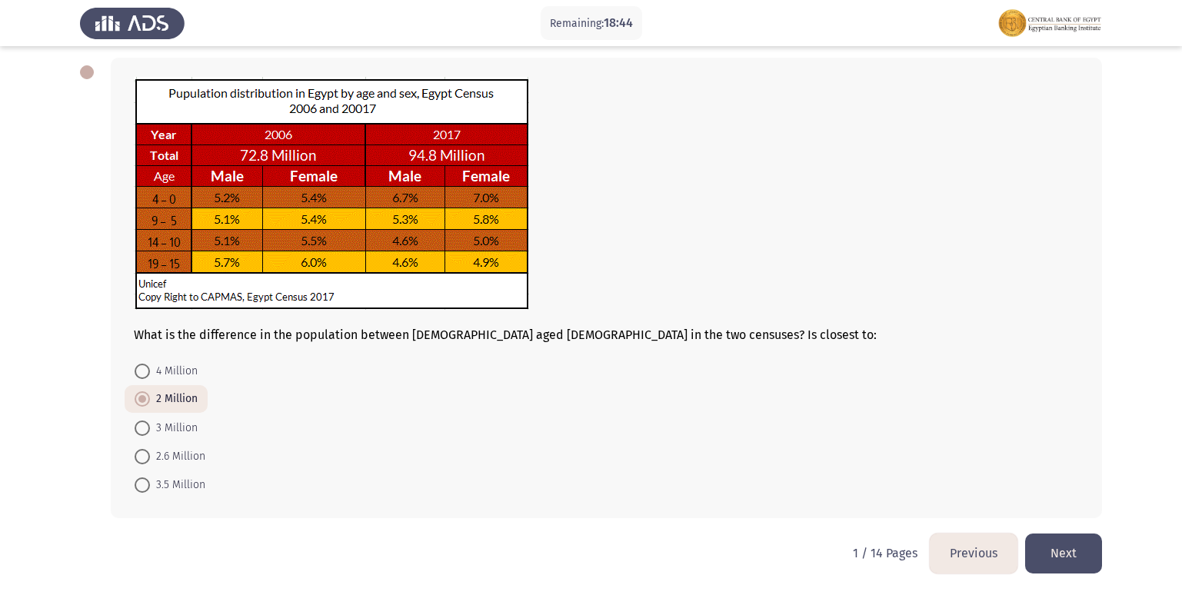
click at [1082, 553] on button "Next" at bounding box center [1063, 553] width 77 height 39
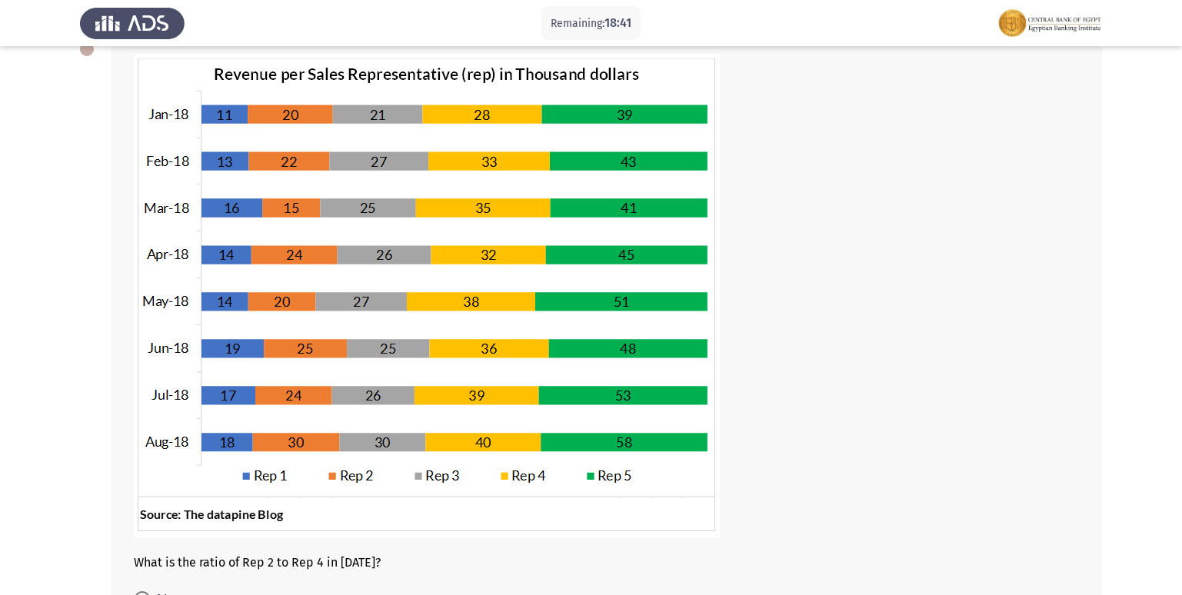
scroll to position [0, 0]
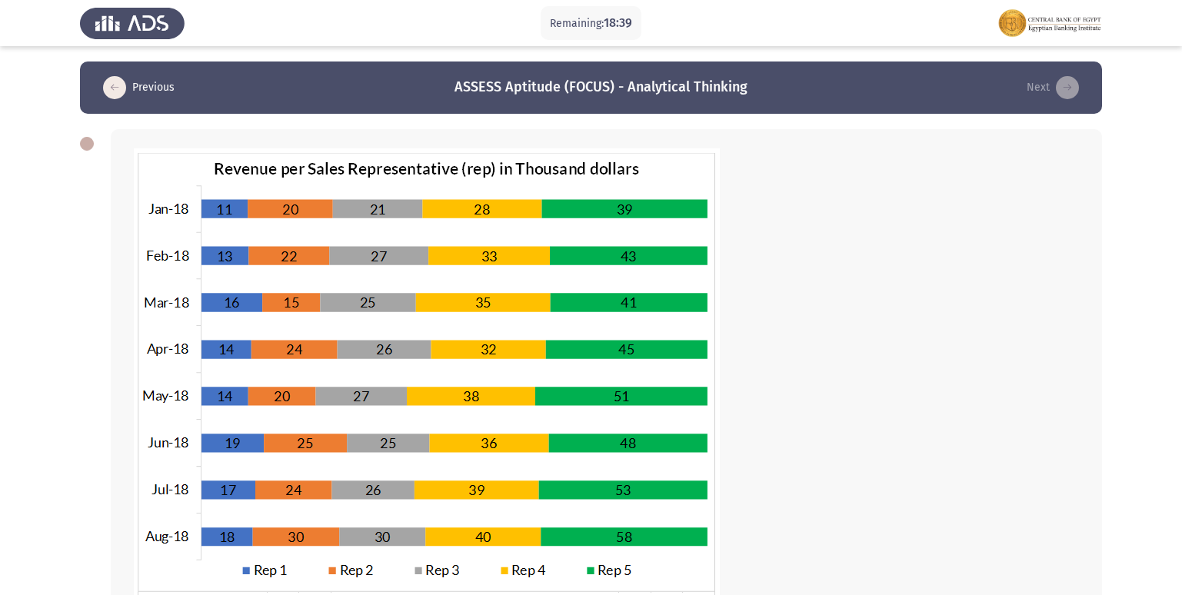
click at [105, 84] on icon "load previous page" at bounding box center [114, 87] width 23 height 23
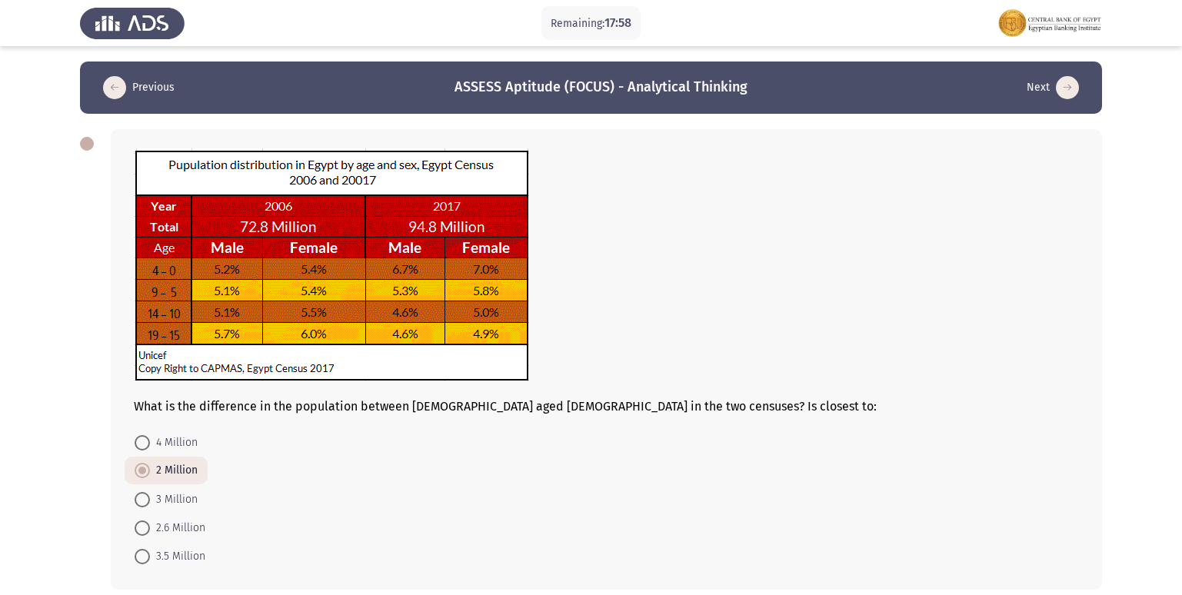
click at [187, 524] on span "2.6 Million" at bounding box center [177, 528] width 55 height 18
click at [150, 524] on input "2.6 Million" at bounding box center [142, 528] width 15 height 15
radio input "true"
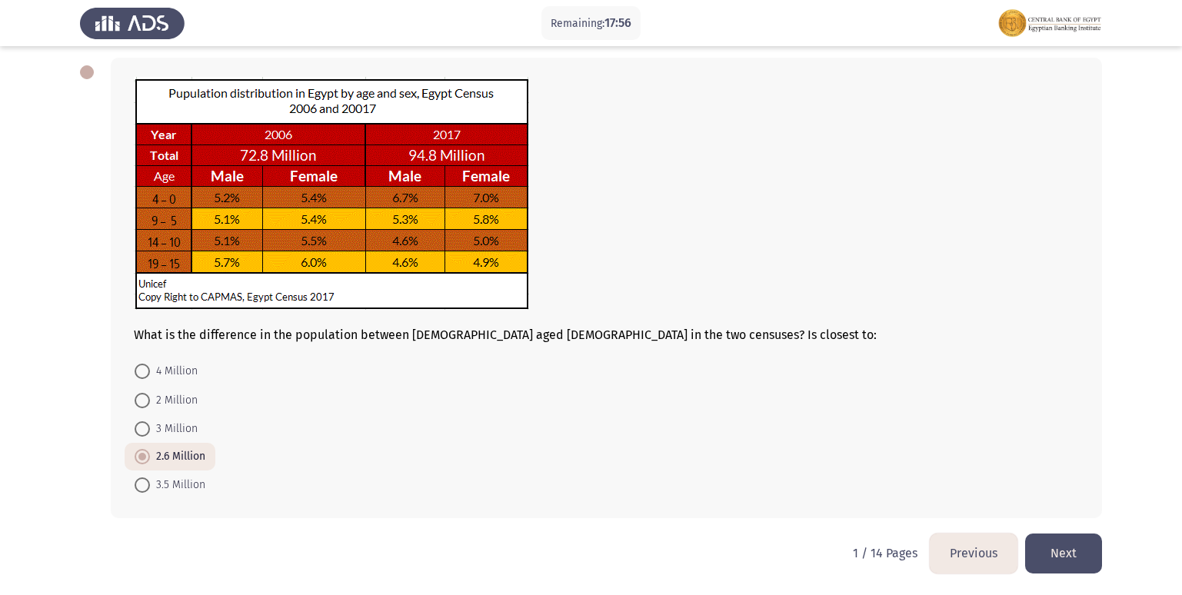
click at [1072, 573] on button "Next" at bounding box center [1063, 553] width 77 height 39
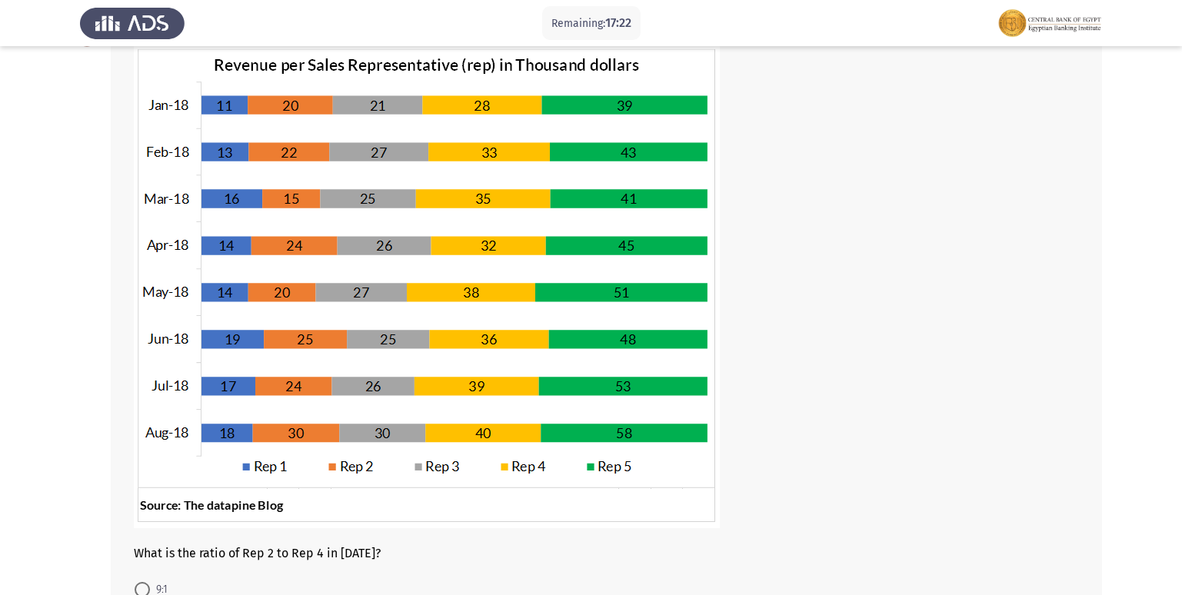
scroll to position [77, 0]
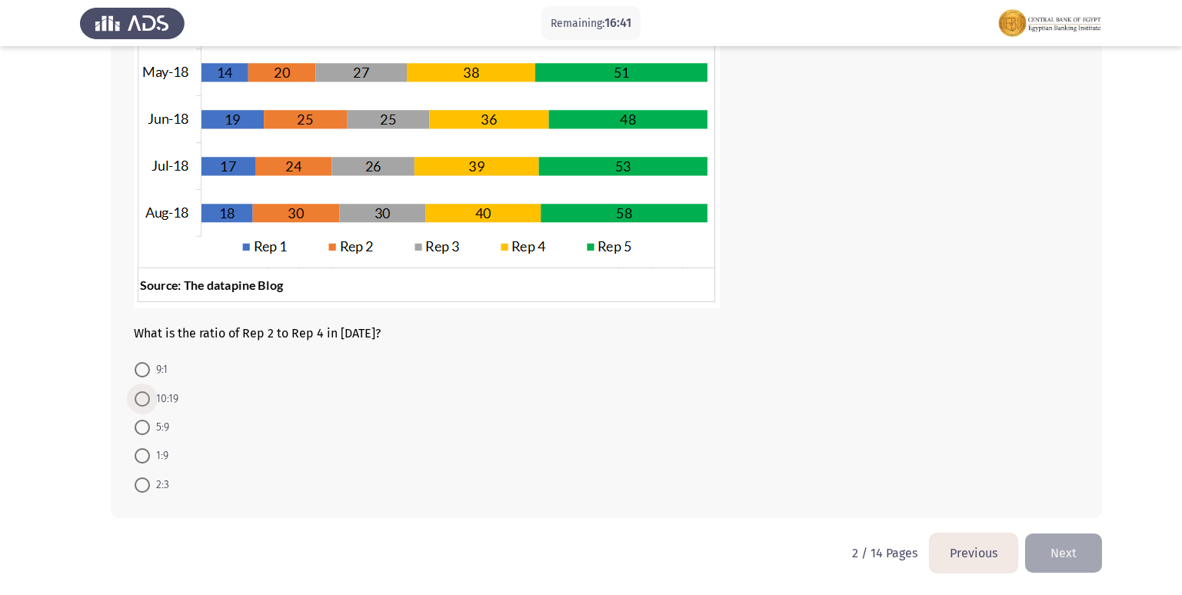
click at [138, 392] on span at bounding box center [142, 399] width 15 height 15
click at [138, 392] on input "10:19" at bounding box center [142, 399] width 15 height 15
radio input "true"
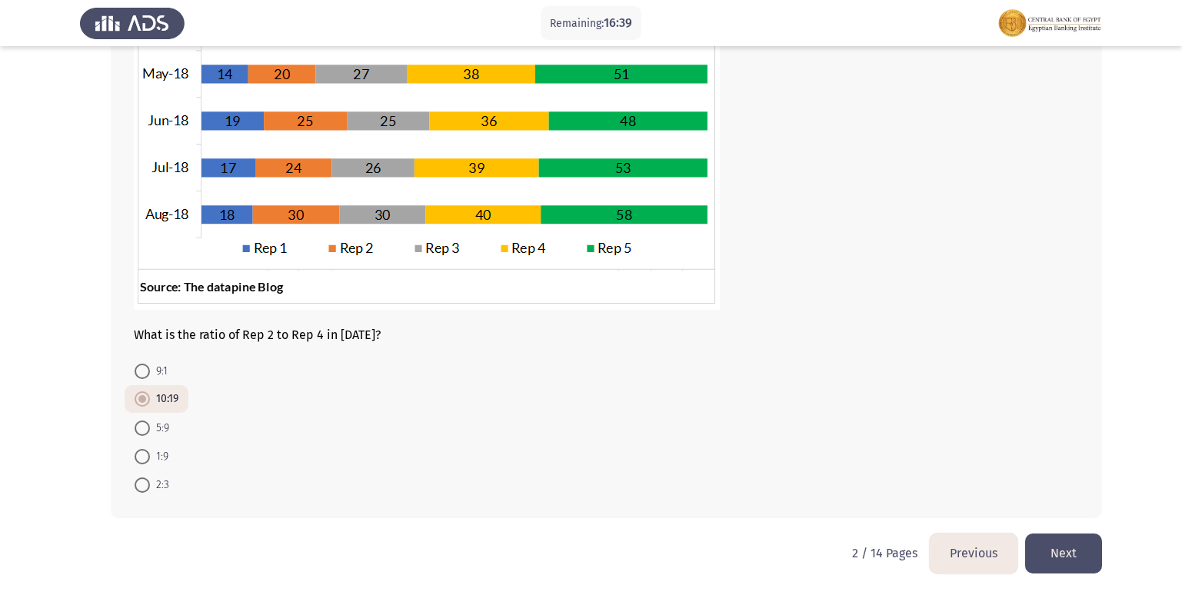
click at [1057, 561] on button "Next" at bounding box center [1063, 553] width 77 height 39
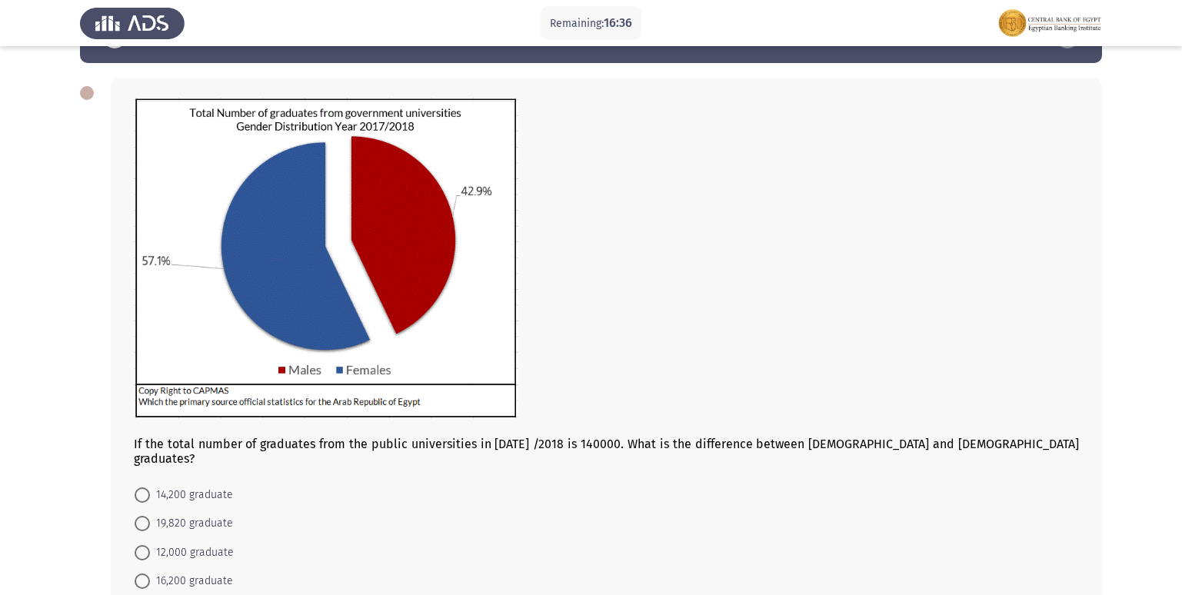
scroll to position [77, 0]
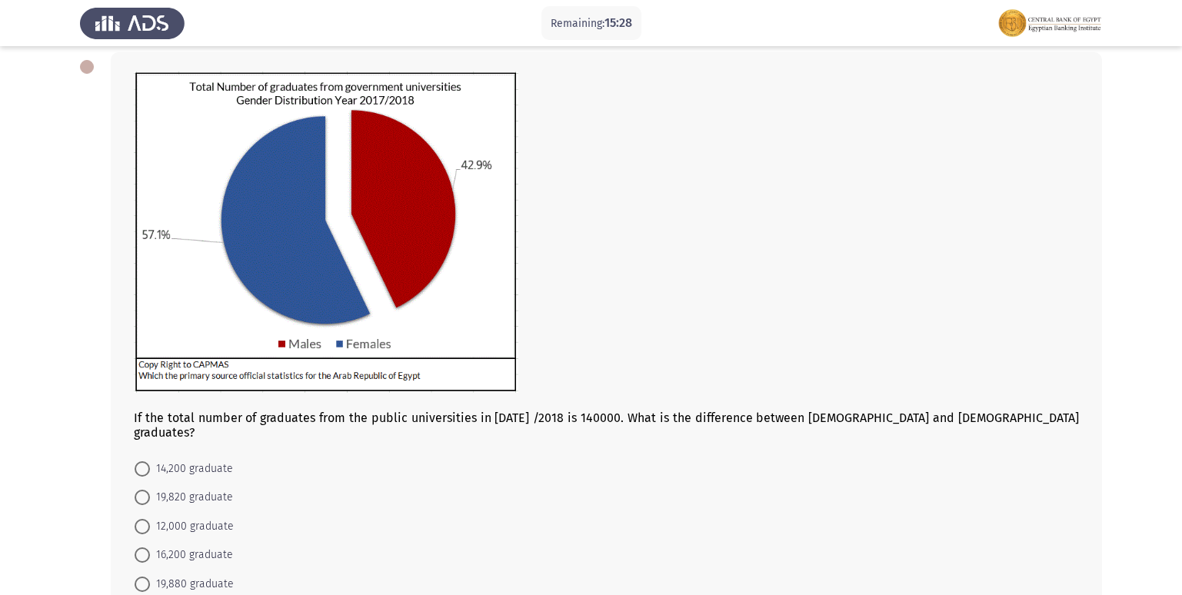
click at [146, 569] on mat-radio-button "19,880 graduate" at bounding box center [184, 583] width 119 height 28
click at [145, 577] on span at bounding box center [142, 584] width 15 height 15
click at [145, 577] on input "19,880 graduate" at bounding box center [142, 584] width 15 height 15
radio input "true"
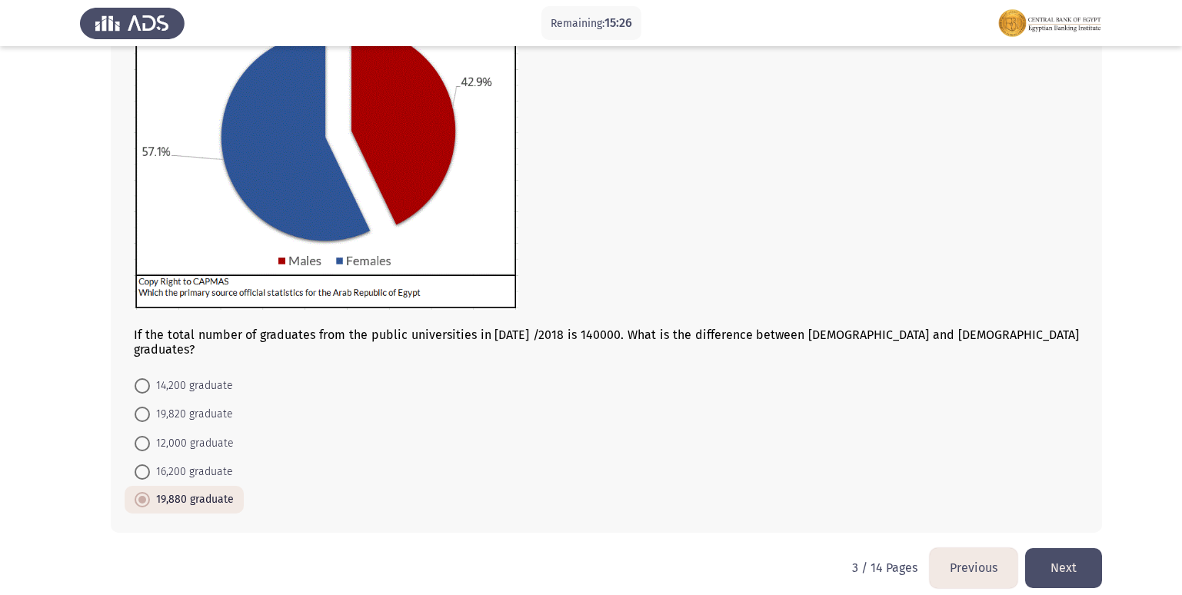
click at [1064, 548] on button "Next" at bounding box center [1063, 567] width 77 height 39
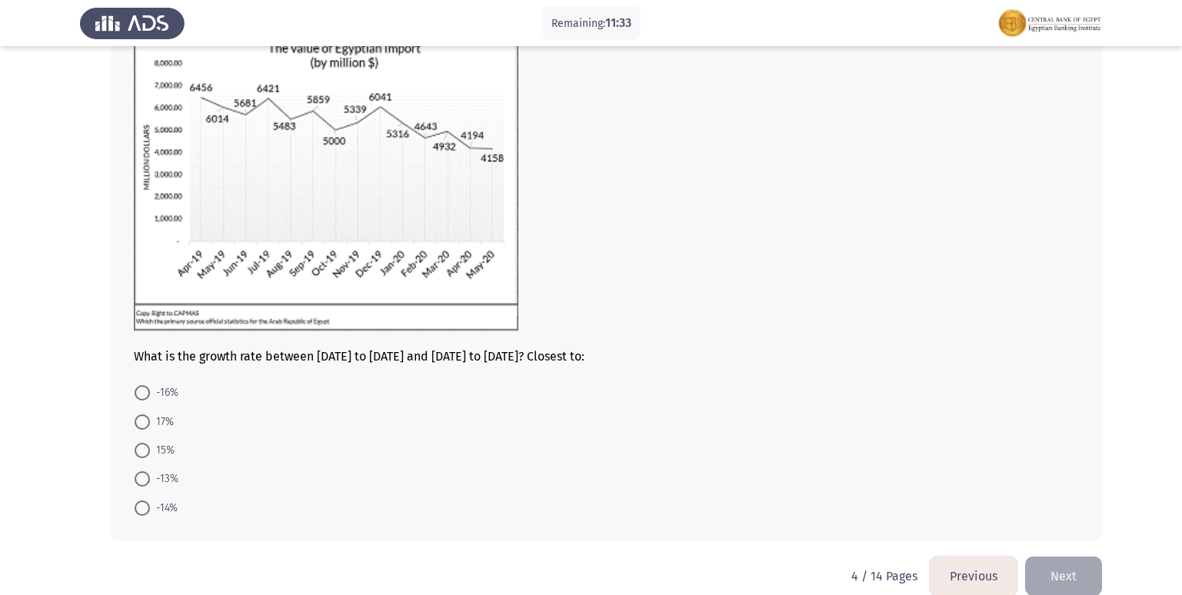
scroll to position [145, 0]
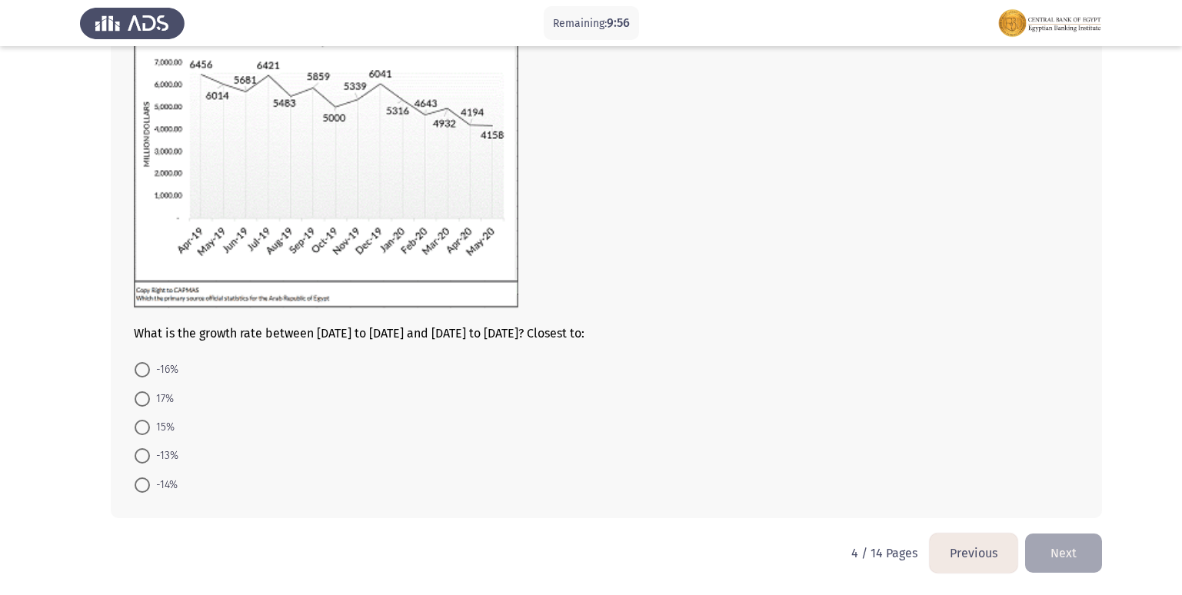
click at [135, 454] on span at bounding box center [142, 455] width 15 height 15
click at [135, 454] on input "-13%" at bounding box center [142, 455] width 15 height 15
radio input "true"
drag, startPoint x: 1111, startPoint y: 544, endPoint x: 1052, endPoint y: 585, distance: 72.3
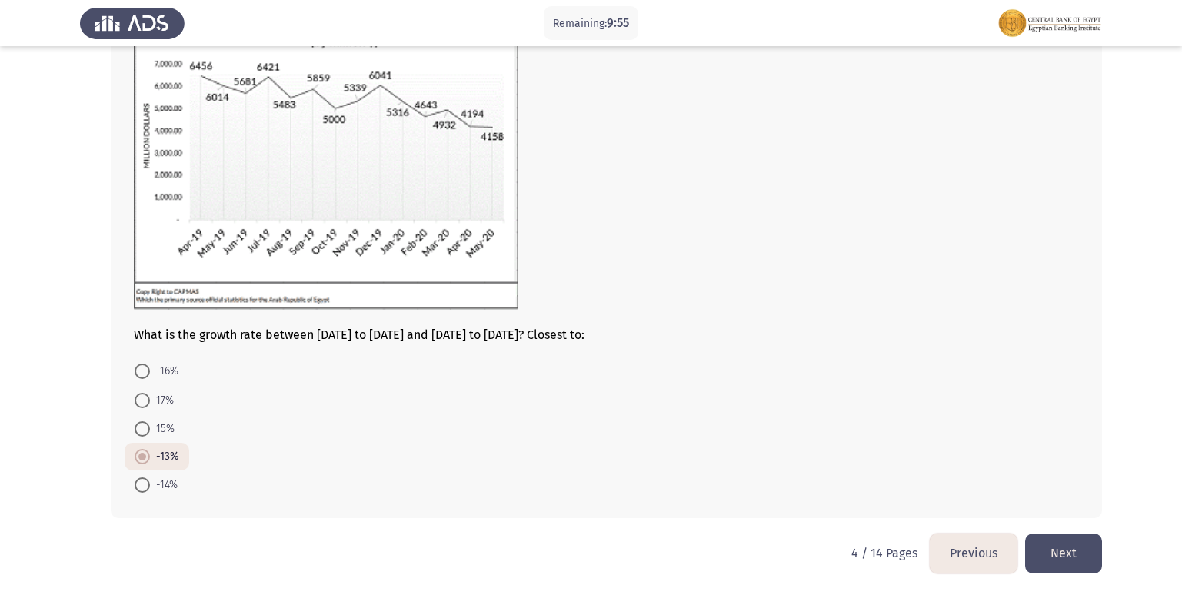
click at [1088, 558] on html "Remaining: 9:55 Previous ASSESS Aptitude (FOCUS) - Analytical Thinking Next Wha…" at bounding box center [591, 225] width 1182 height 739
click at [1078, 550] on button "Next" at bounding box center [1063, 553] width 77 height 39
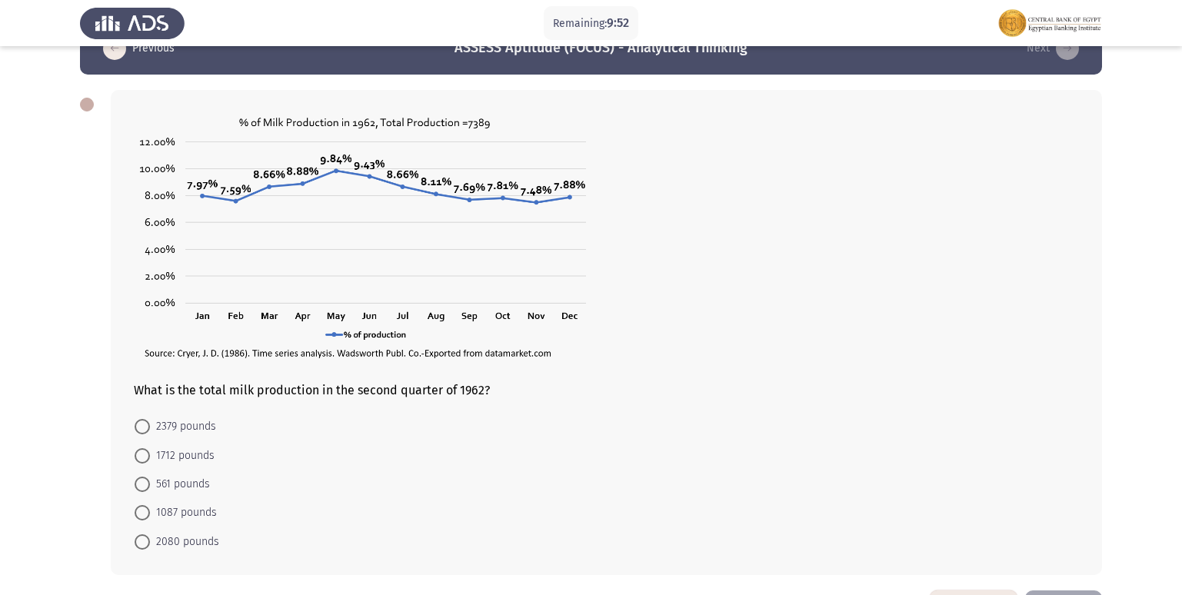
scroll to position [77, 0]
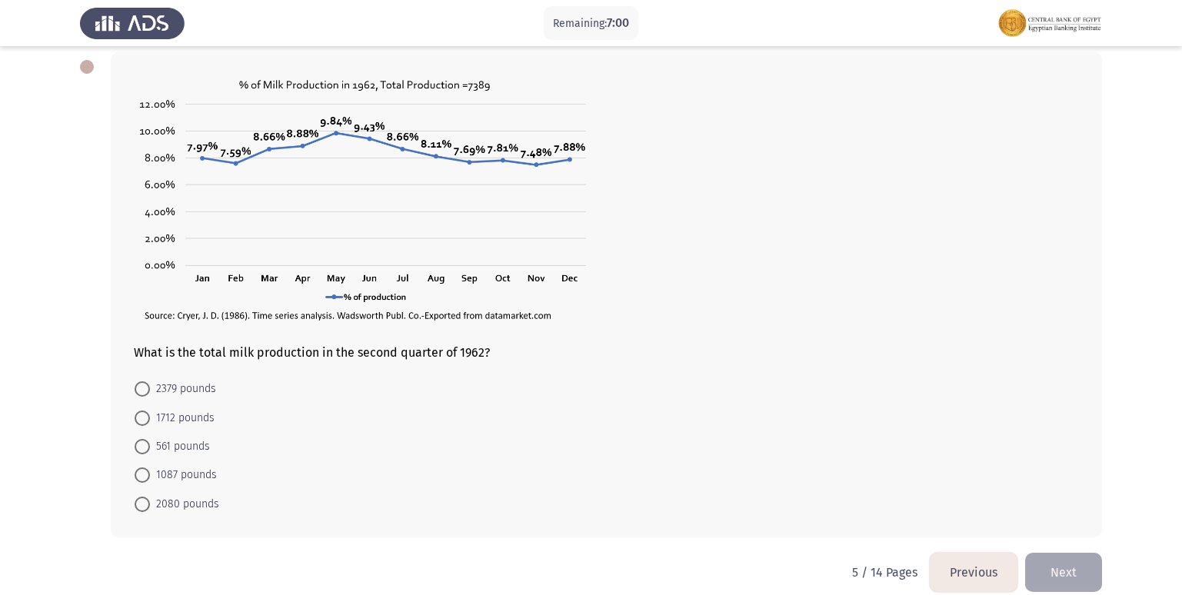
click at [156, 452] on span "561 pounds" at bounding box center [180, 447] width 60 height 18
click at [150, 452] on input "561 pounds" at bounding box center [142, 446] width 15 height 15
radio input "true"
click at [1044, 565] on button "Next" at bounding box center [1063, 571] width 77 height 39
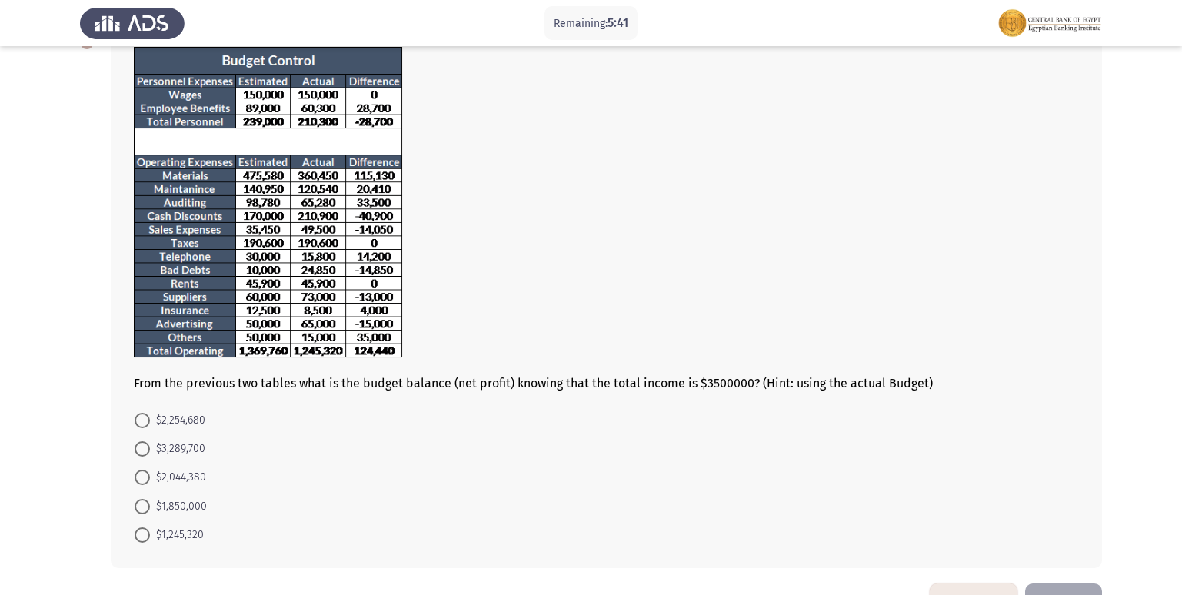
scroll to position [75, 0]
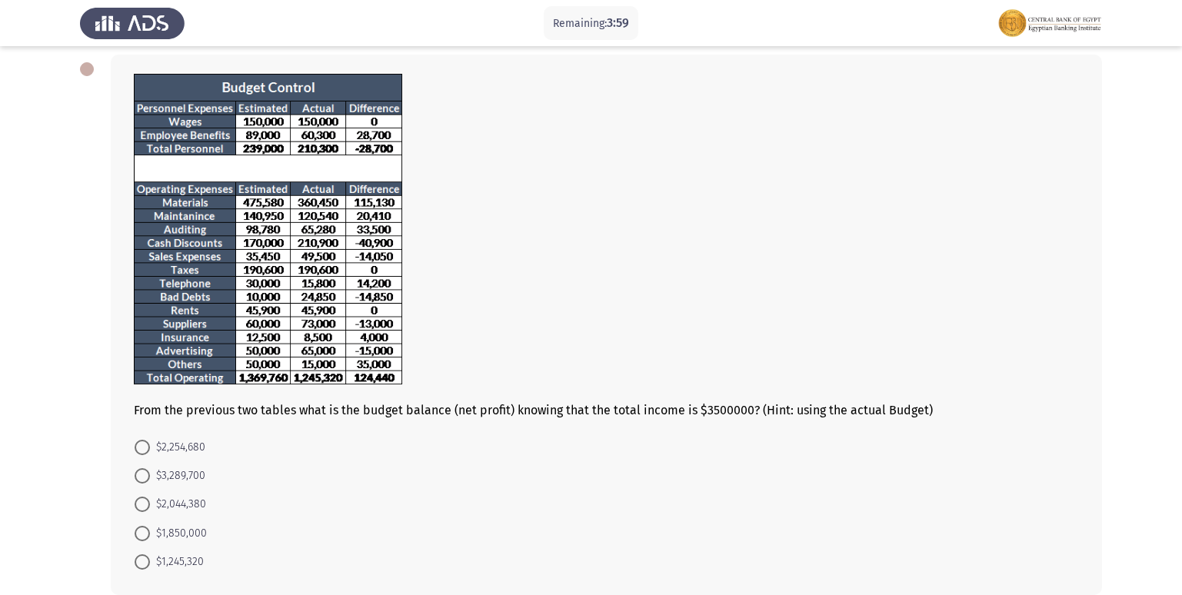
click at [150, 501] on span "$2,044,380" at bounding box center [178, 504] width 56 height 18
click at [150, 501] on input "$2,044,380" at bounding box center [142, 504] width 15 height 15
radio input "true"
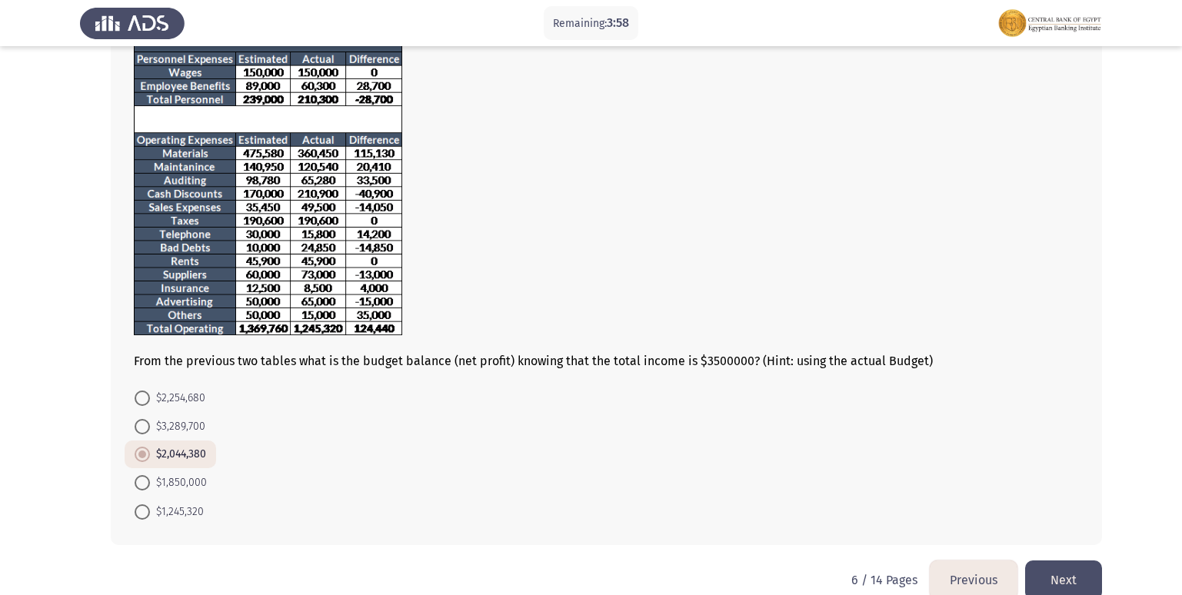
scroll to position [151, 0]
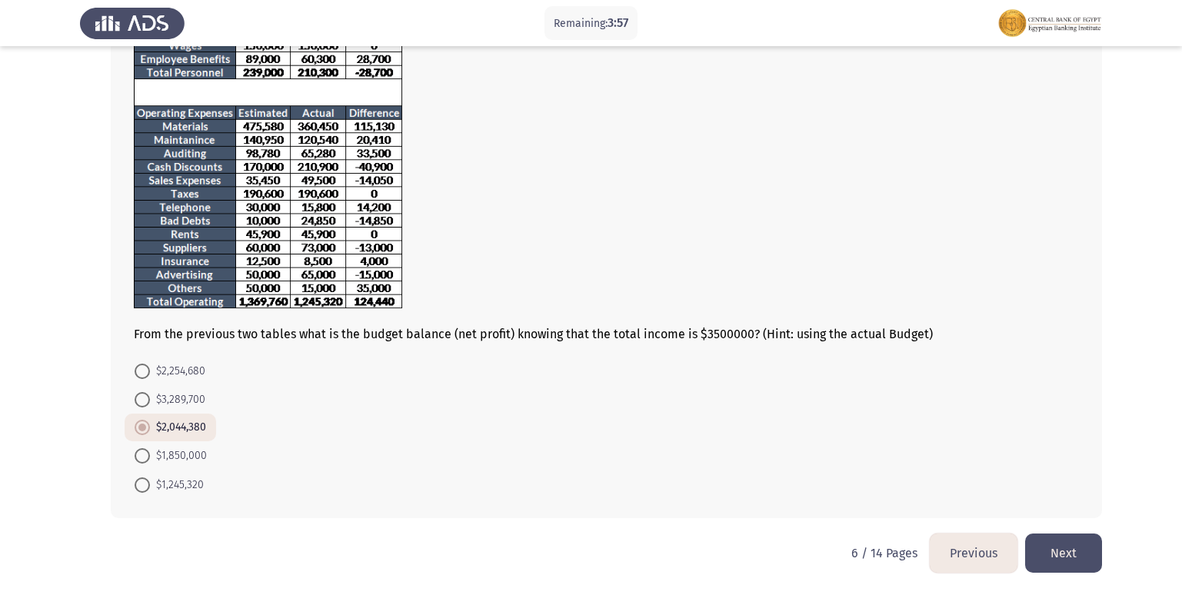
click at [1047, 542] on button "Next" at bounding box center [1063, 553] width 77 height 39
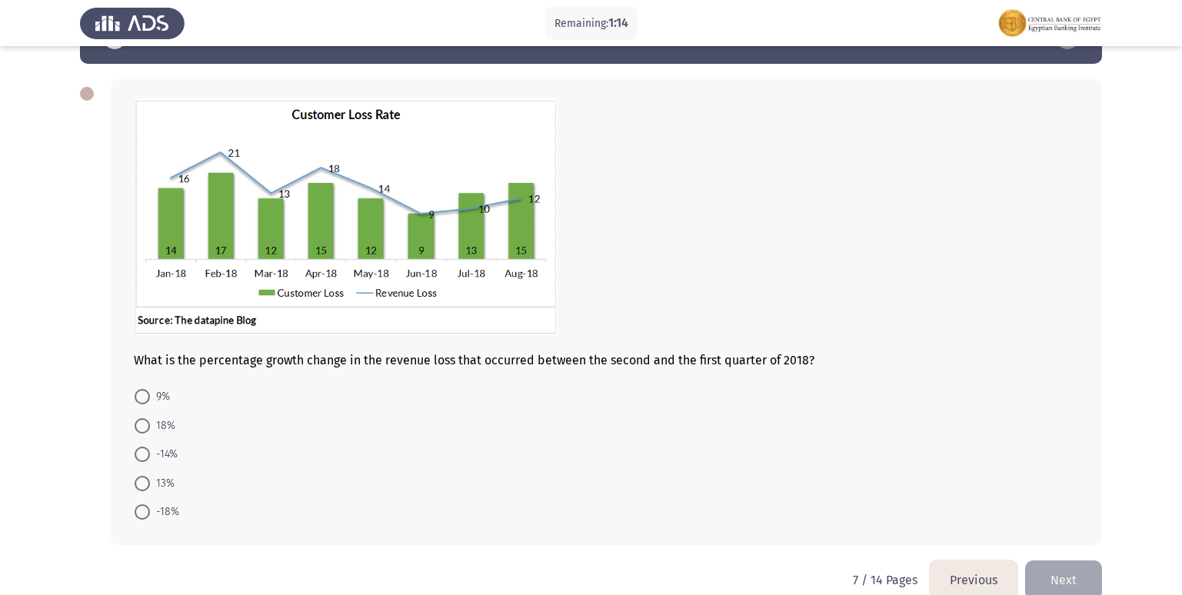
scroll to position [77, 0]
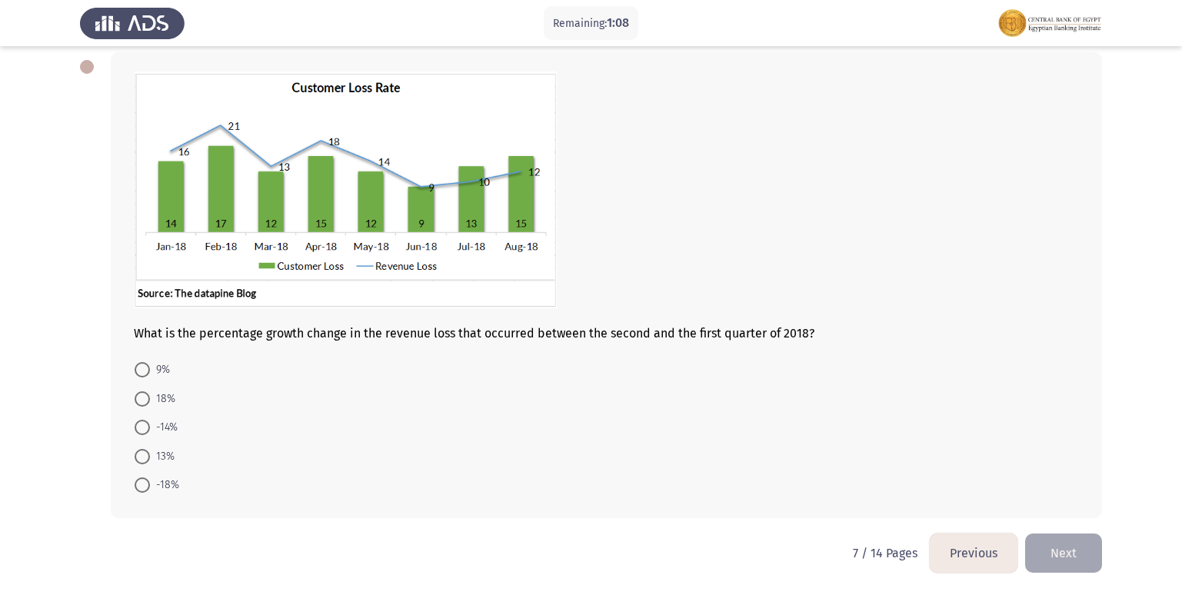
click at [137, 478] on span at bounding box center [142, 485] width 15 height 15
click at [137, 478] on input "-18%" at bounding box center [142, 485] width 15 height 15
radio input "true"
click at [1090, 567] on button "Next" at bounding box center [1063, 553] width 77 height 39
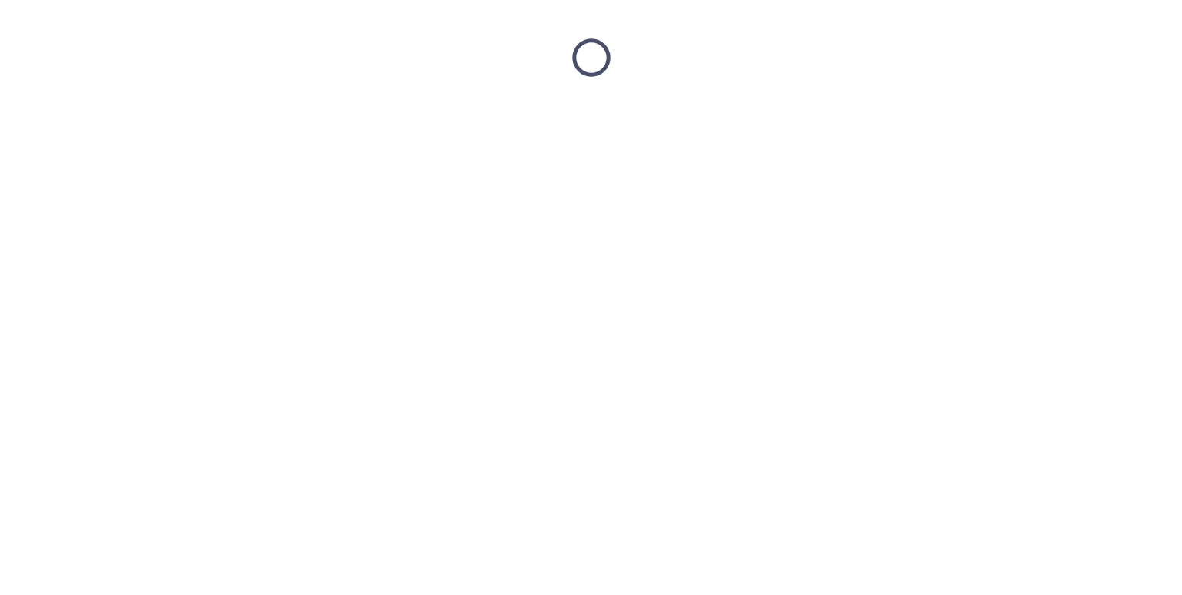
scroll to position [0, 0]
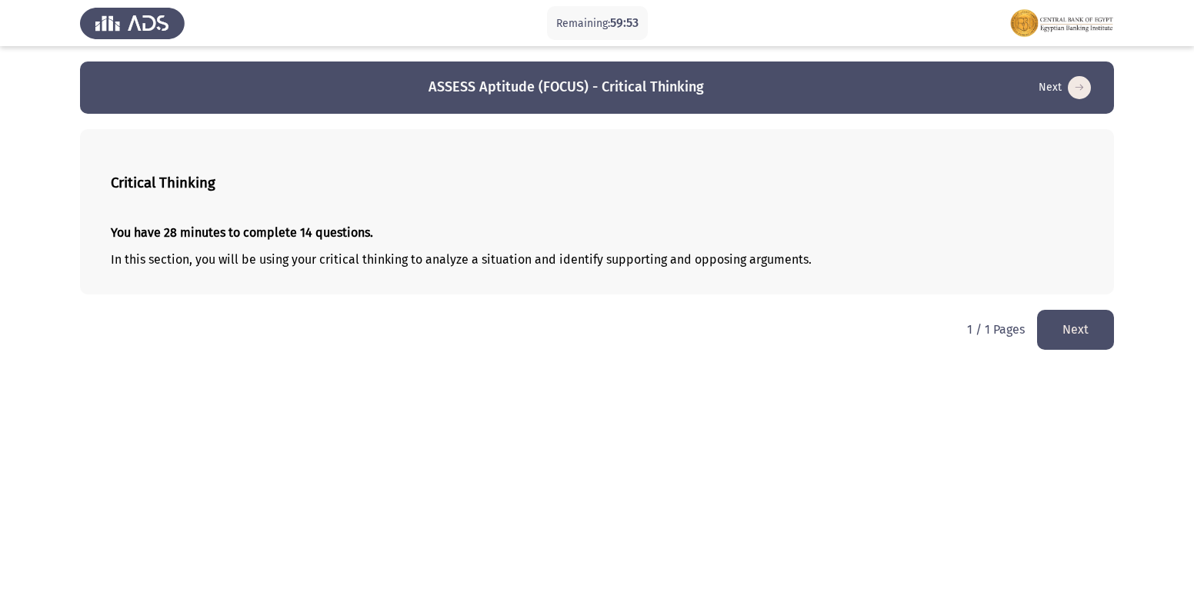
click at [1074, 322] on button "Next" at bounding box center [1075, 329] width 77 height 39
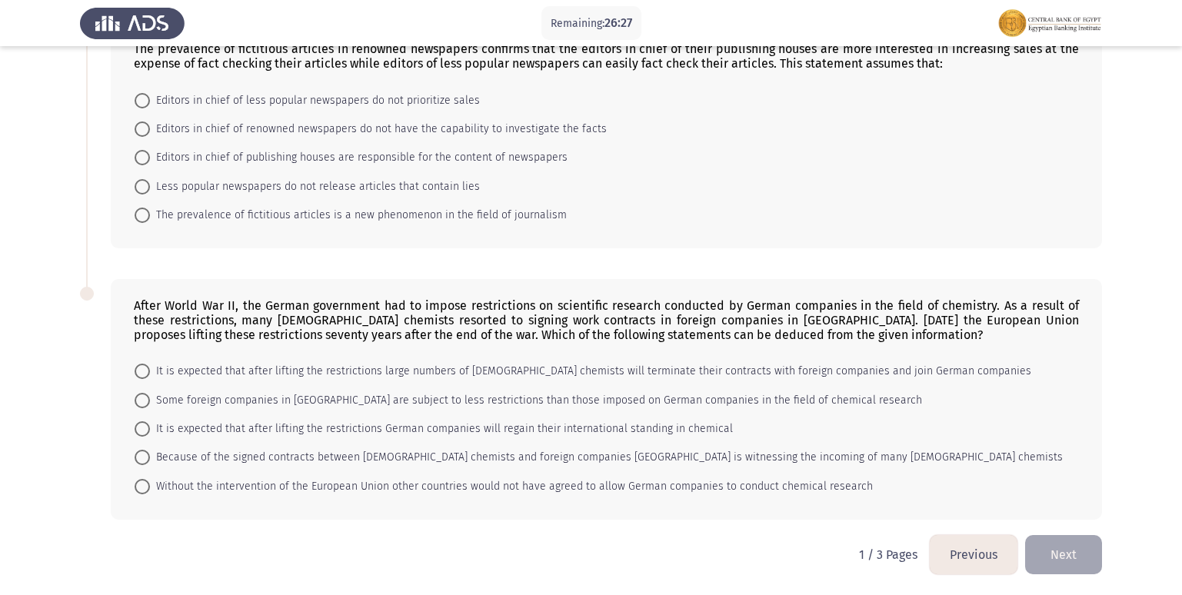
scroll to position [966, 0]
click at [145, 408] on label "Some foreign companies in [GEOGRAPHIC_DATA] are subject to less restrictions th…" at bounding box center [529, 399] width 788 height 18
click at [145, 407] on input "Some foreign companies in [GEOGRAPHIC_DATA] are subject to less restrictions th…" at bounding box center [142, 399] width 15 height 15
radio input "true"
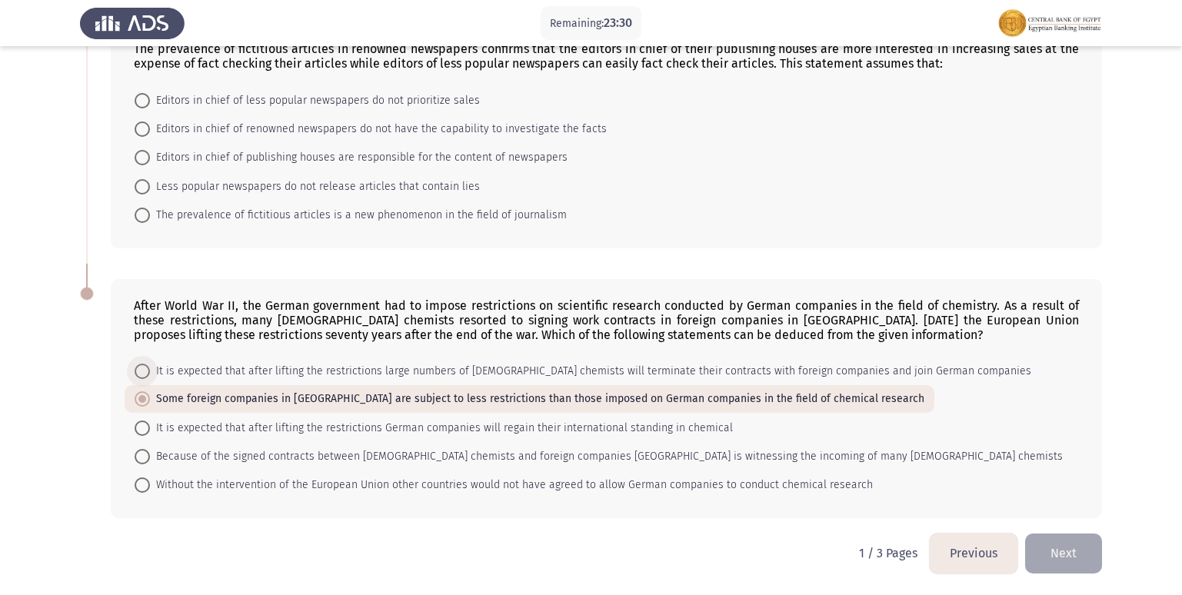
click at [146, 373] on span at bounding box center [142, 371] width 15 height 15
click at [146, 373] on input "It is expected that after lifting the restrictions large numbers of [DEMOGRAPHI…" at bounding box center [142, 371] width 15 height 15
radio input "true"
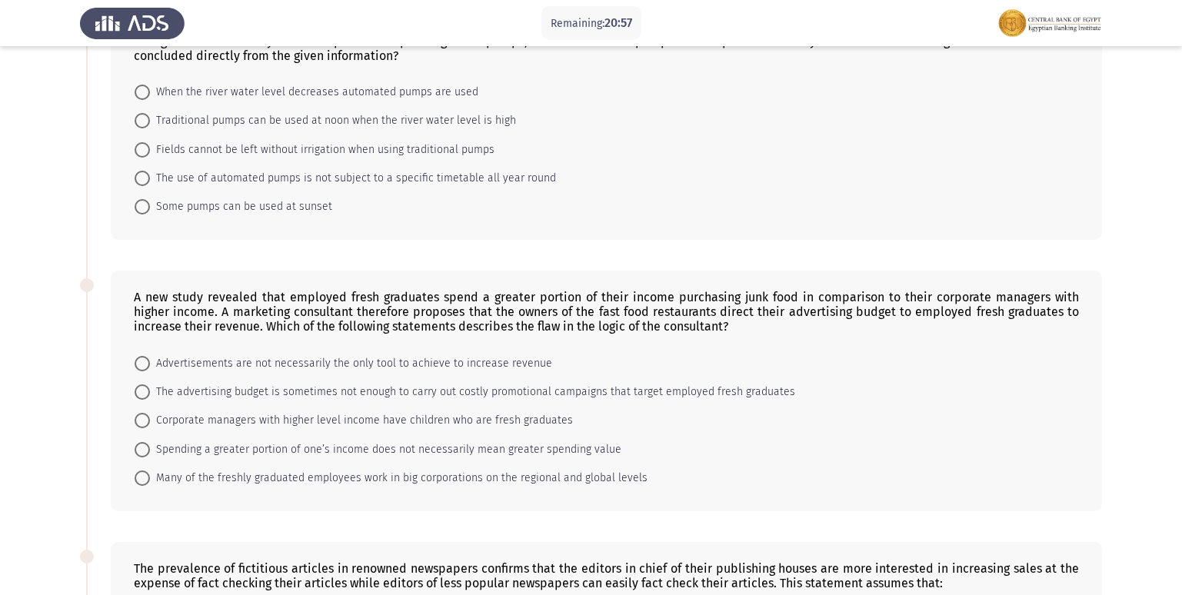
scroll to position [538, 0]
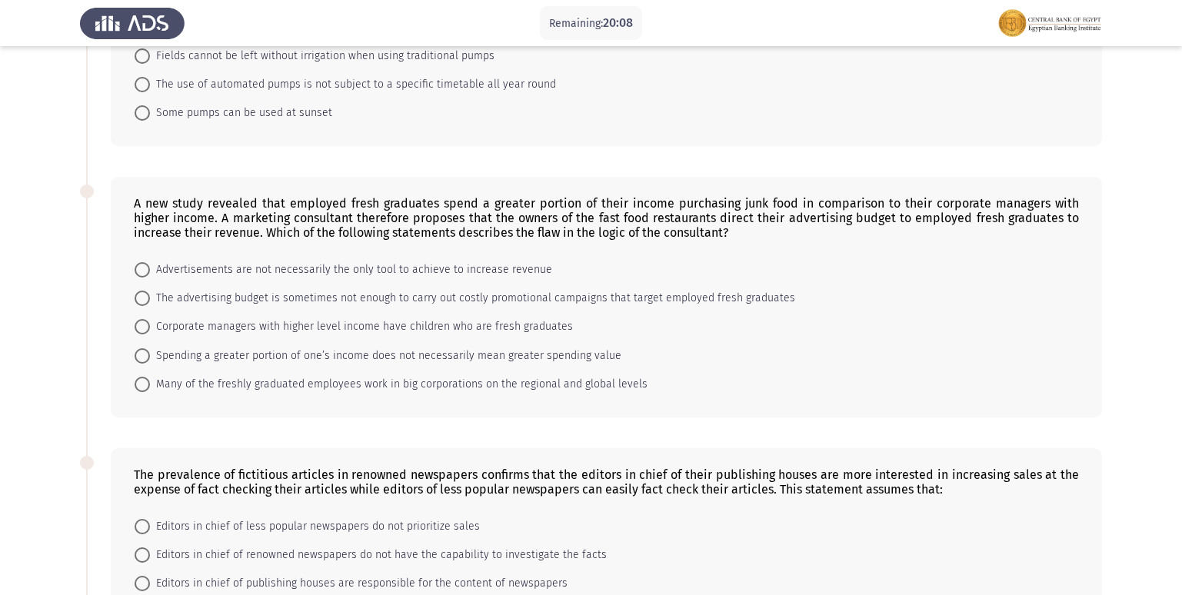
click at [145, 378] on span at bounding box center [142, 384] width 15 height 15
click at [145, 378] on input "Many of the freshly graduated employees work in big corporations on the regiona…" at bounding box center [142, 384] width 15 height 15
radio input "true"
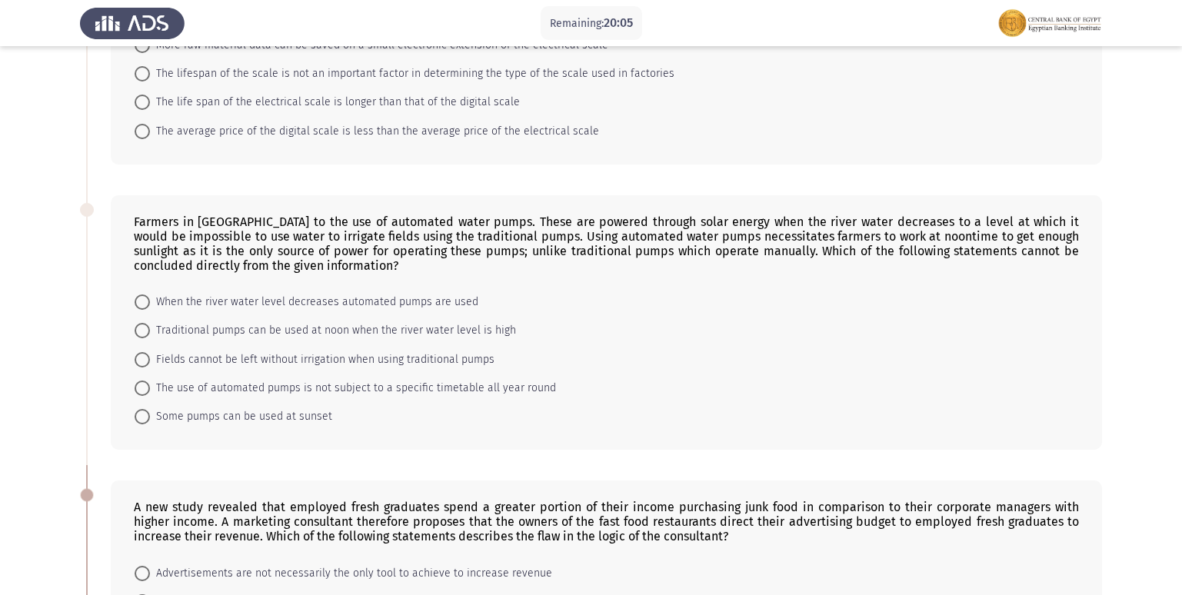
scroll to position [231, 0]
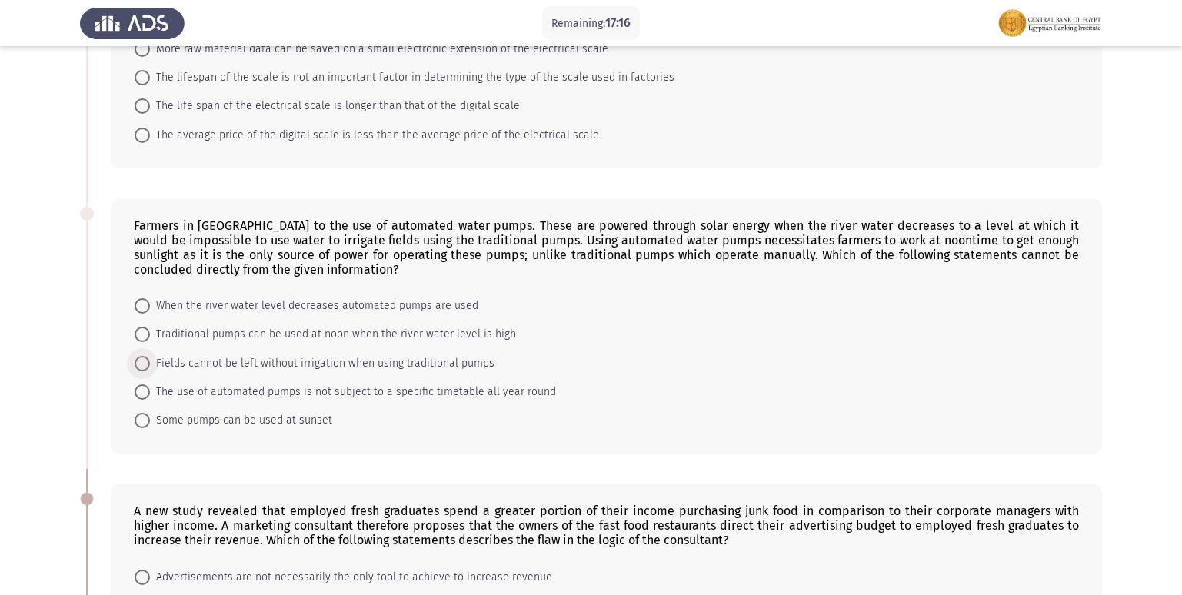
click at [144, 365] on span at bounding box center [142, 363] width 15 height 15
click at [144, 365] on input "Fields cannot be left without irrigation when using traditional pumps" at bounding box center [142, 363] width 15 height 15
radio input "true"
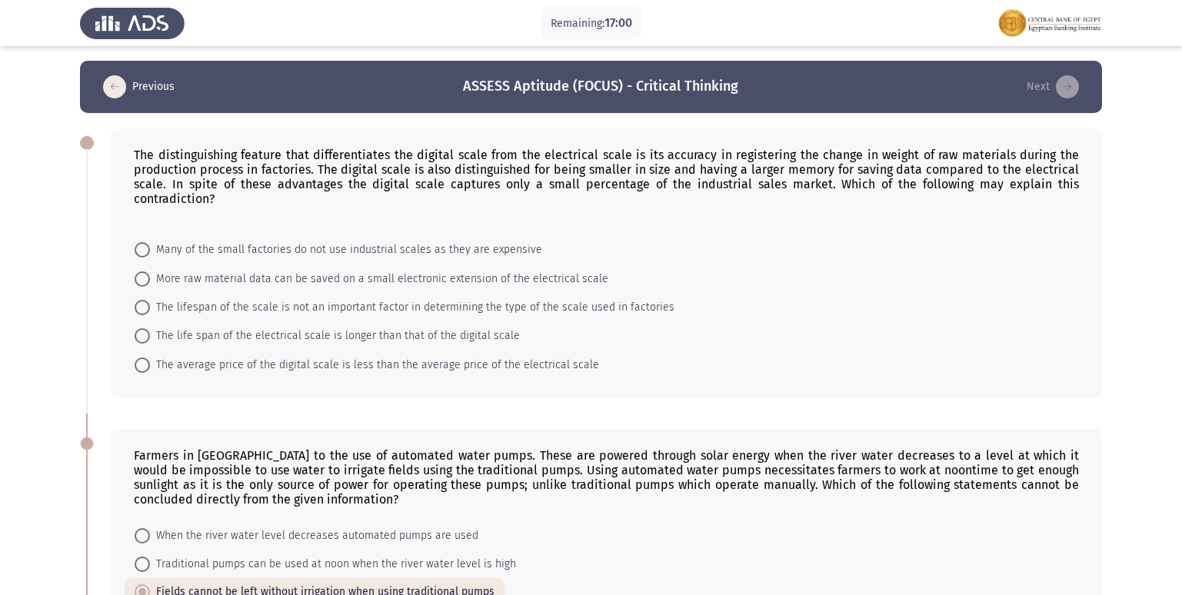
scroll to position [0, 0]
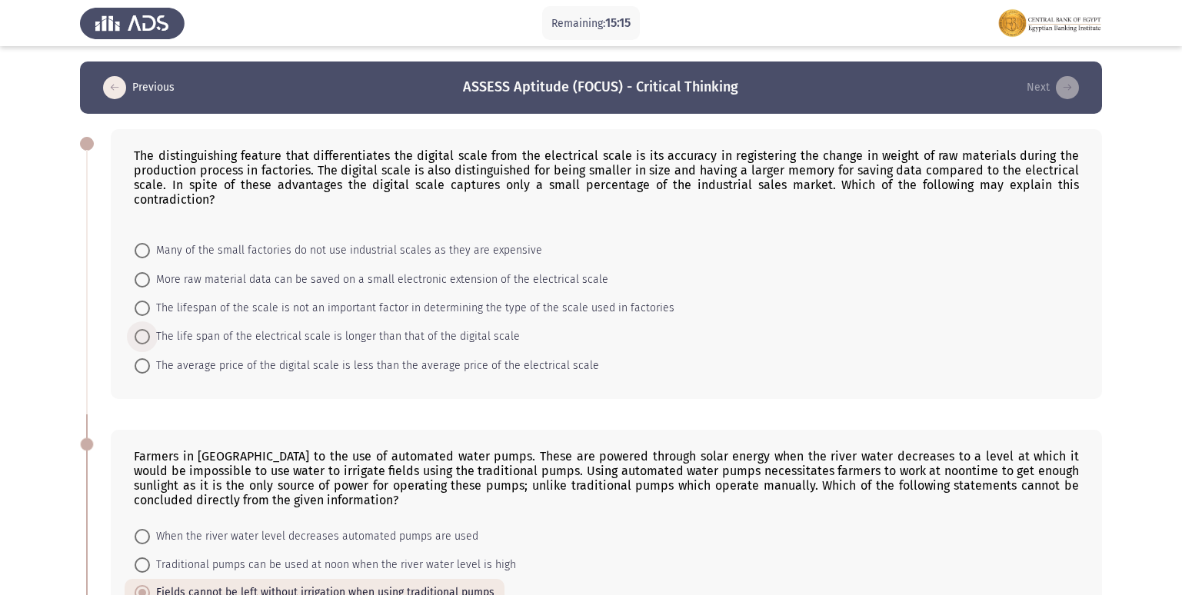
click at [139, 338] on span at bounding box center [142, 336] width 15 height 15
click at [139, 338] on input "The life span of the electrical scale is longer than that of the digital scale" at bounding box center [142, 336] width 15 height 15
radio input "true"
click at [238, 246] on span "Many of the small factories do not use industrial scales as they are expensive" at bounding box center [346, 251] width 392 height 18
click at [150, 246] on input "Many of the small factories do not use industrial scales as they are expensive" at bounding box center [142, 250] width 15 height 15
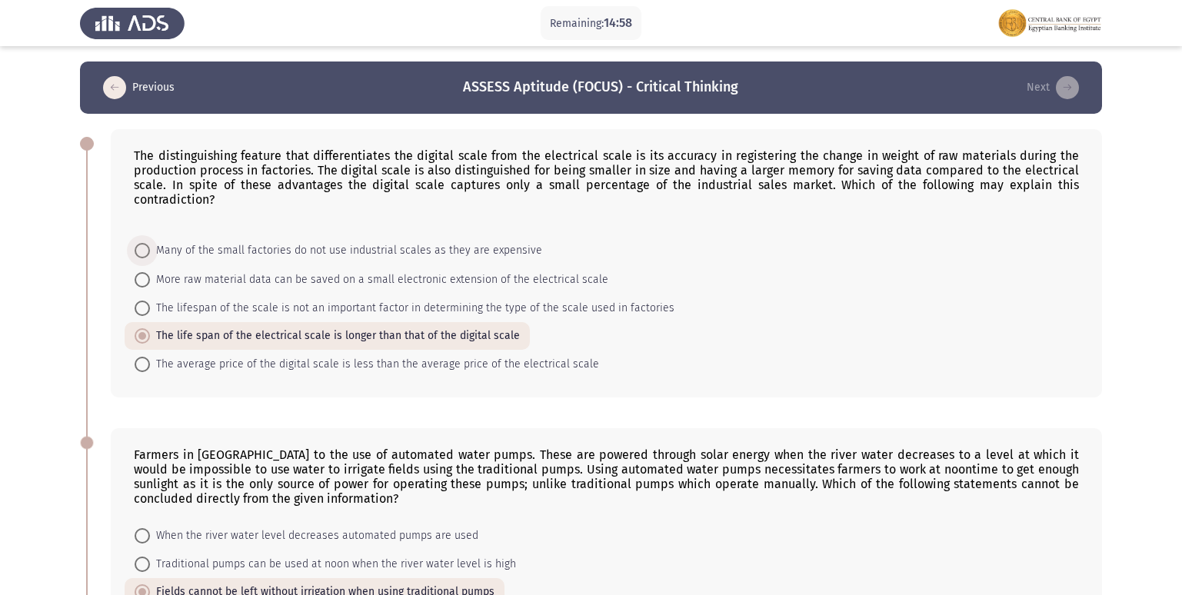
radio input "true"
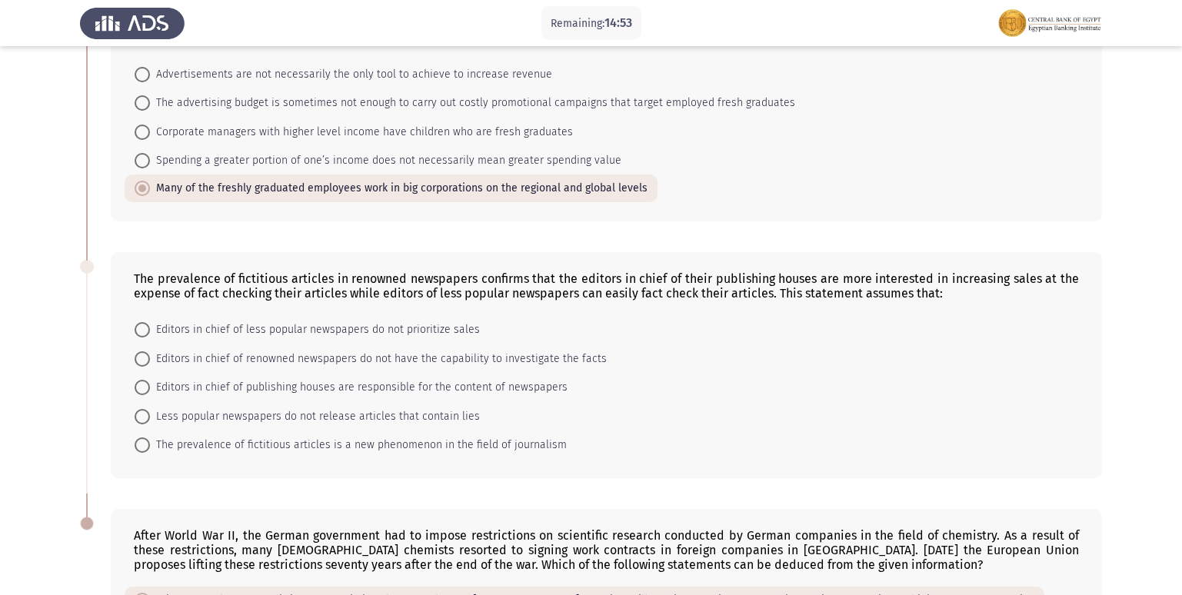
scroll to position [731, 0]
click at [150, 327] on span "Editors in chief of less popular newspapers do not prioritize sales" at bounding box center [315, 331] width 330 height 18
click at [150, 327] on input "Editors in chief of less popular newspapers do not prioritize sales" at bounding box center [142, 330] width 15 height 15
radio input "true"
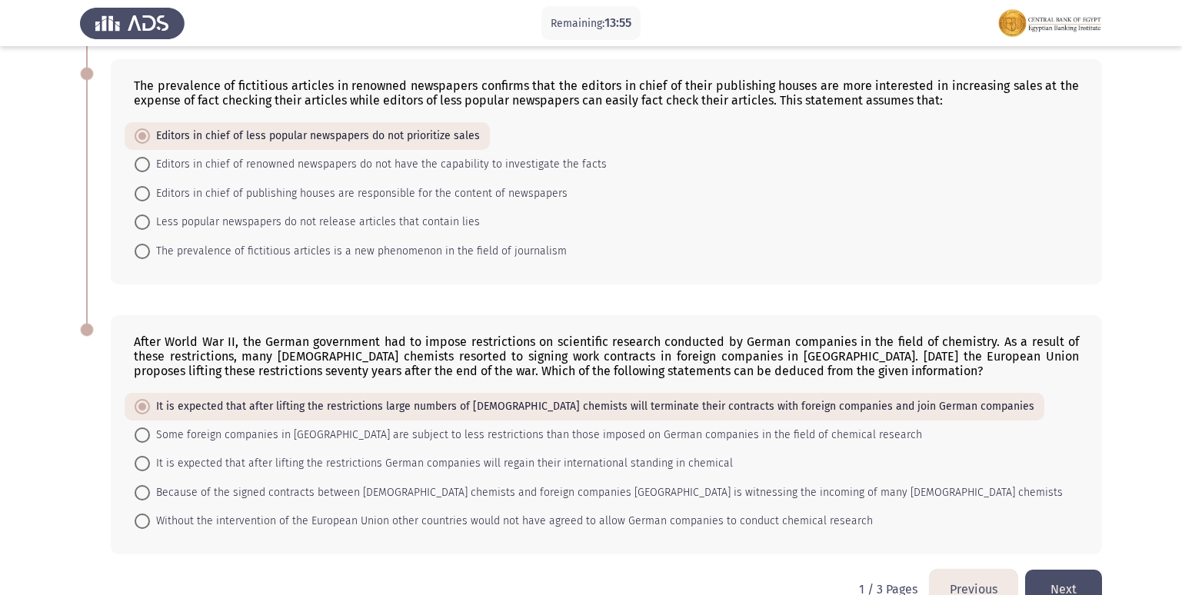
scroll to position [961, 0]
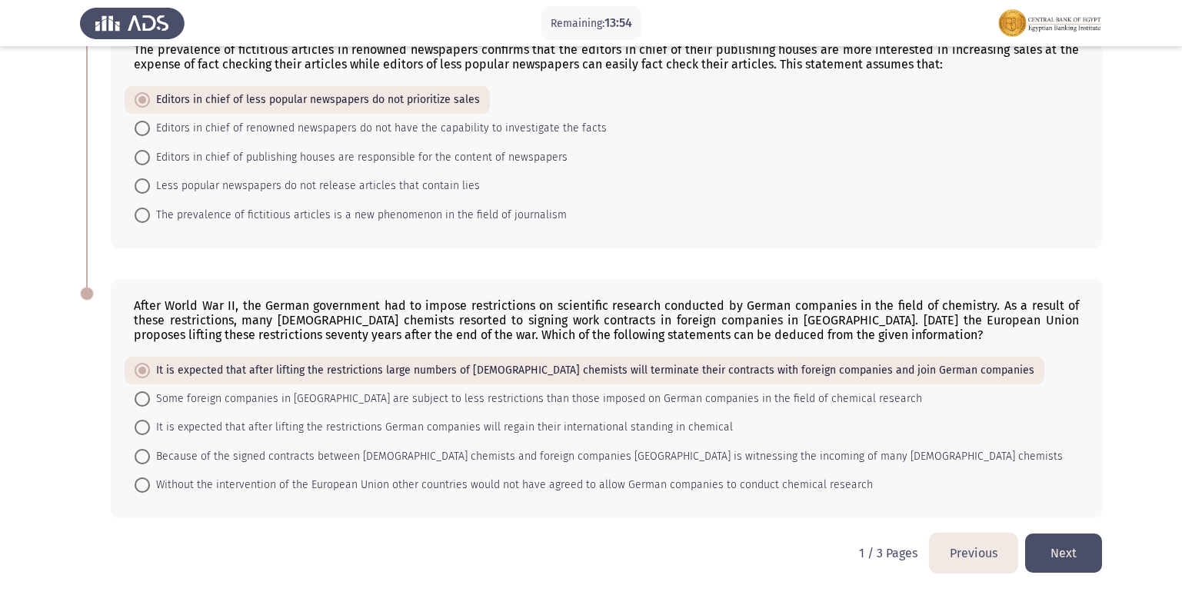
click at [1084, 542] on button "Next" at bounding box center [1063, 553] width 77 height 39
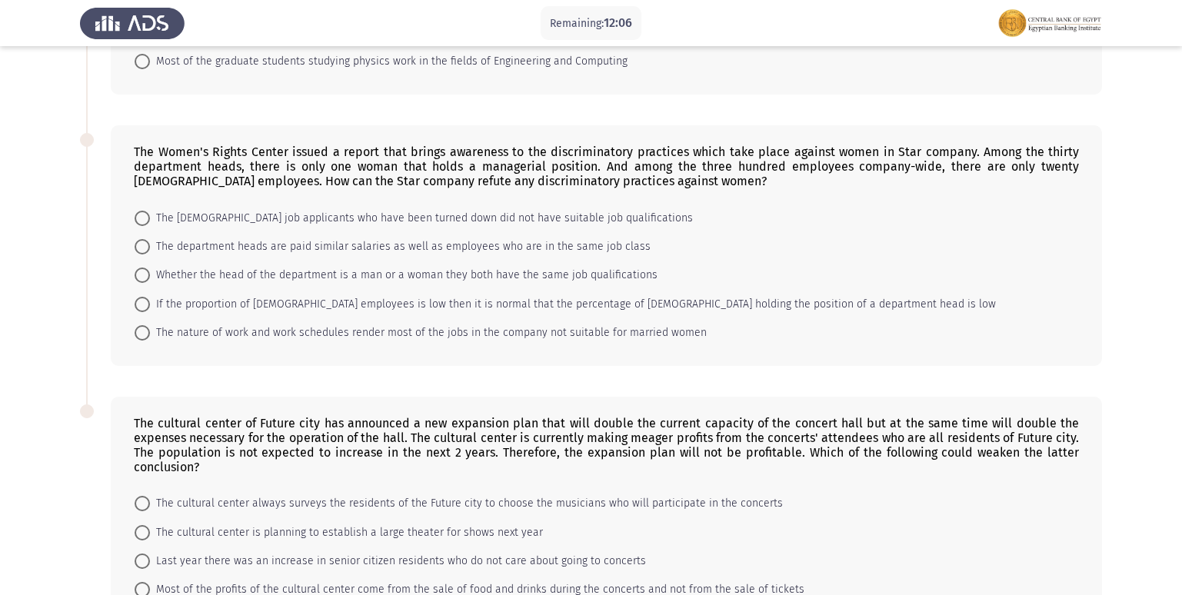
scroll to position [966, 0]
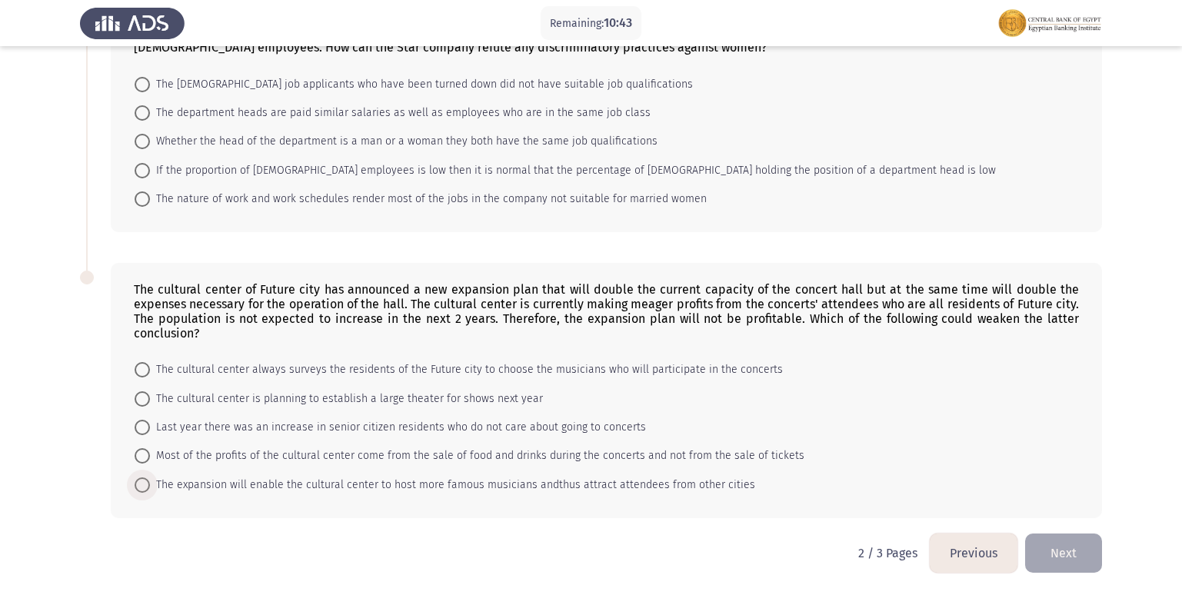
click at [141, 488] on span at bounding box center [142, 485] width 15 height 15
click at [141, 488] on input "The expansion will enable the cultural center to host more famous musicians and…" at bounding box center [142, 485] width 15 height 15
radio input "true"
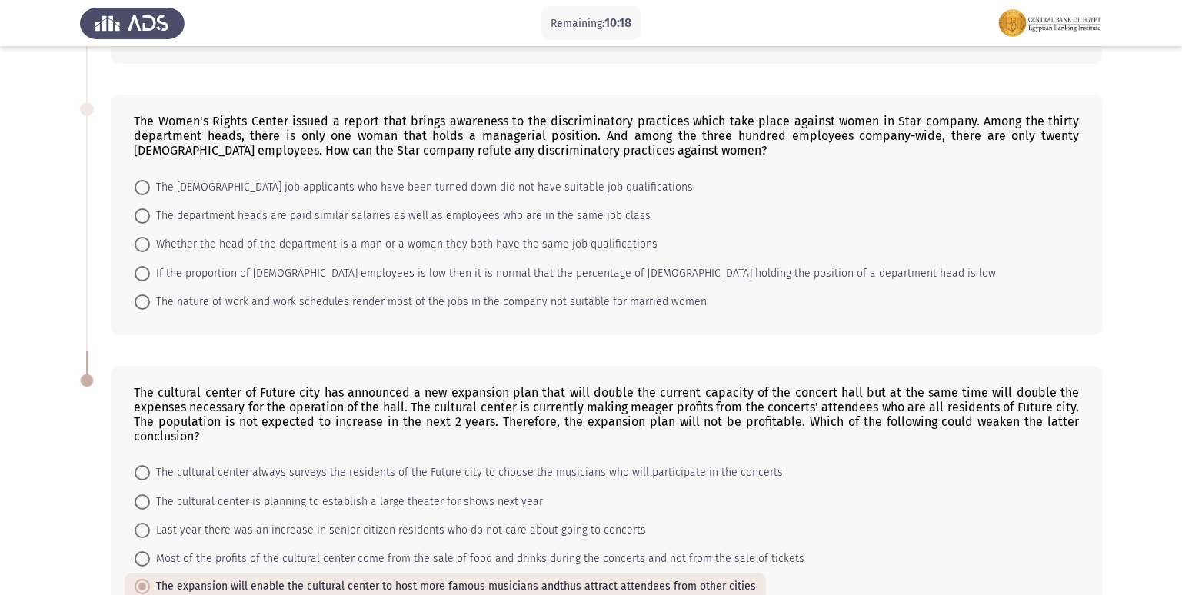
scroll to position [811, 0]
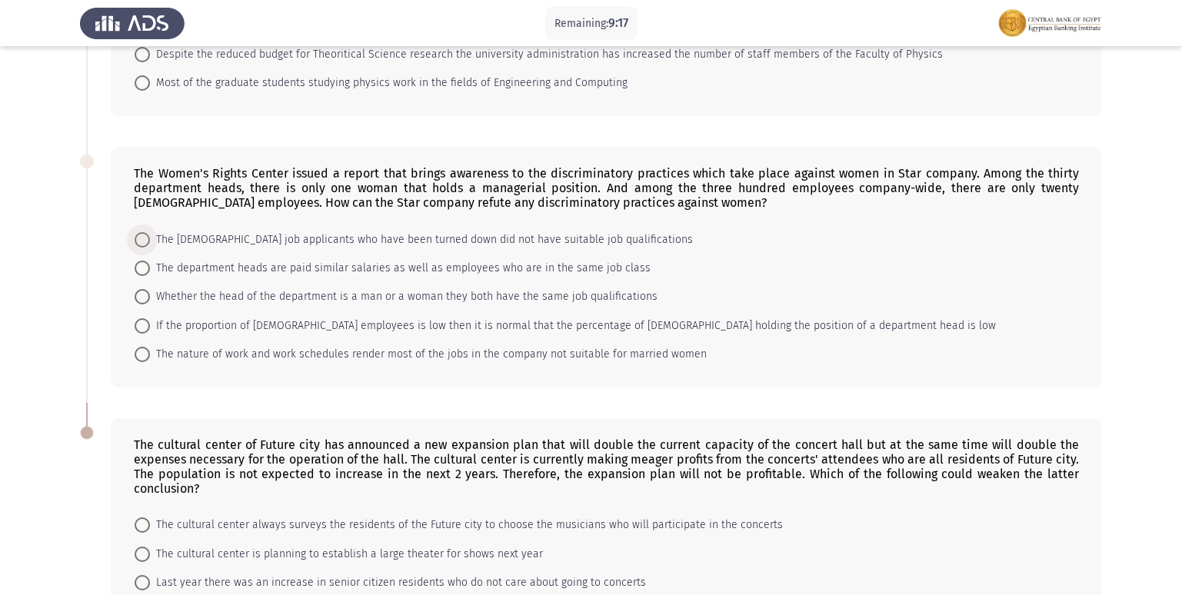
click at [328, 235] on span "The [DEMOGRAPHIC_DATA] job applicants who have been turned down did not have su…" at bounding box center [421, 240] width 543 height 18
click at [150, 235] on input "The [DEMOGRAPHIC_DATA] job applicants who have been turned down did not have su…" at bounding box center [142, 239] width 15 height 15
radio input "true"
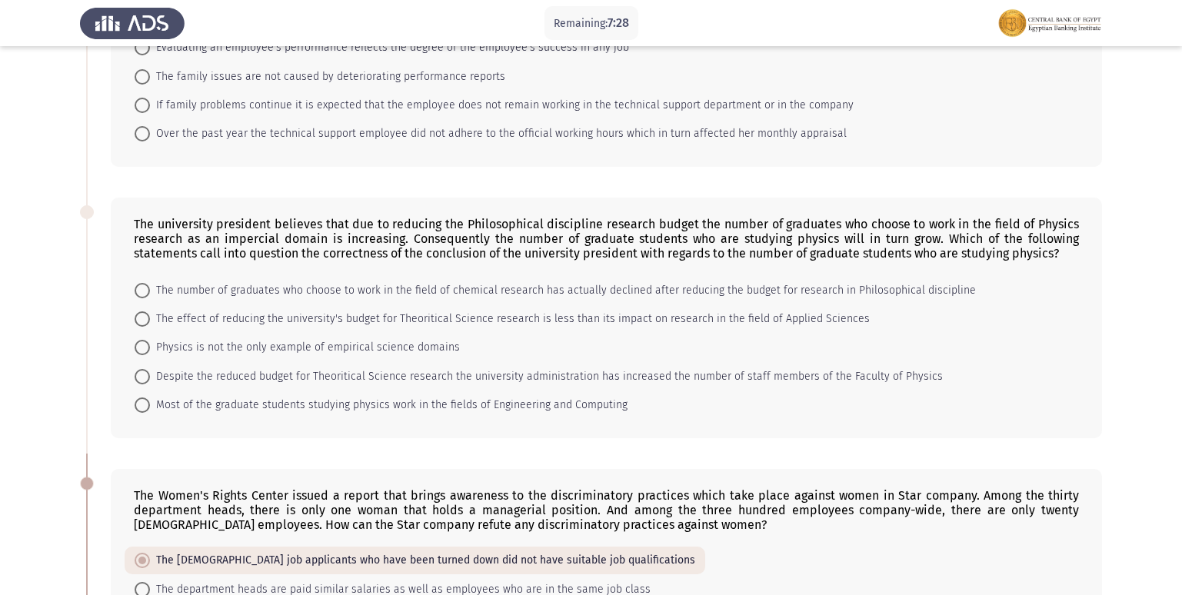
scroll to position [462, 0]
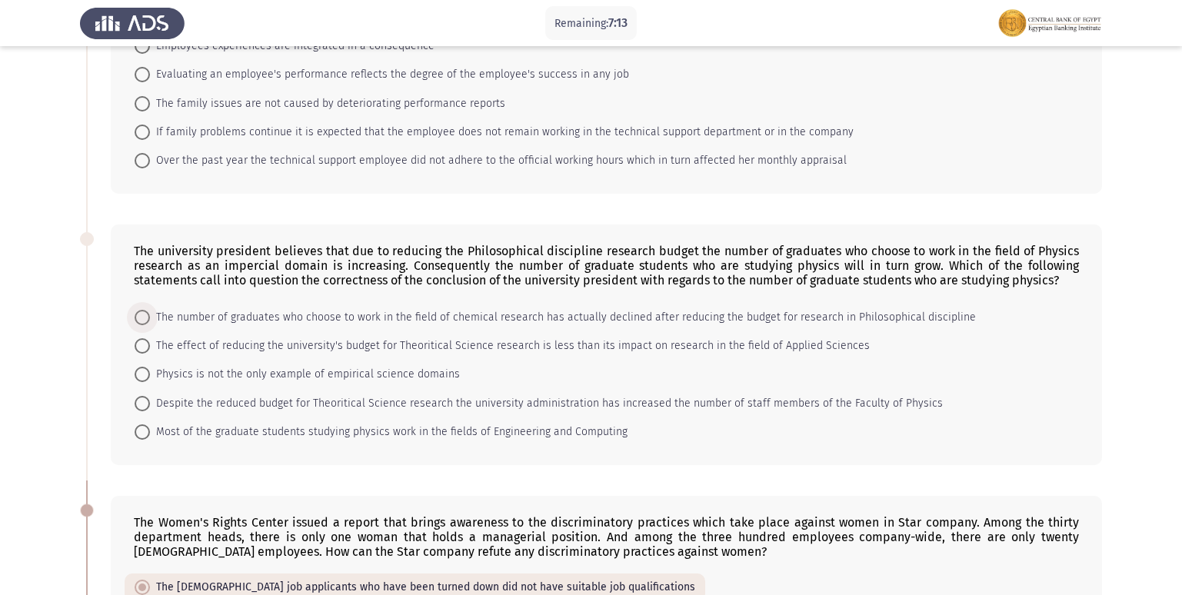
click at [225, 318] on span "The number of graduates who choose to work in the field of chemical research ha…" at bounding box center [563, 317] width 826 height 18
click at [150, 318] on input "The number of graduates who choose to work in the field of chemical research ha…" at bounding box center [142, 317] width 15 height 15
radio input "true"
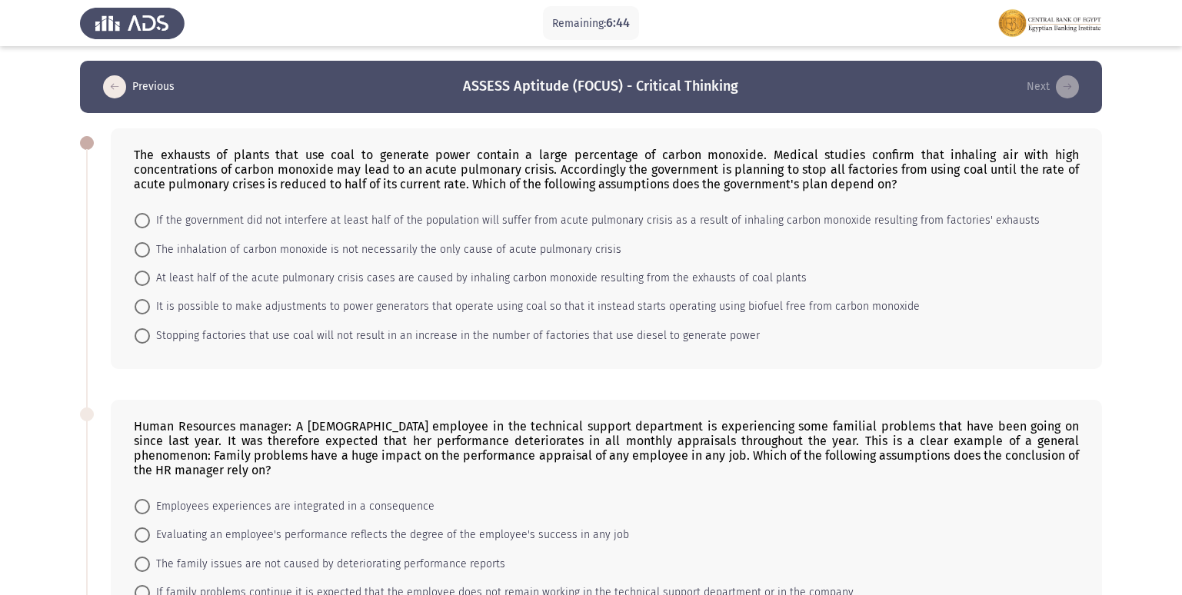
scroll to position [0, 0]
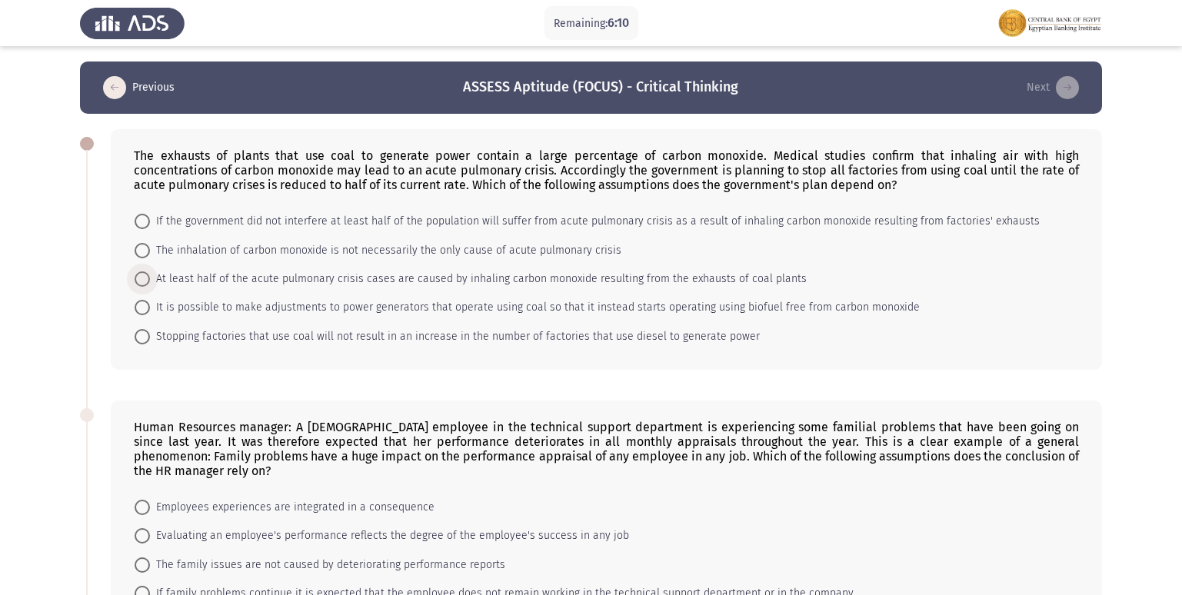
click at [147, 280] on span at bounding box center [142, 279] width 15 height 15
click at [147, 280] on input "At least half of the acute pulmonary crisis cases are caused by inhaling carbon…" at bounding box center [142, 279] width 15 height 15
radio input "true"
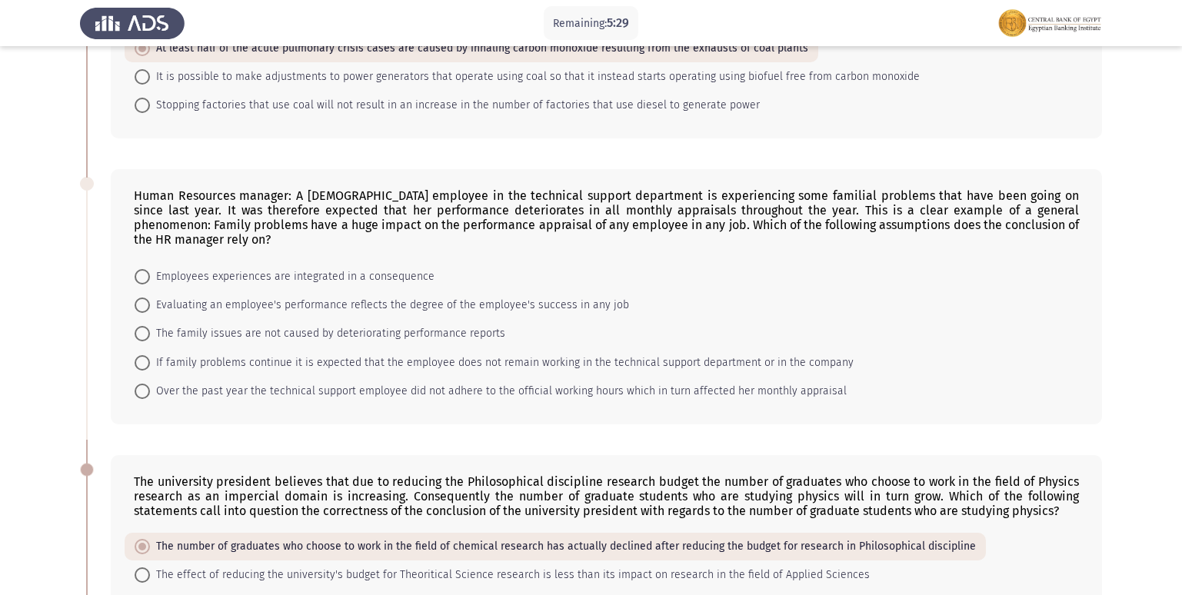
scroll to position [231, 0]
click at [185, 281] on span "Employees experiences are integrated in a consequence" at bounding box center [292, 276] width 285 height 18
click at [150, 281] on input "Employees experiences are integrated in a consequence" at bounding box center [142, 275] width 15 height 15
radio input "true"
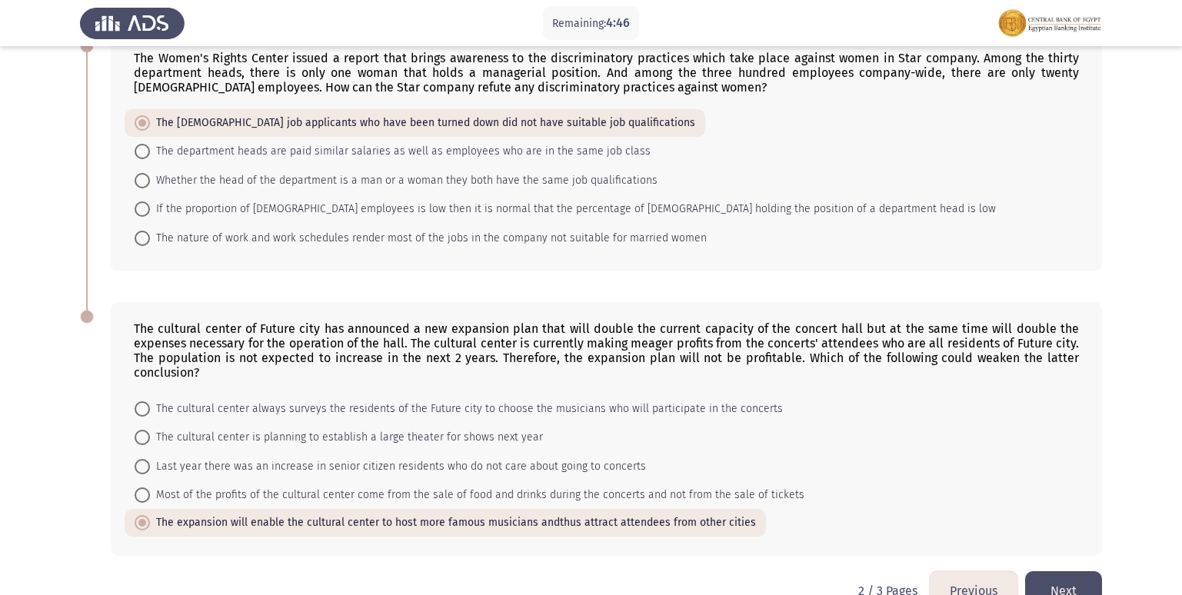
scroll to position [961, 0]
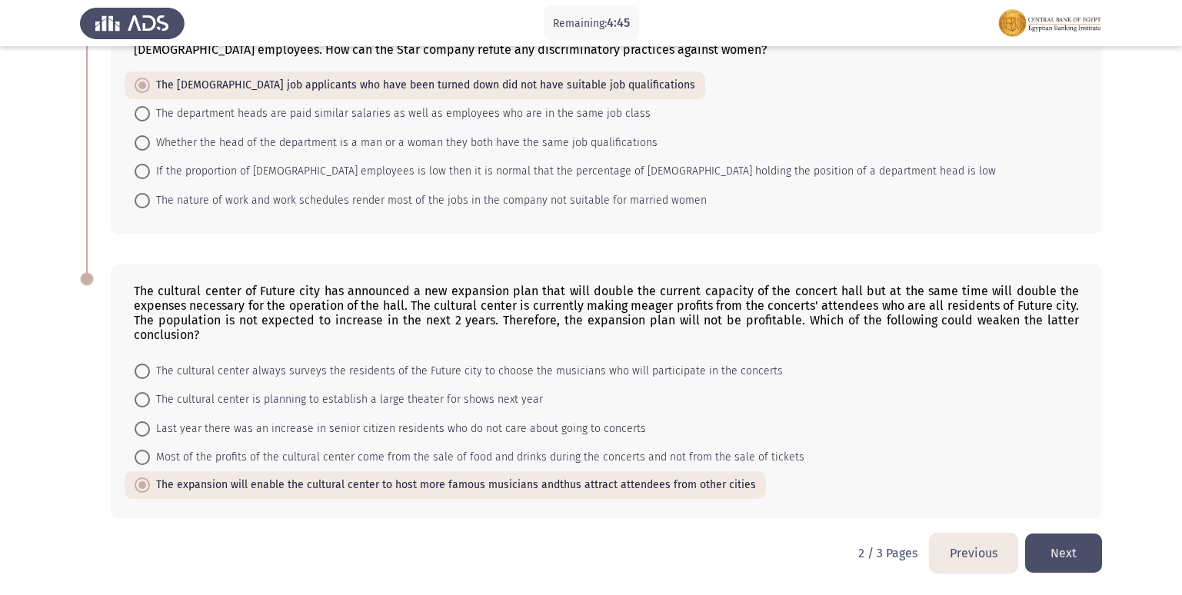
click at [1035, 562] on button "Next" at bounding box center [1063, 553] width 77 height 39
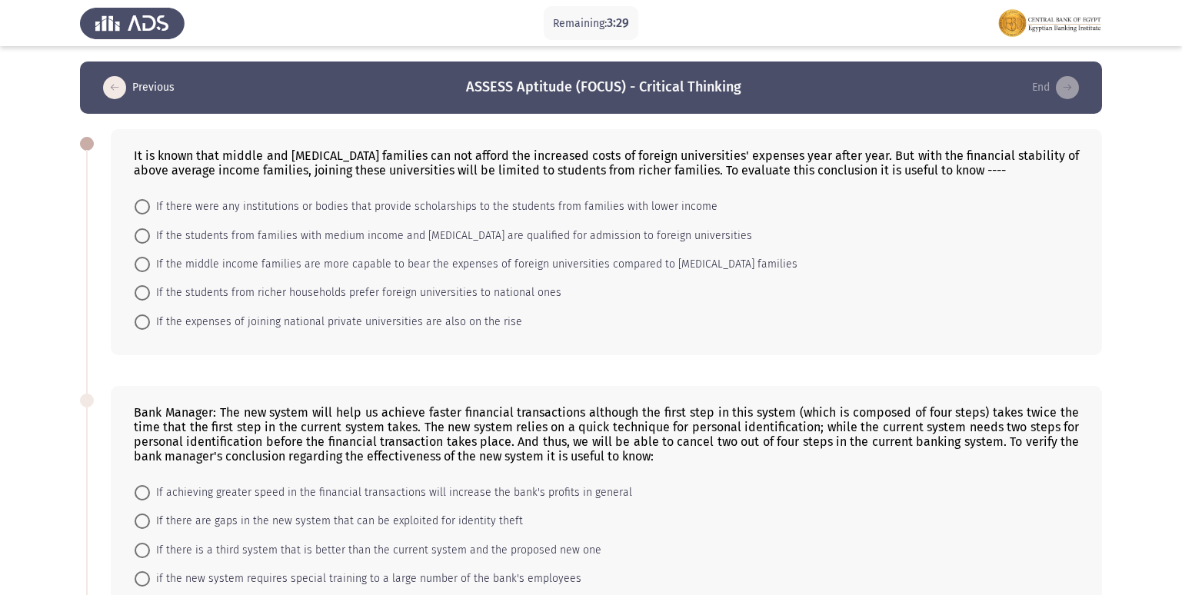
click at [151, 215] on span "If there were any institutions or bodies that provide scholarships to the stude…" at bounding box center [434, 207] width 568 height 18
click at [150, 215] on input "If there were any institutions or bodies that provide scholarships to the stude…" at bounding box center [142, 206] width 15 height 15
radio input "true"
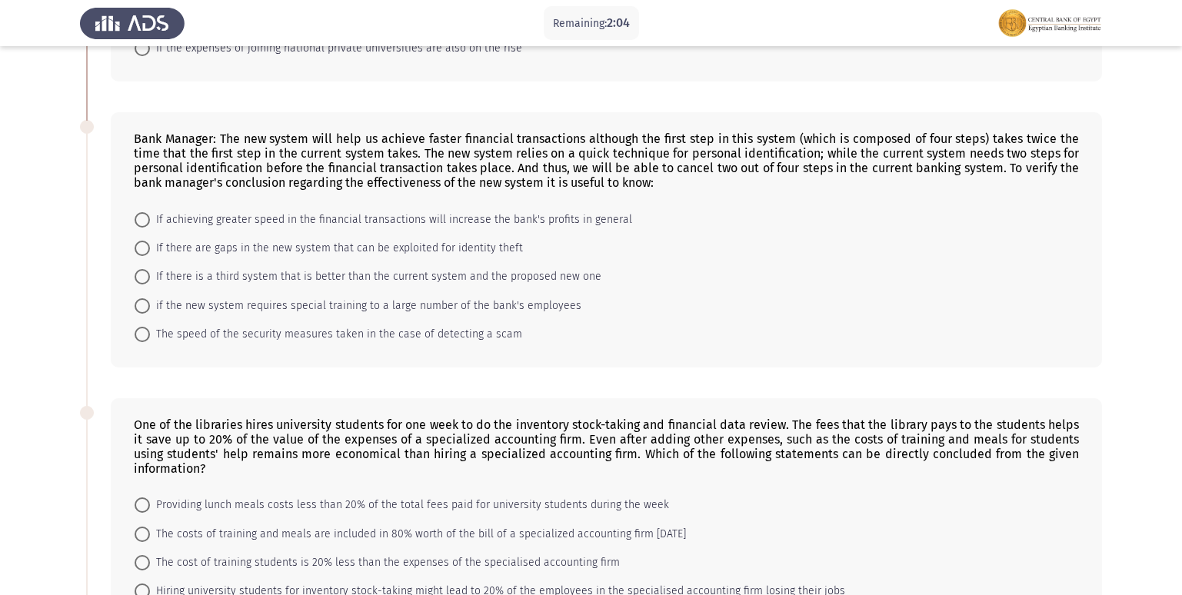
scroll to position [309, 0]
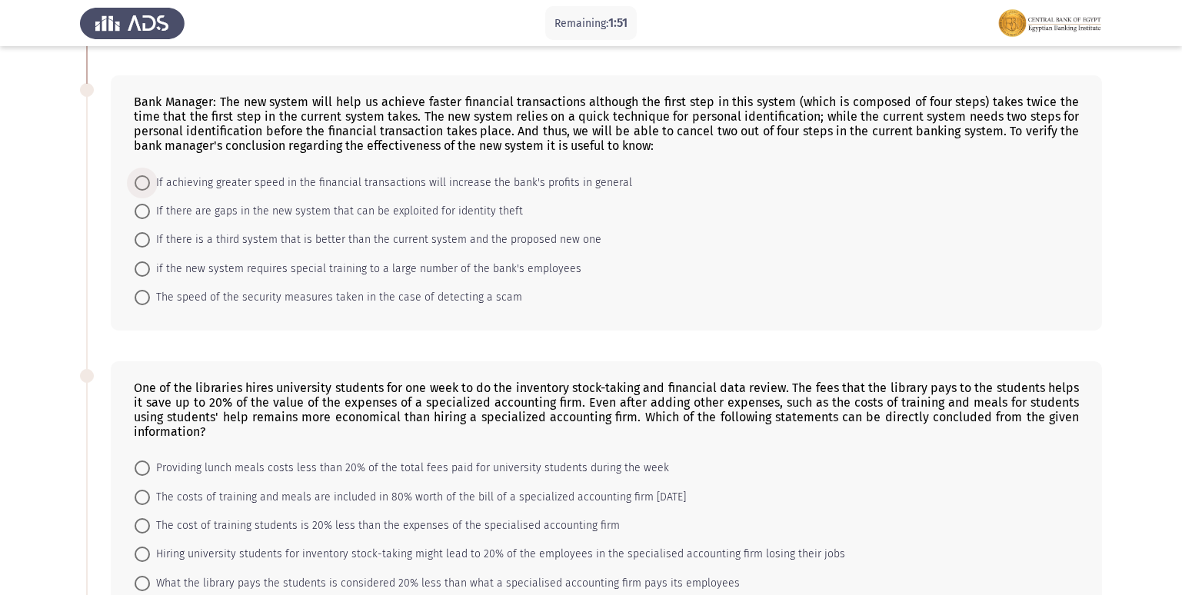
click at [292, 189] on span "If achieving greater speed in the financial transactions will increase the bank…" at bounding box center [391, 183] width 482 height 18
click at [150, 189] on input "If achieving greater speed in the financial transactions will increase the bank…" at bounding box center [142, 182] width 15 height 15
radio input "true"
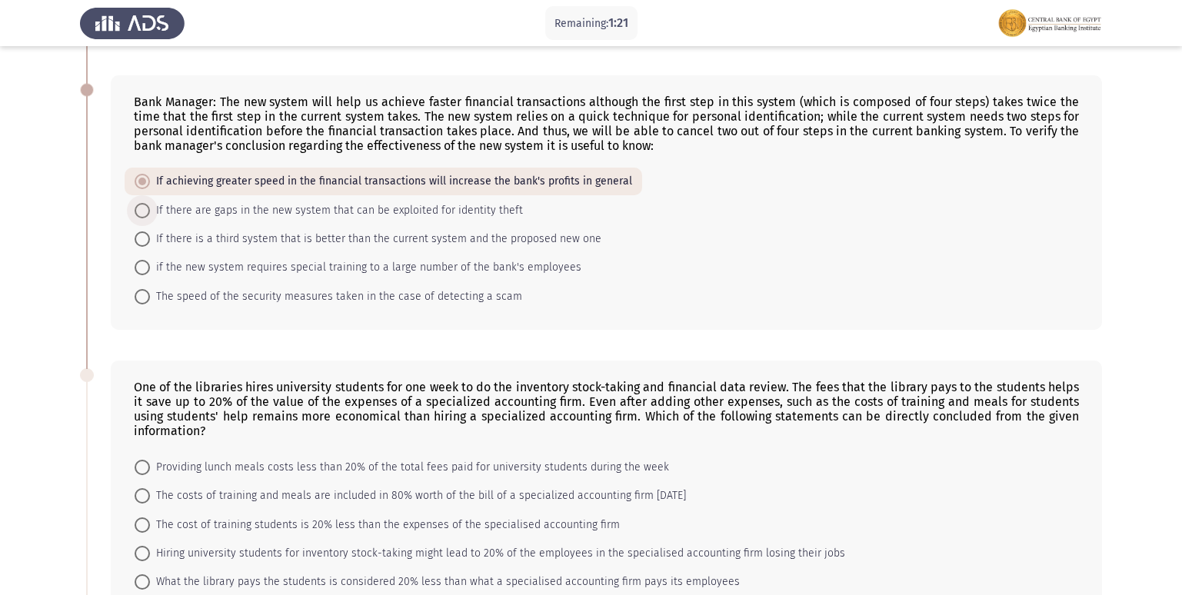
click at [405, 215] on span "If there are gaps in the new system that can be exploited for identity theft" at bounding box center [336, 211] width 373 height 18
click at [150, 215] on input "If there are gaps in the new system that can be exploited for identity theft" at bounding box center [142, 210] width 15 height 15
radio input "true"
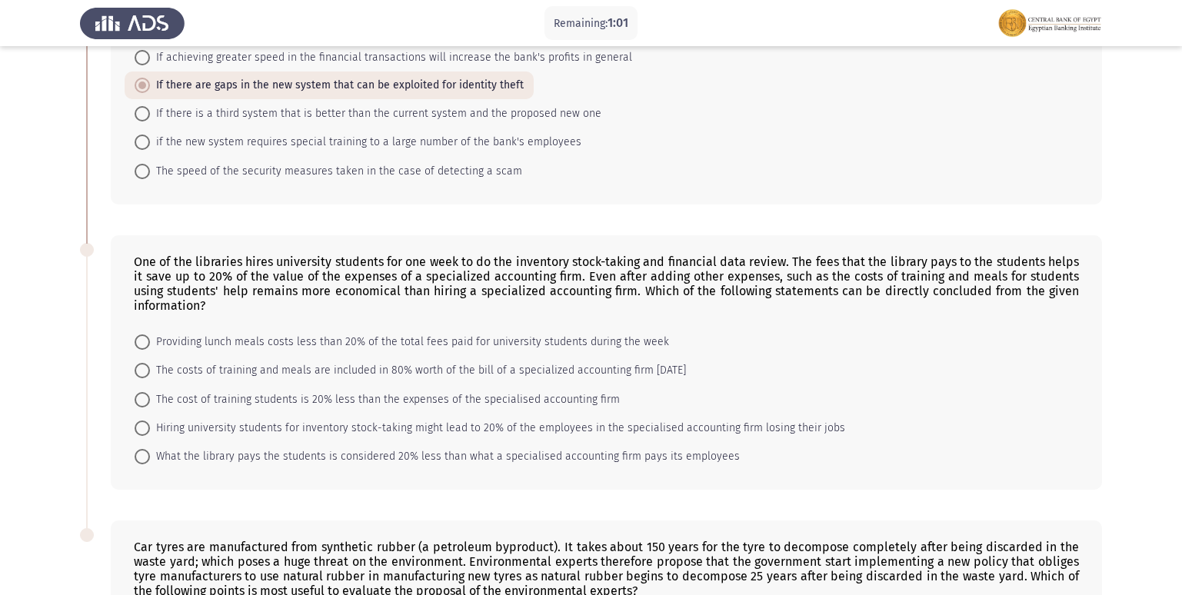
scroll to position [462, 0]
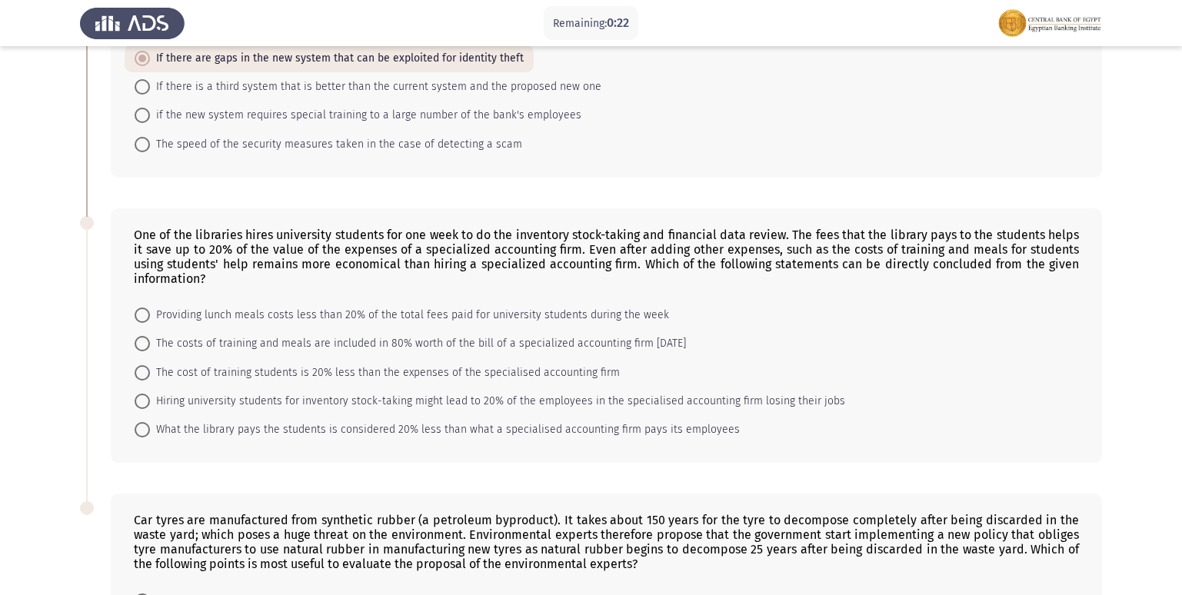
click at [239, 338] on span "The costs of training and meals are included in 80% worth of the bill of a spec…" at bounding box center [418, 344] width 536 height 18
click at [150, 338] on input "The costs of training and meals are included in 80% worth of the bill of a spec…" at bounding box center [142, 343] width 15 height 15
radio input "true"
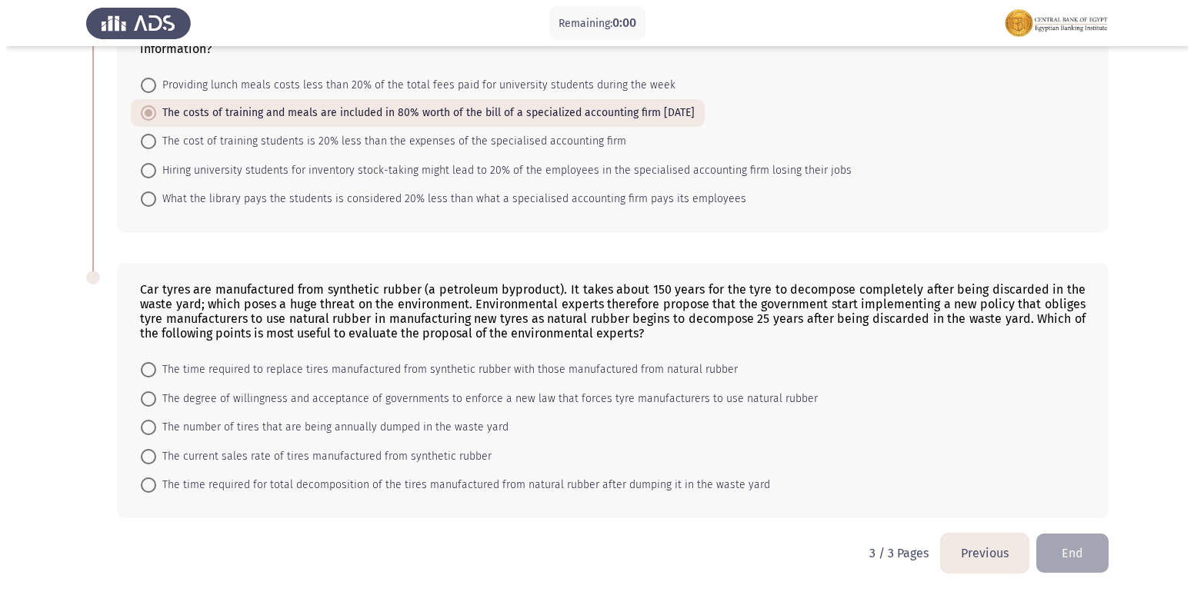
scroll to position [0, 0]
